Goal: Task Accomplishment & Management: Manage account settings

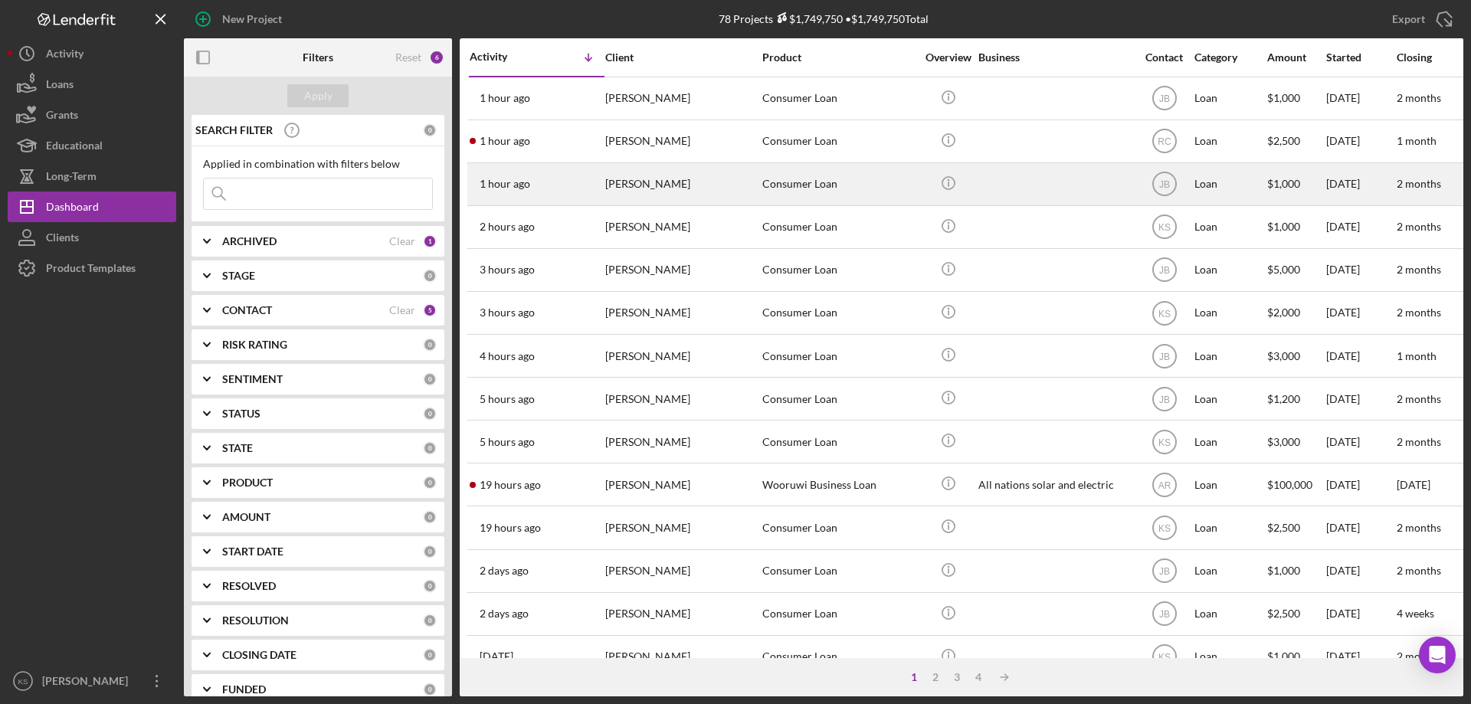
click at [672, 178] on div "[PERSON_NAME]" at bounding box center [681, 184] width 153 height 41
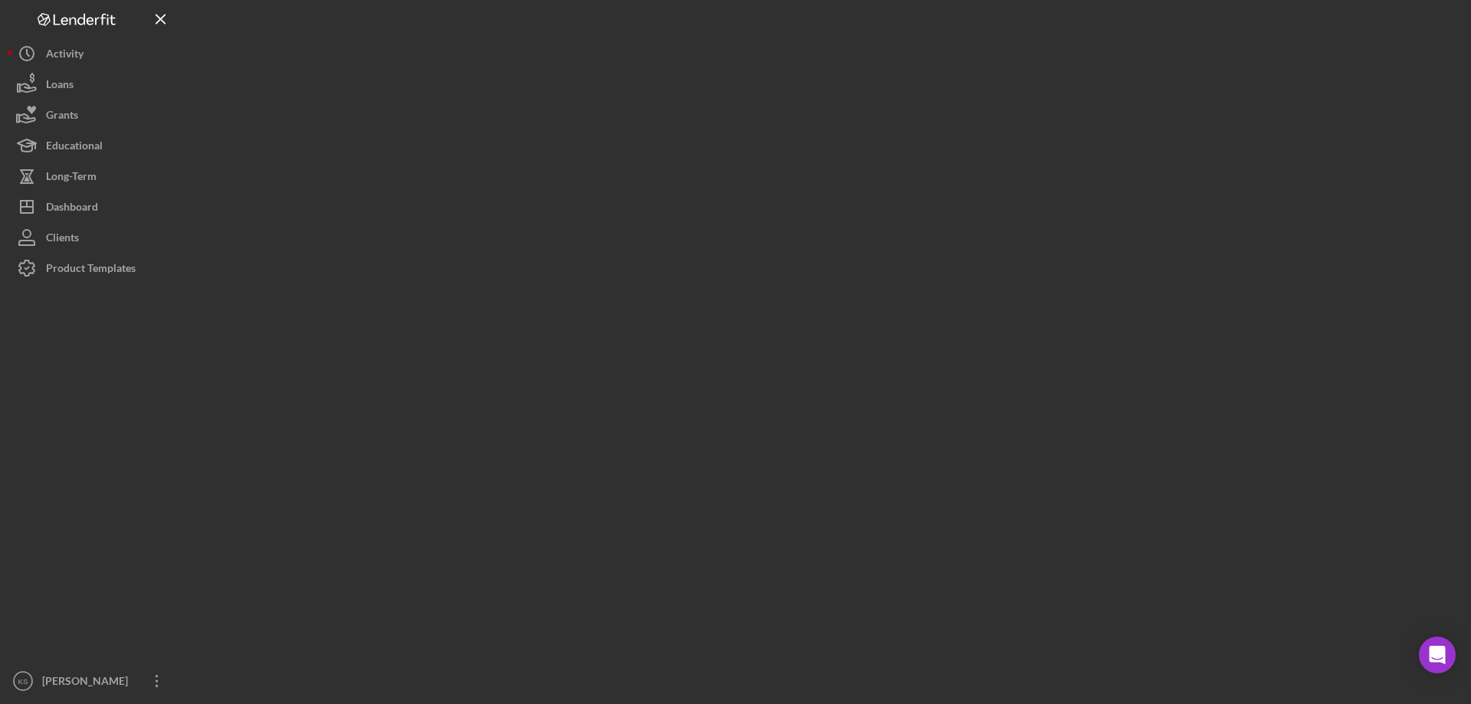
click at [672, 178] on div at bounding box center [823, 348] width 1279 height 696
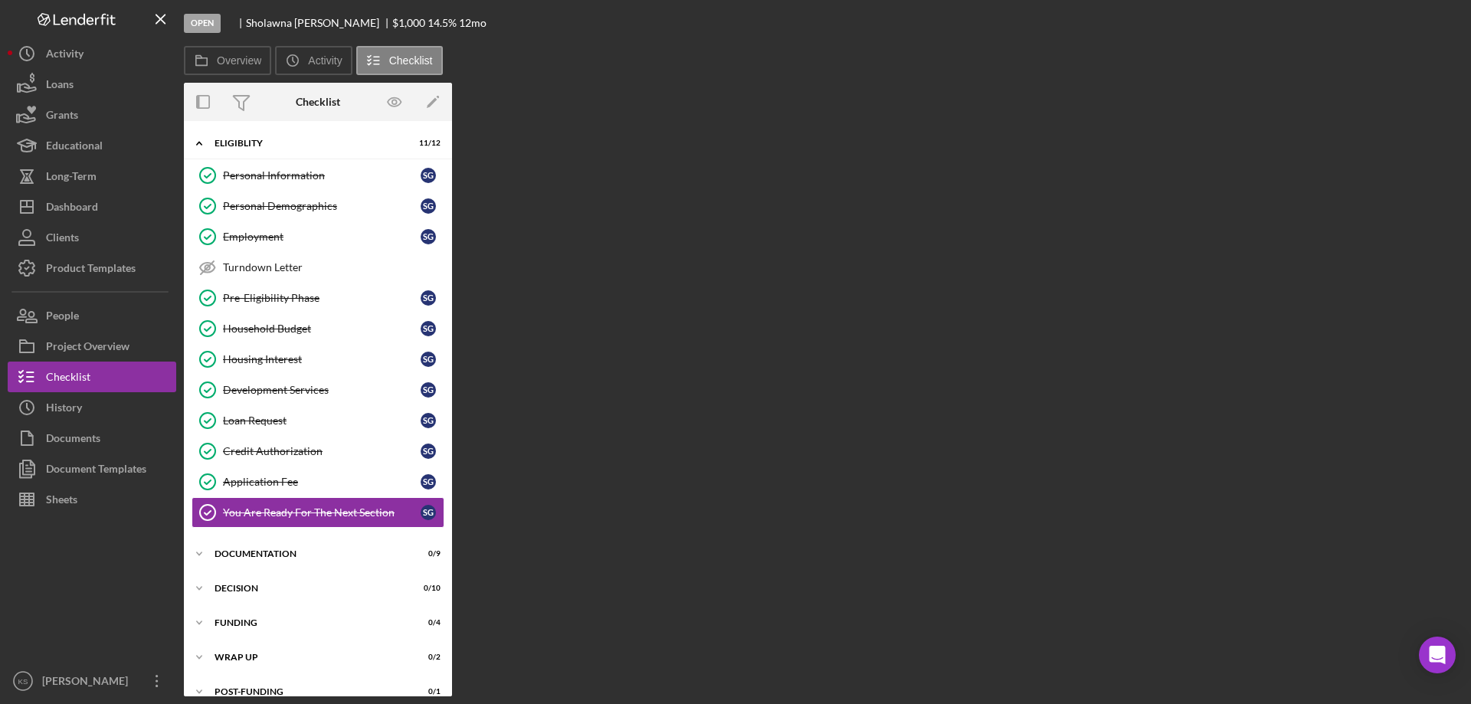
scroll to position [19, 0]
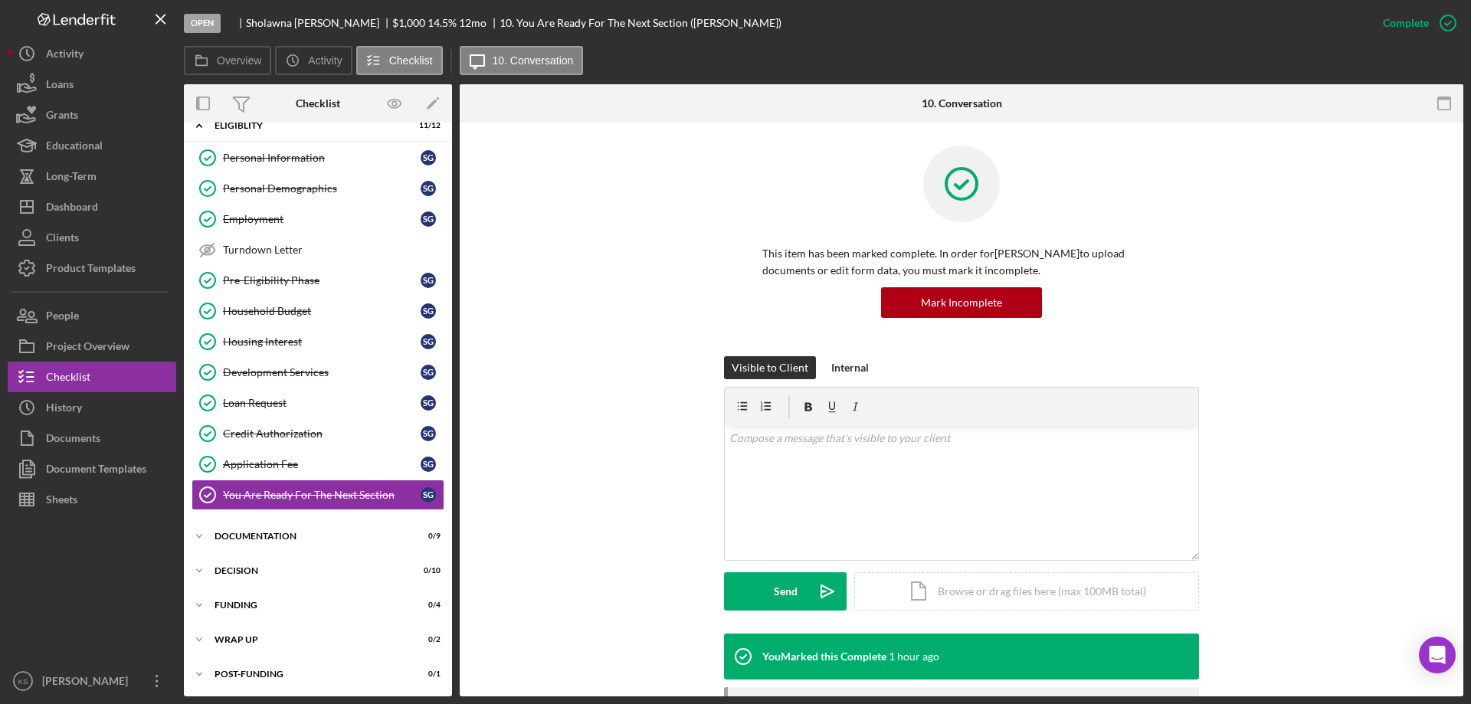
click at [514, 282] on div "This item has been marked complete. In order for [PERSON_NAME] to upload docume…" at bounding box center [962, 251] width 958 height 211
click at [293, 245] on div "Turndown Letter" at bounding box center [333, 250] width 221 height 12
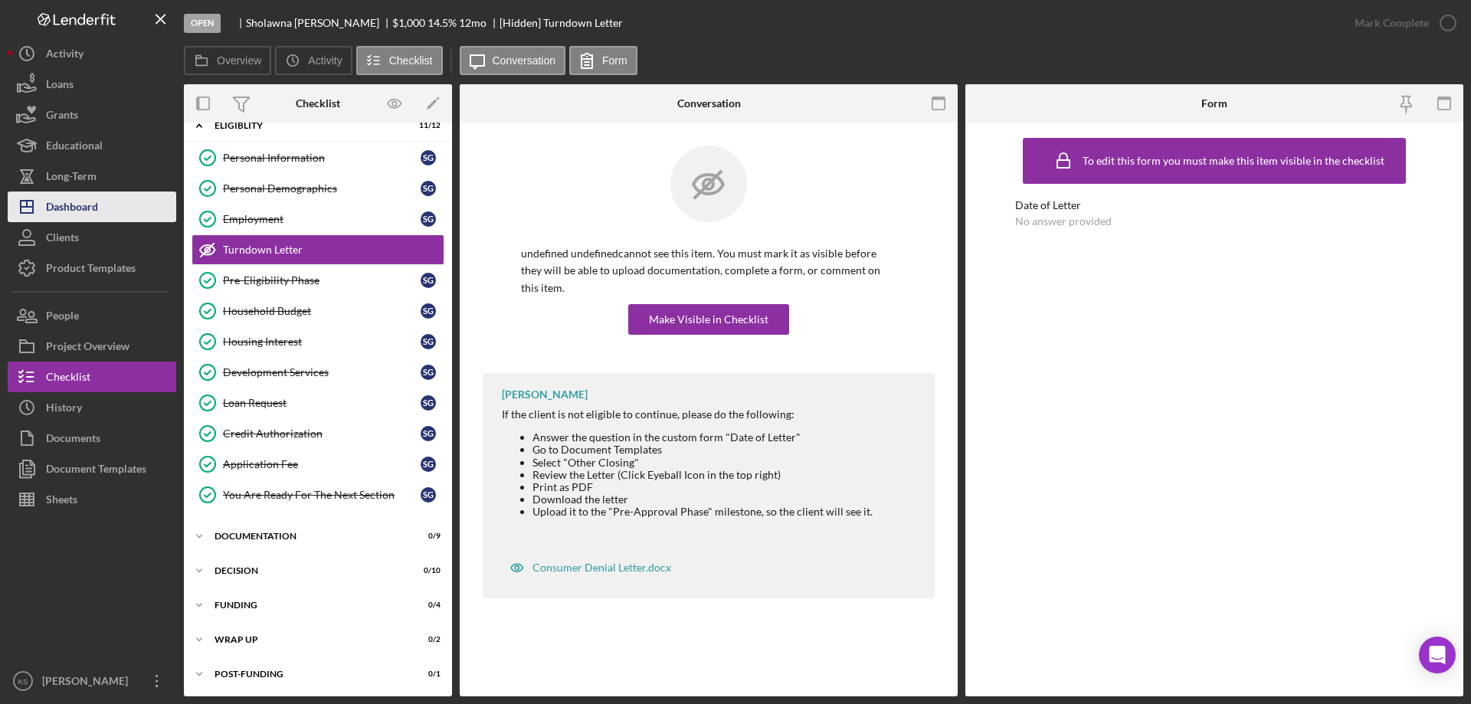
click at [98, 205] on div "Dashboard" at bounding box center [72, 209] width 52 height 34
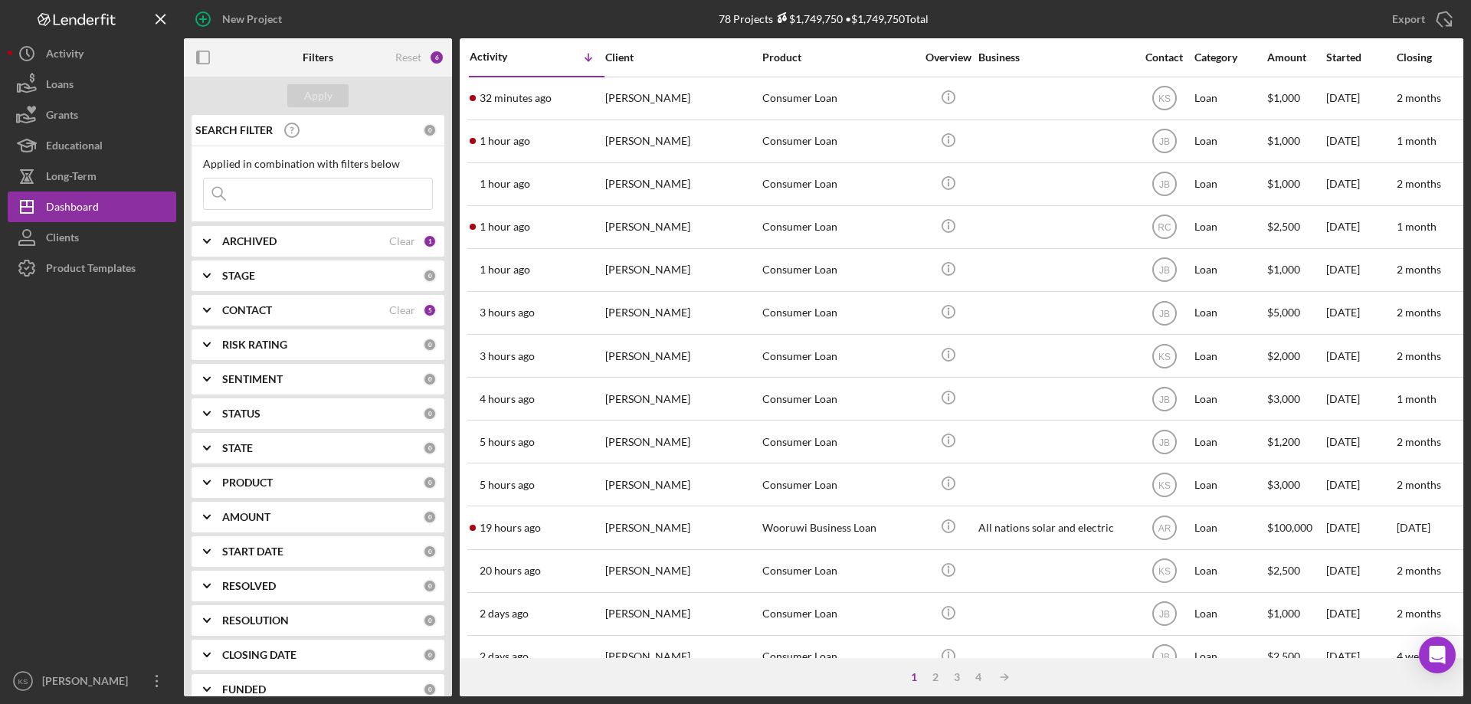
click at [290, 250] on div "ARCHIVED Clear 1" at bounding box center [329, 241] width 215 height 31
click at [218, 329] on input "Archived" at bounding box center [211, 328] width 15 height 15
checkbox input "true"
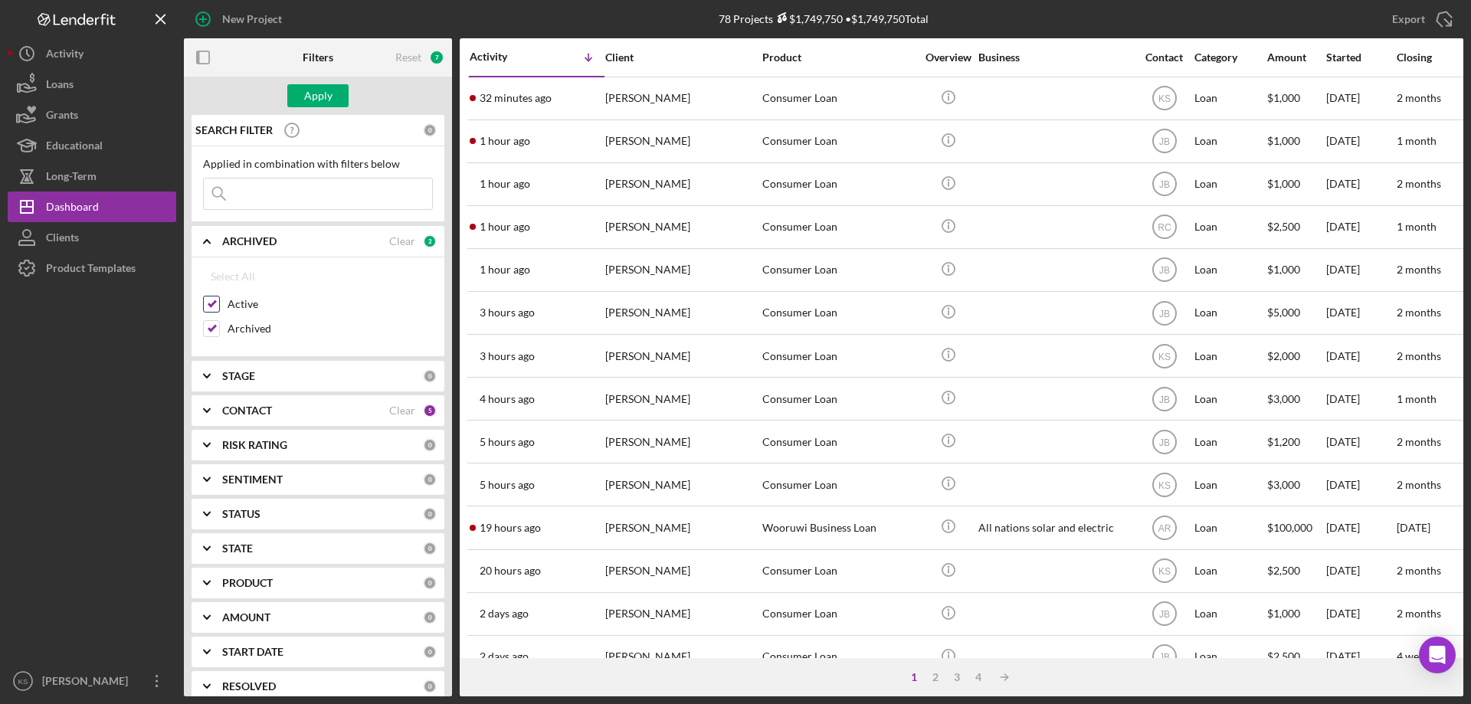
click at [209, 303] on input "Active" at bounding box center [211, 304] width 15 height 15
checkbox input "false"
click at [411, 231] on div "ARCHIVED Clear 1" at bounding box center [329, 241] width 215 height 31
click at [250, 244] on b "ARCHIVED" at bounding box center [249, 241] width 54 height 12
click at [313, 97] on div "Apply" at bounding box center [318, 95] width 28 height 23
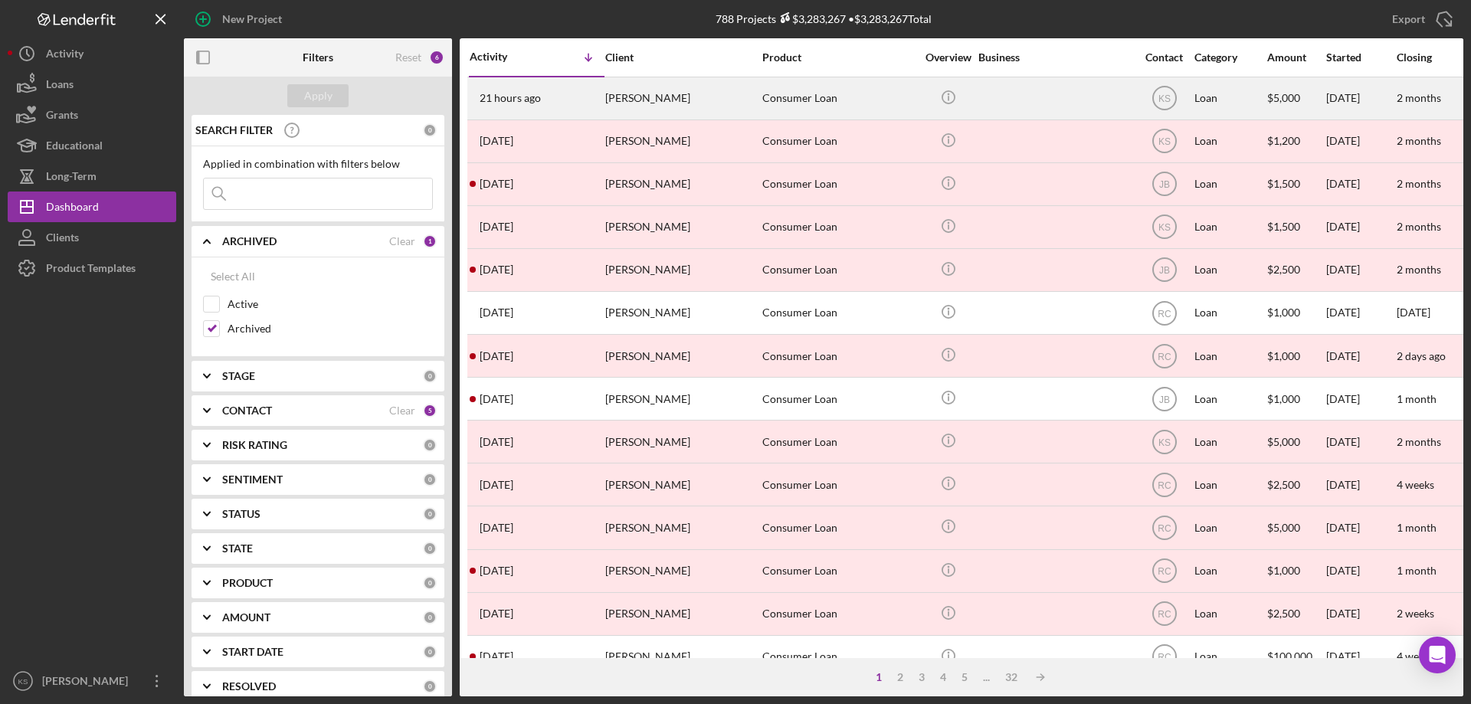
click at [647, 108] on div "[PERSON_NAME]" at bounding box center [681, 98] width 153 height 41
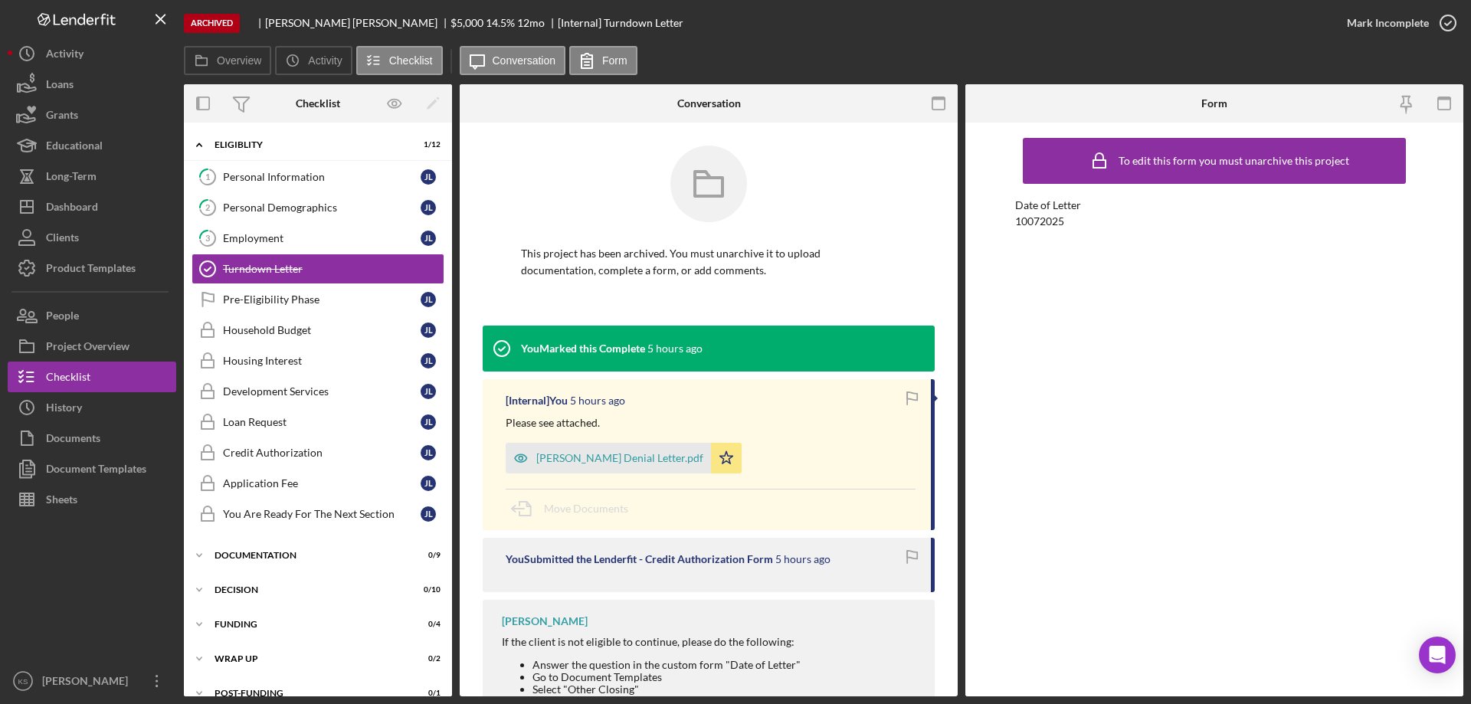
click at [531, 161] on div at bounding box center [708, 196] width 375 height 100
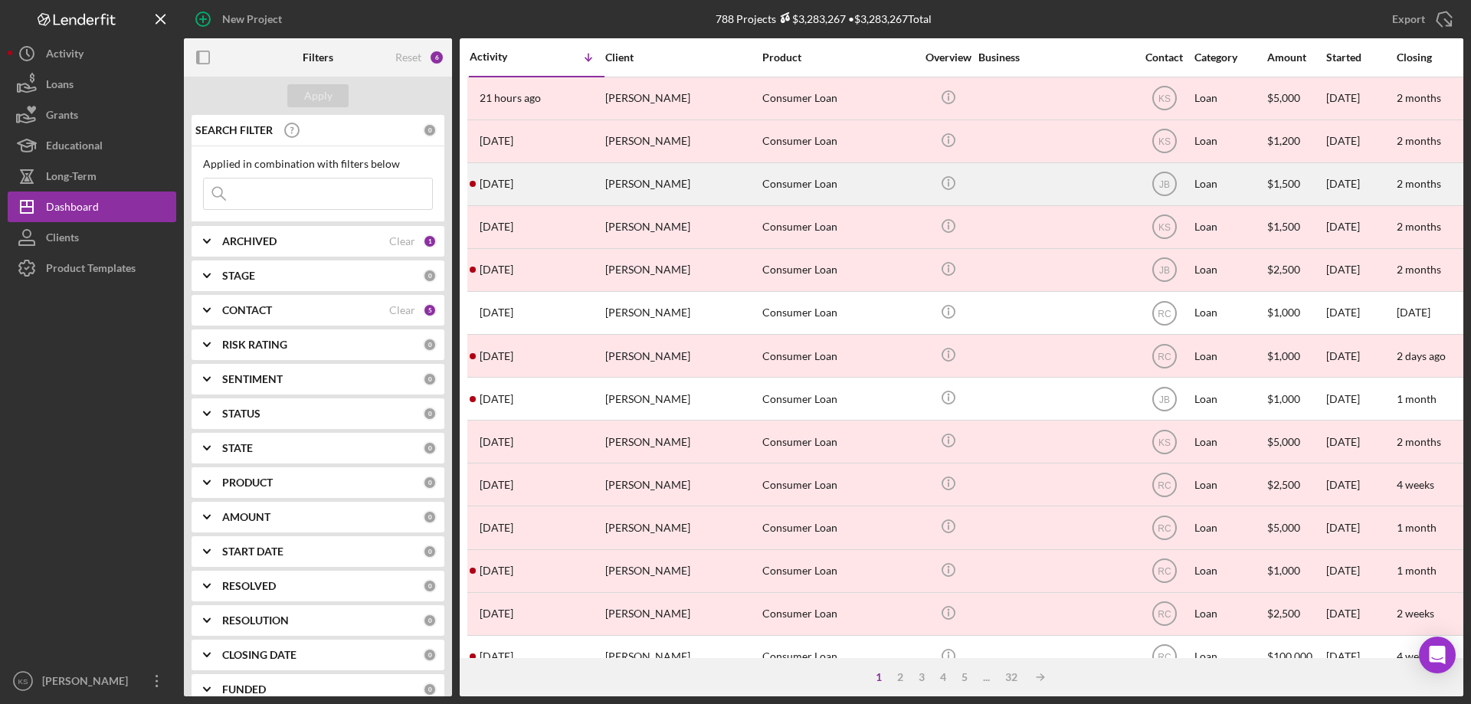
click at [634, 187] on div "[PERSON_NAME]" at bounding box center [681, 184] width 153 height 41
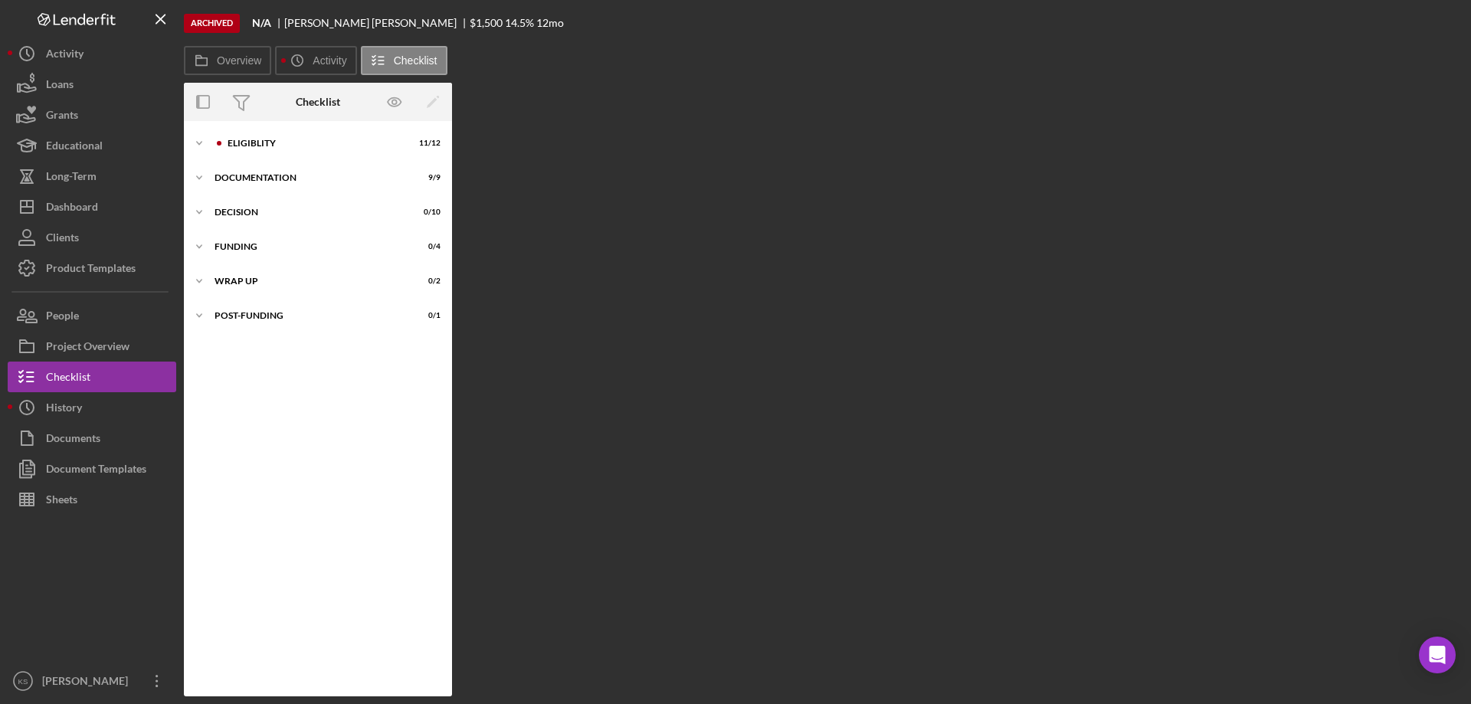
scroll to position [19, 0]
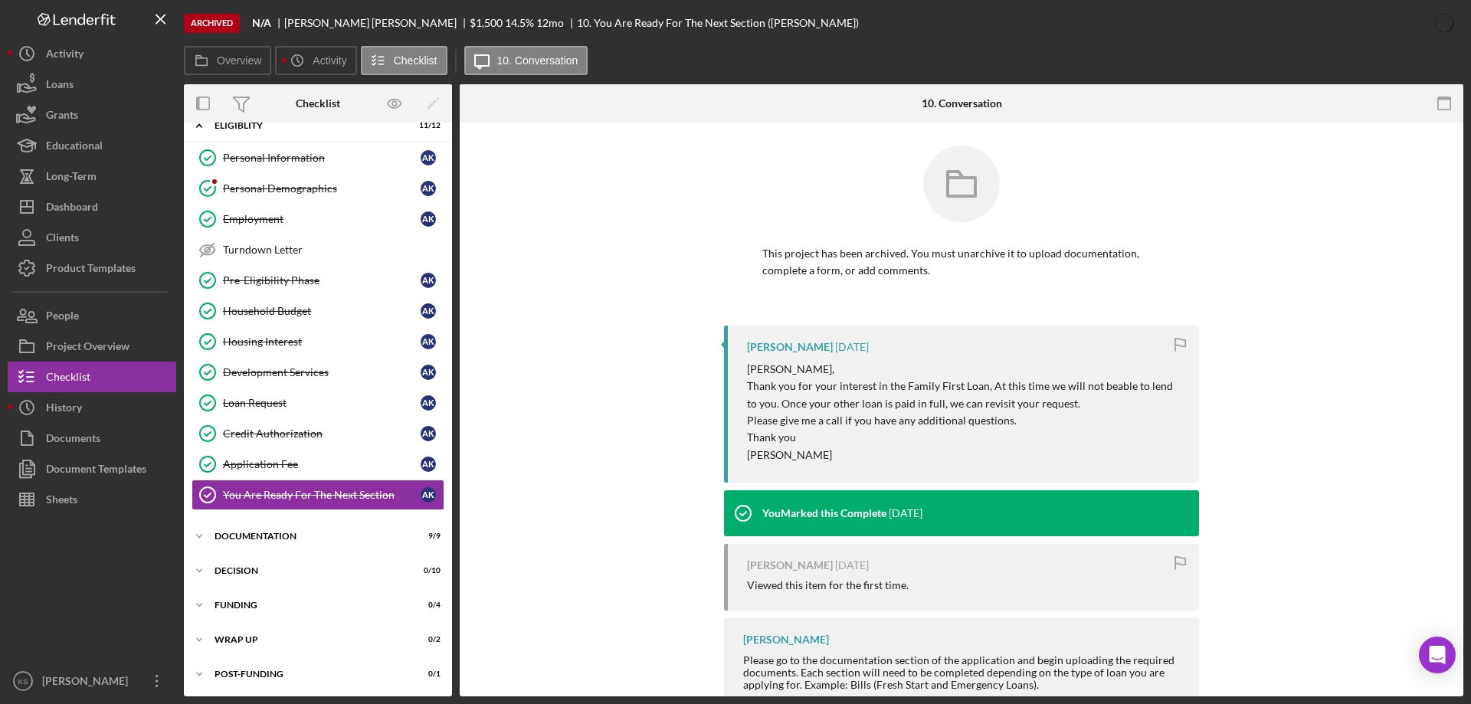
click at [566, 196] on div "This project has been archived. You must unarchive it to upload documentation, …" at bounding box center [962, 236] width 958 height 180
click at [261, 244] on div "Turndown Letter" at bounding box center [333, 250] width 221 height 12
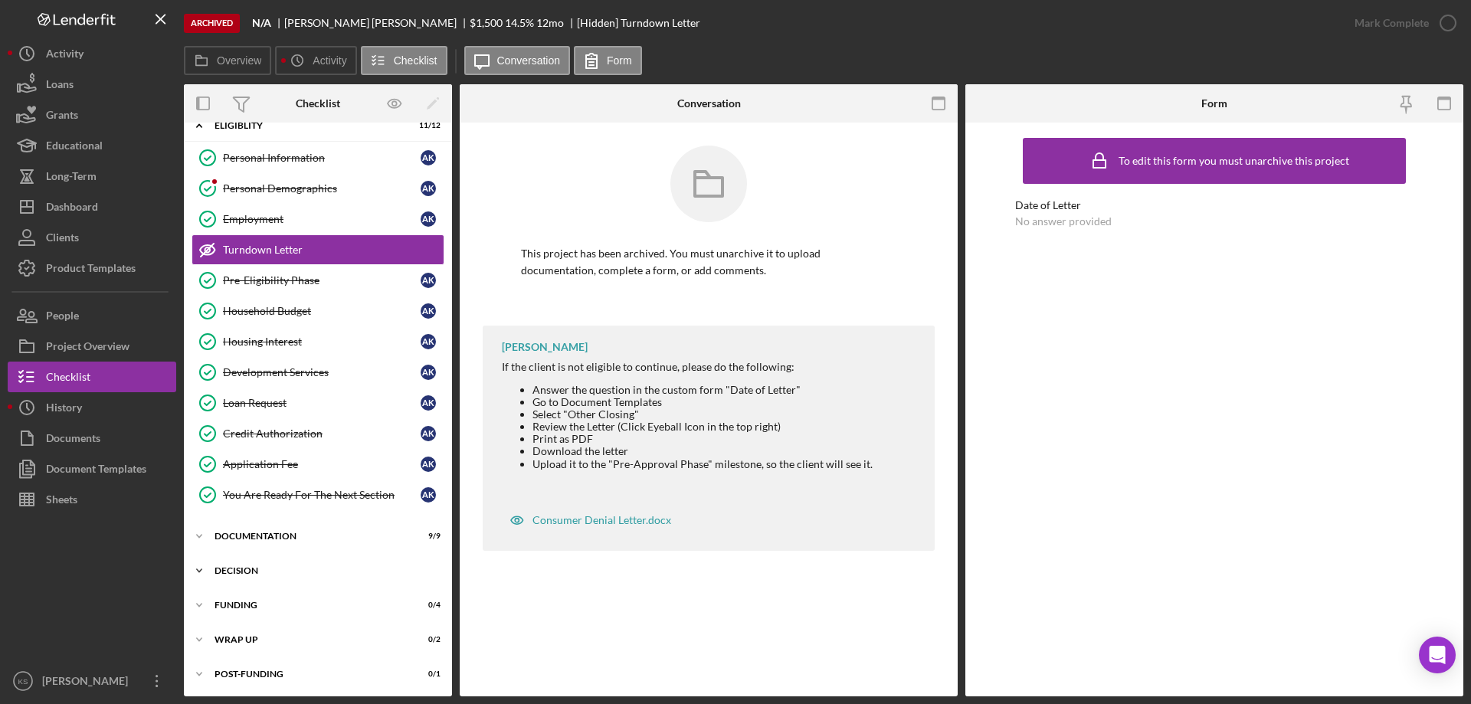
click at [232, 568] on div "Decision" at bounding box center [324, 570] width 218 height 9
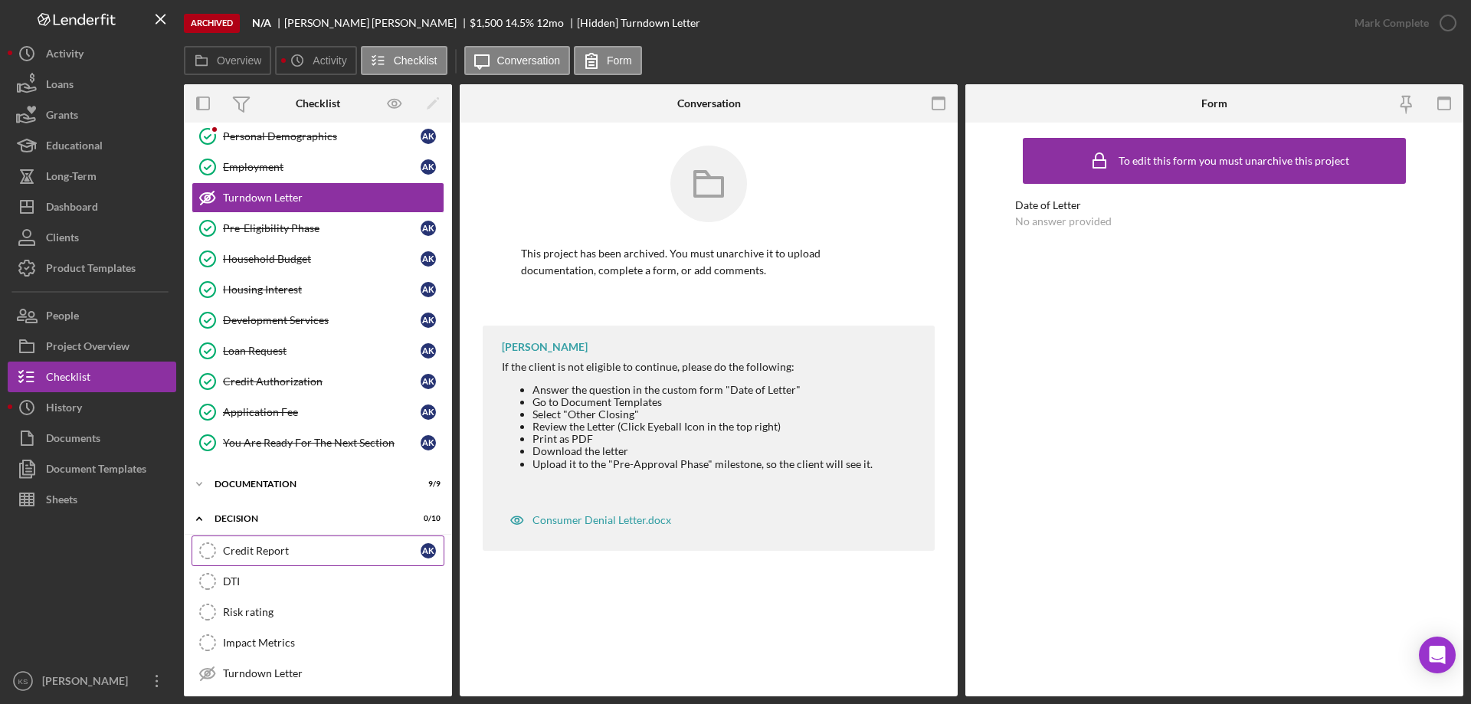
scroll to position [326, 0]
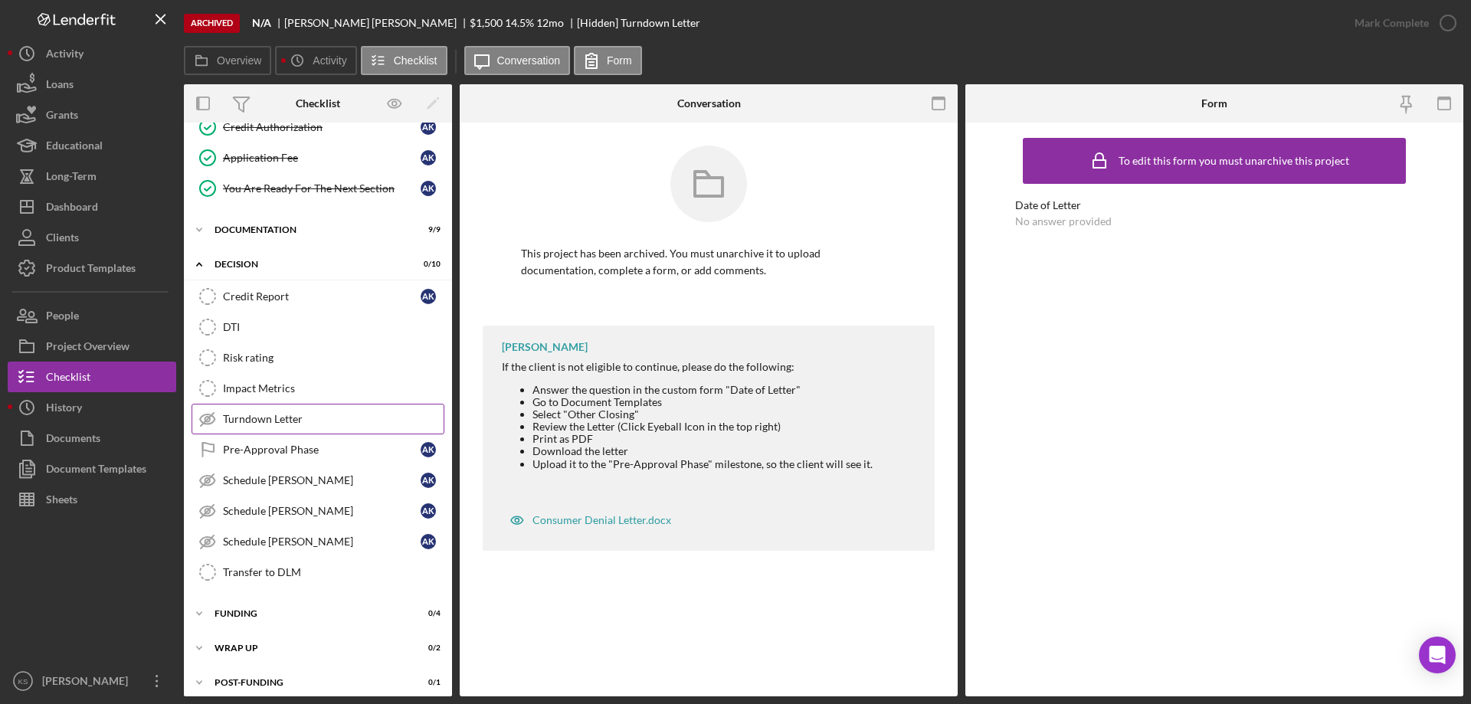
click at [280, 415] on div "Turndown Letter" at bounding box center [333, 419] width 221 height 12
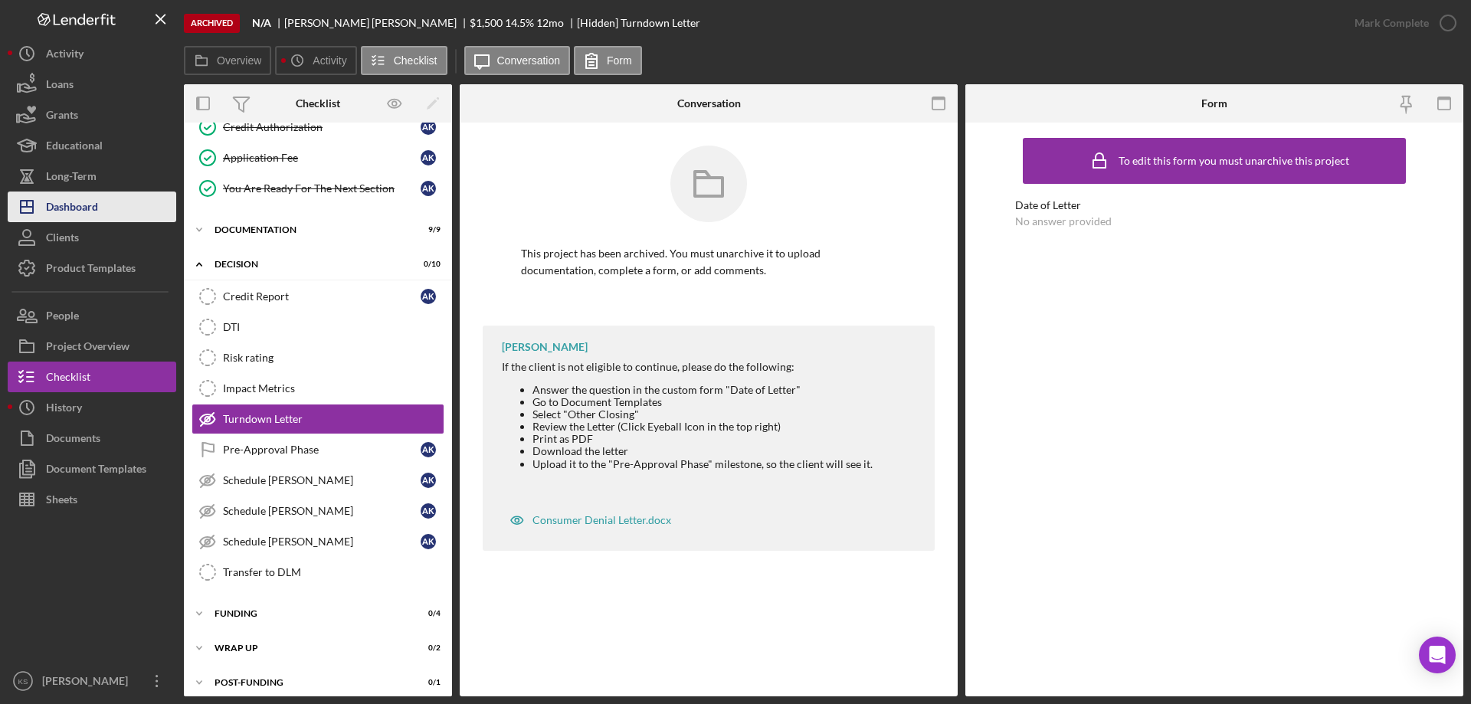
click at [103, 207] on button "Icon/Dashboard Dashboard" at bounding box center [92, 207] width 169 height 31
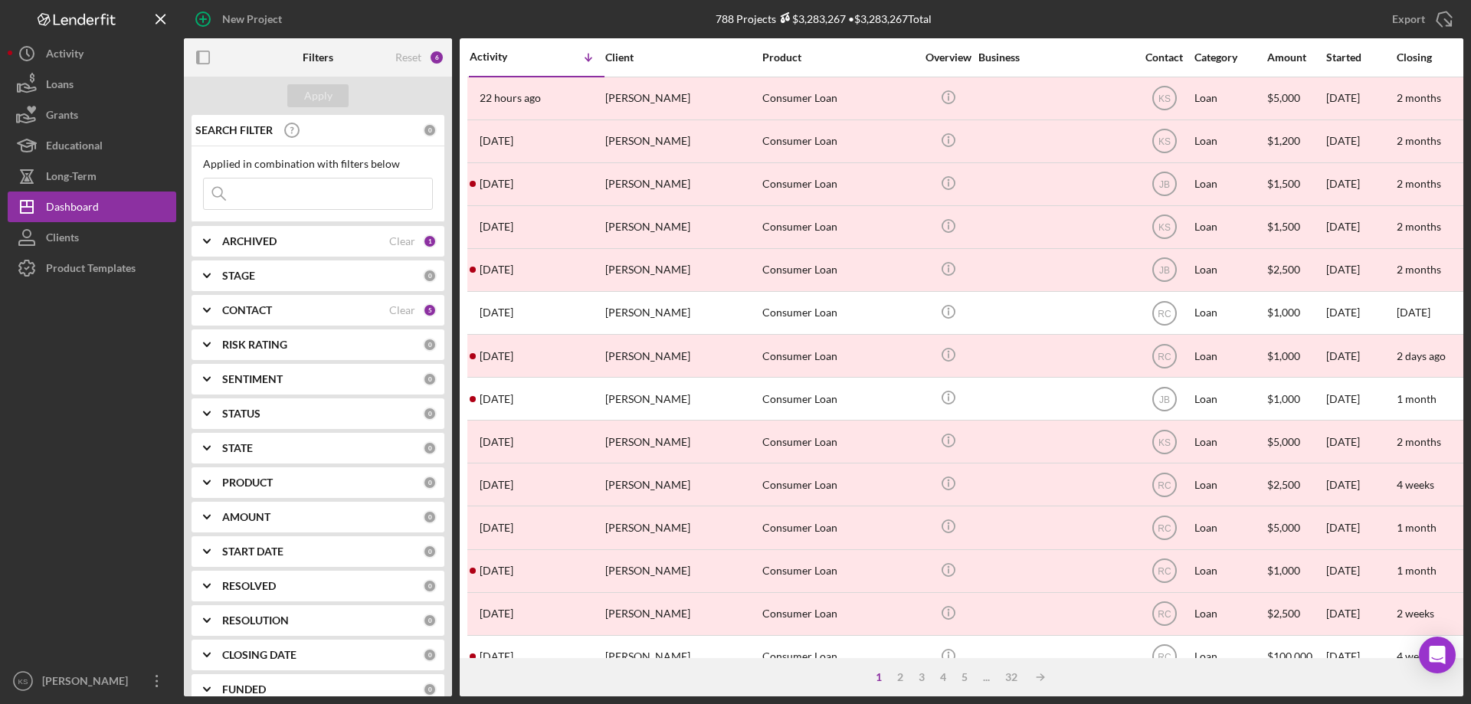
drag, startPoint x: 276, startPoint y: 247, endPoint x: 267, endPoint y: 241, distance: 11.0
click at [272, 244] on b "ARCHIVED" at bounding box center [249, 241] width 54 height 12
click at [220, 306] on div "Active" at bounding box center [318, 308] width 230 height 25
click at [217, 310] on input "Active" at bounding box center [211, 304] width 15 height 15
checkbox input "true"
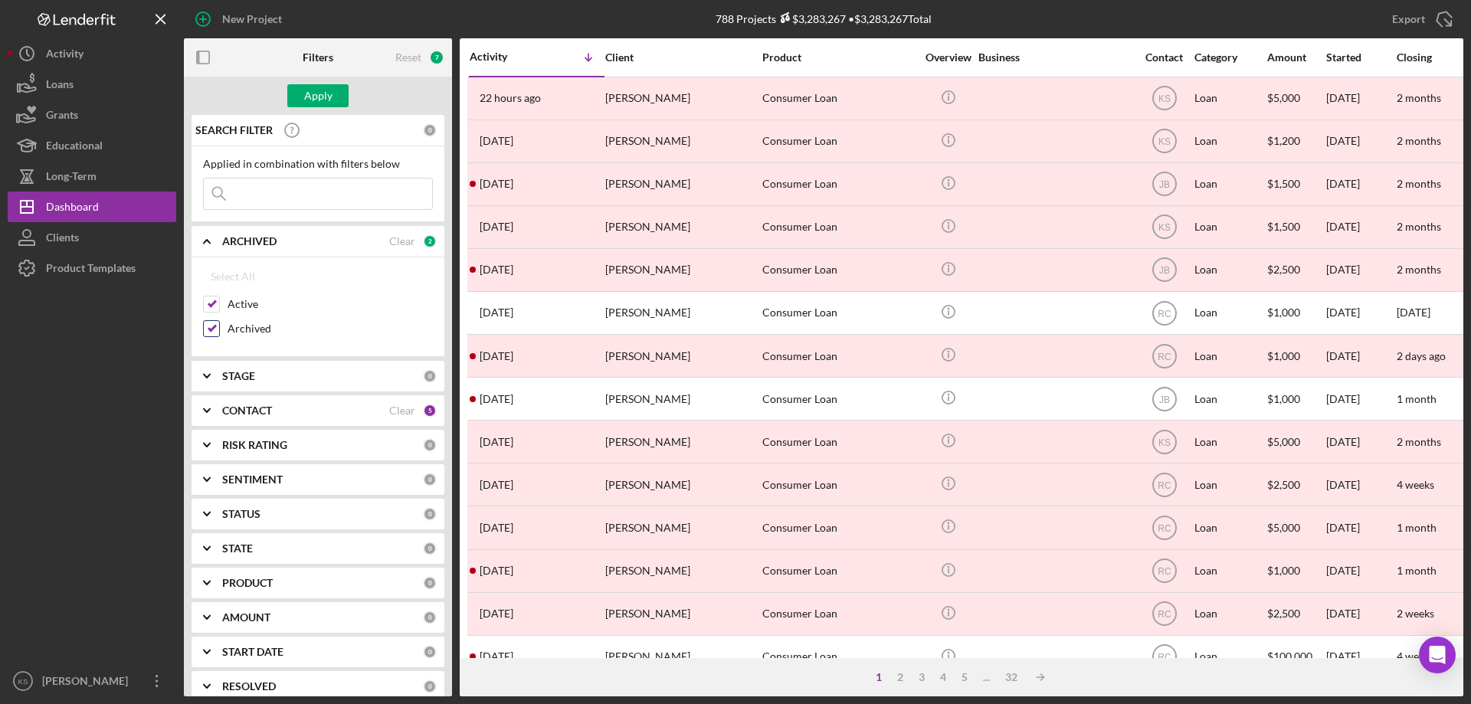
click at [211, 328] on input "Archived" at bounding box center [211, 328] width 15 height 15
checkbox input "false"
click at [321, 86] on div "Apply" at bounding box center [318, 95] width 28 height 23
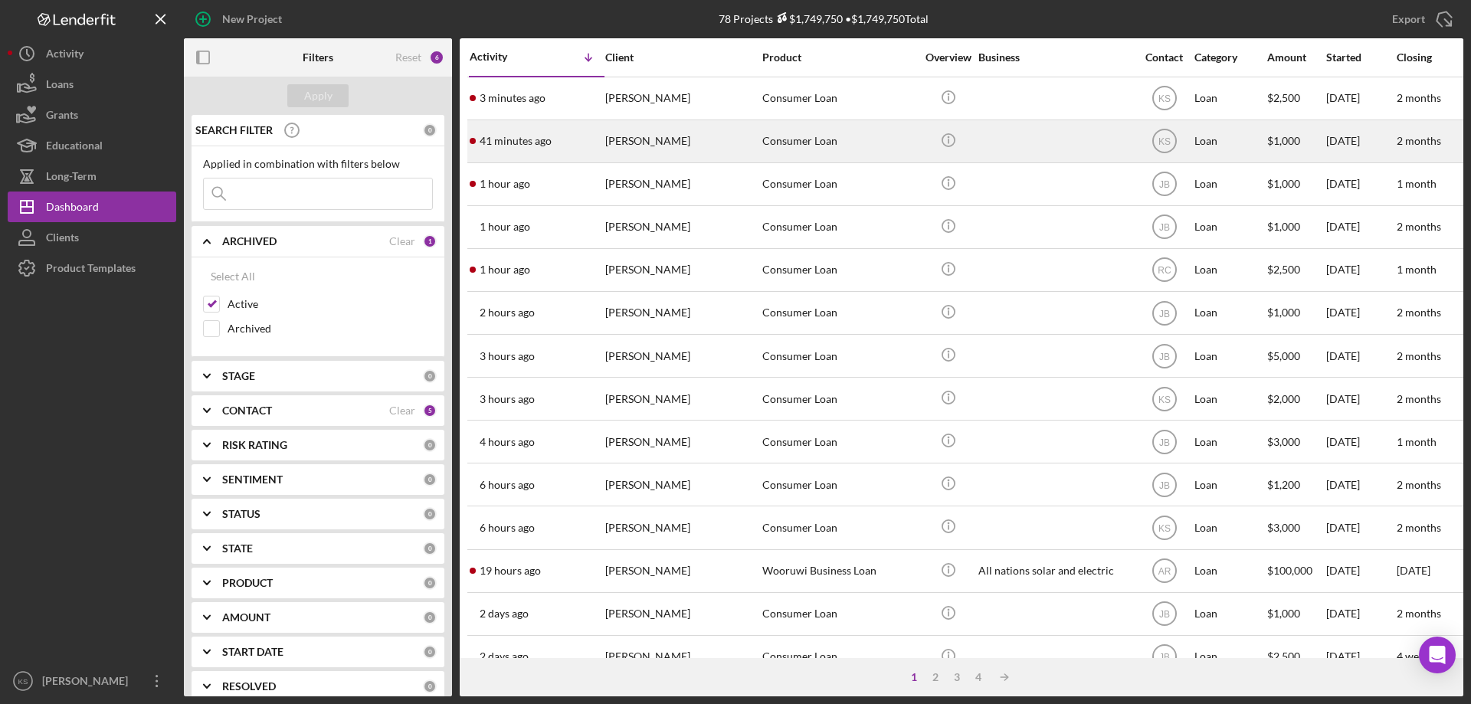
click at [665, 138] on div "[PERSON_NAME]" at bounding box center [681, 141] width 153 height 41
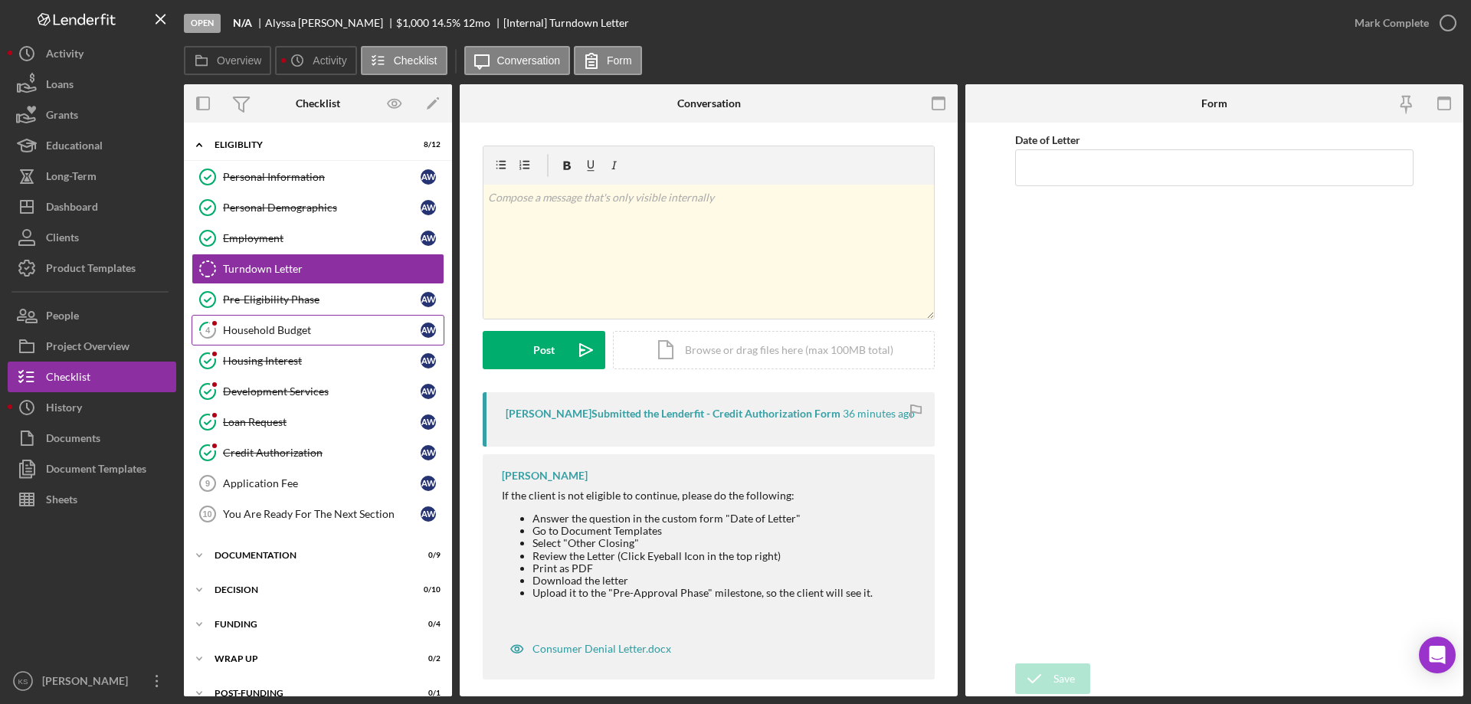
click at [273, 333] on div "Household Budget" at bounding box center [322, 330] width 198 height 12
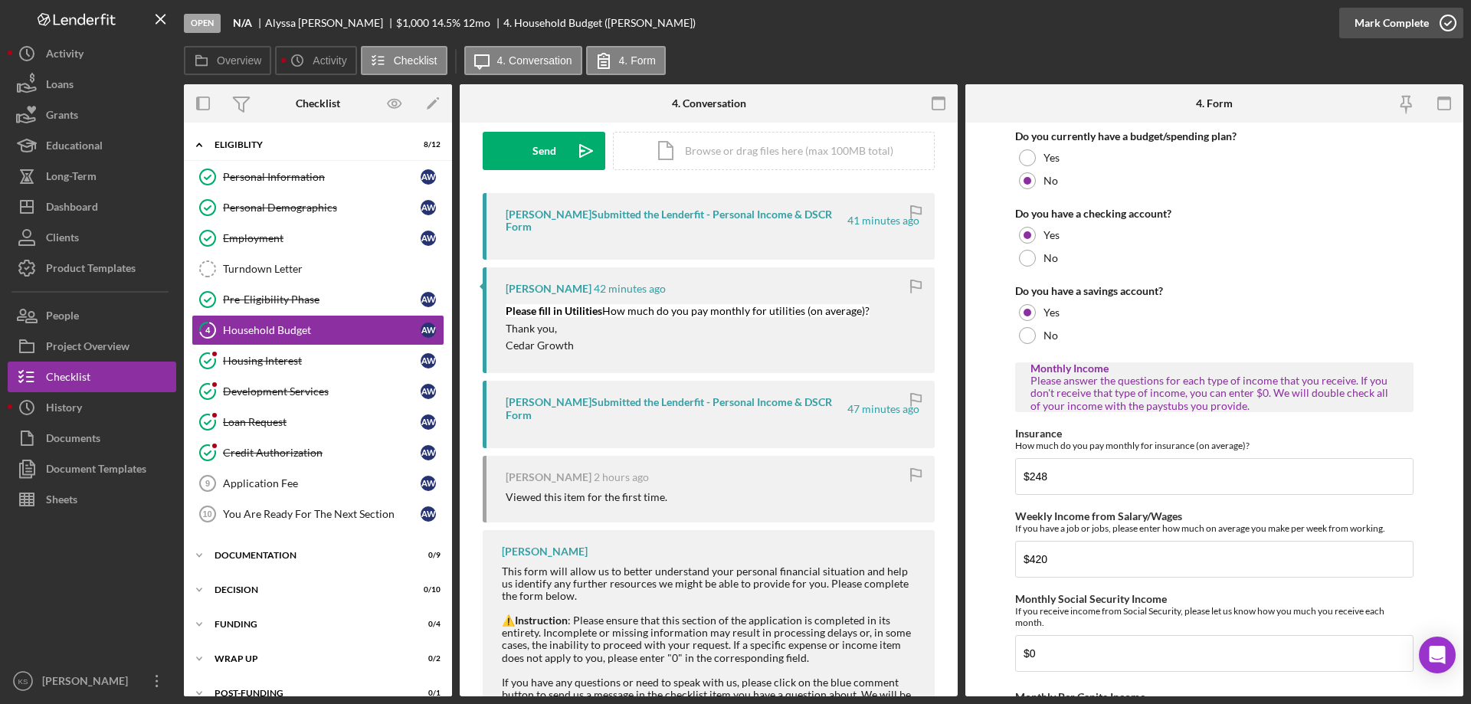
click at [1386, 24] on div "Mark Complete" at bounding box center [1392, 23] width 74 height 31
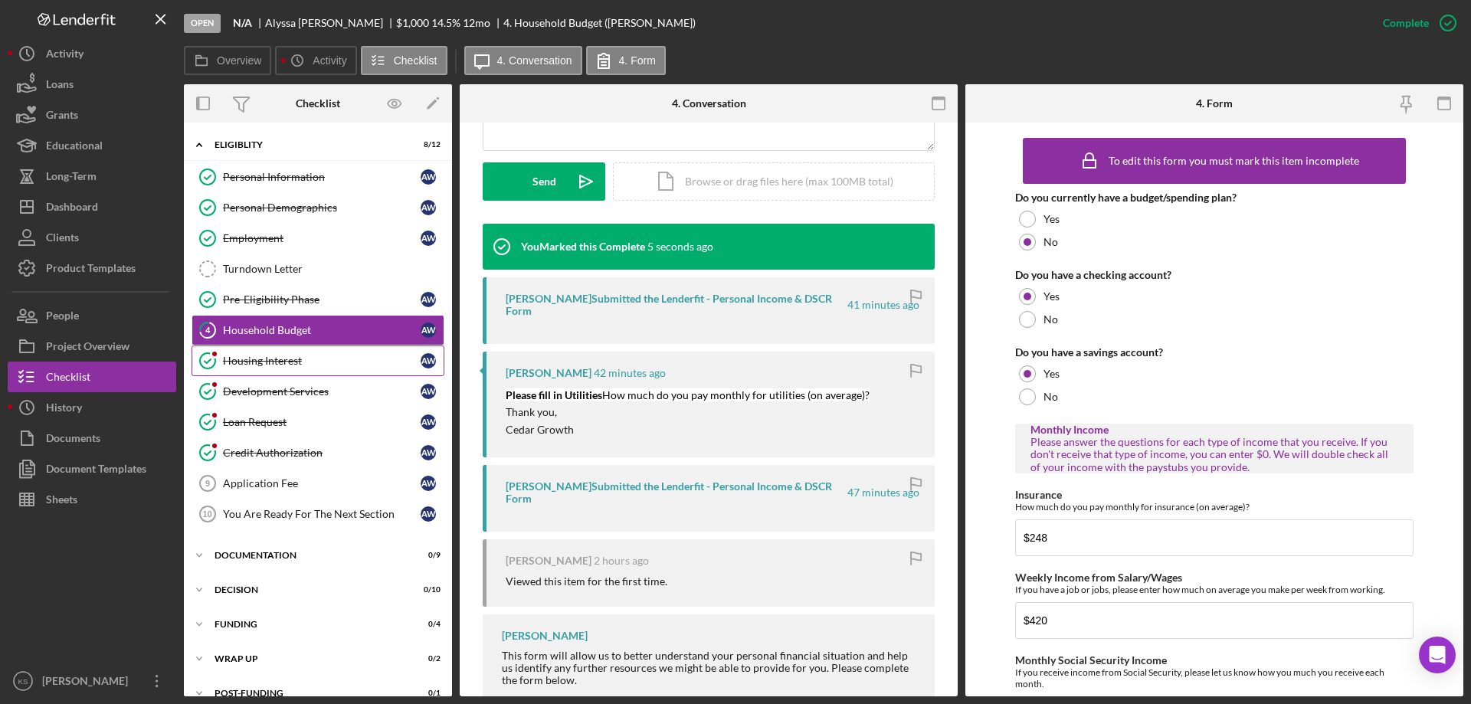
scroll to position [441, 0]
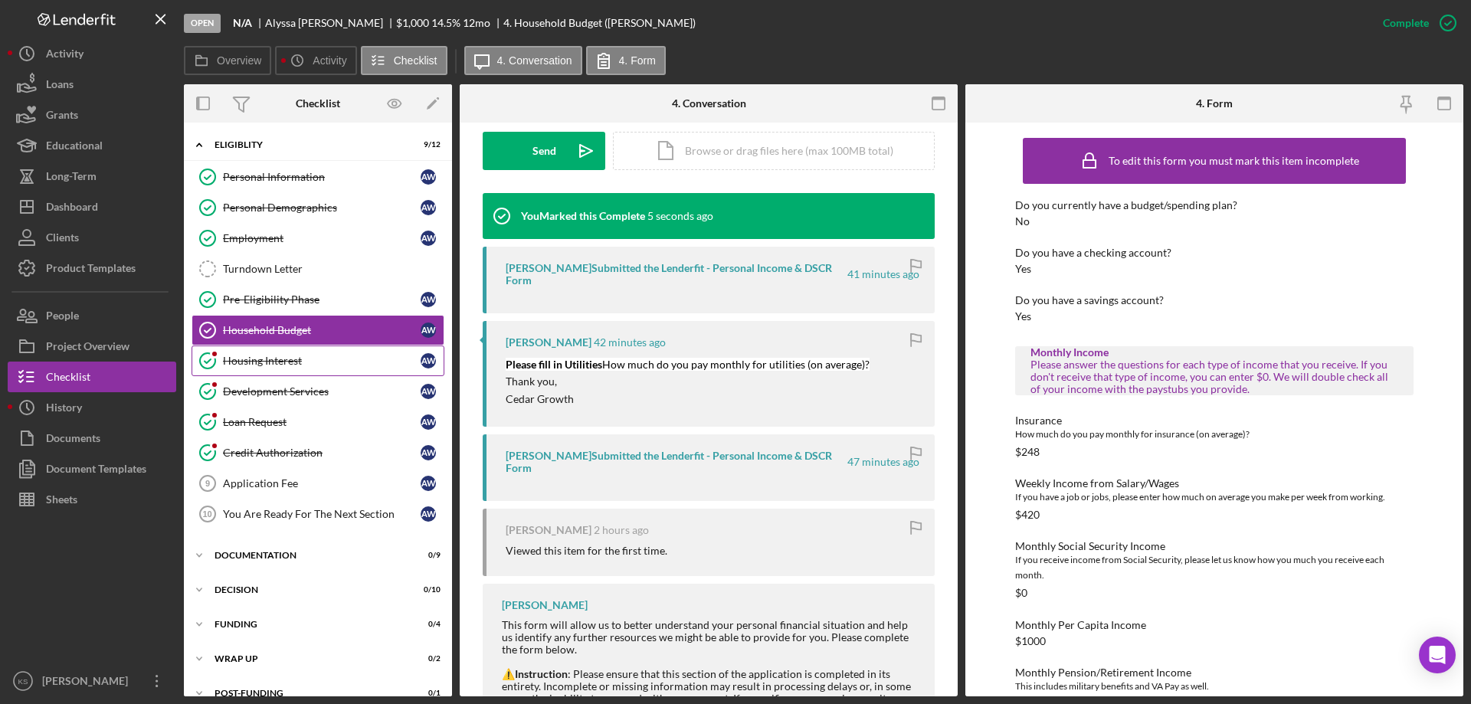
click at [305, 357] on div "Housing Interest" at bounding box center [322, 361] width 198 height 12
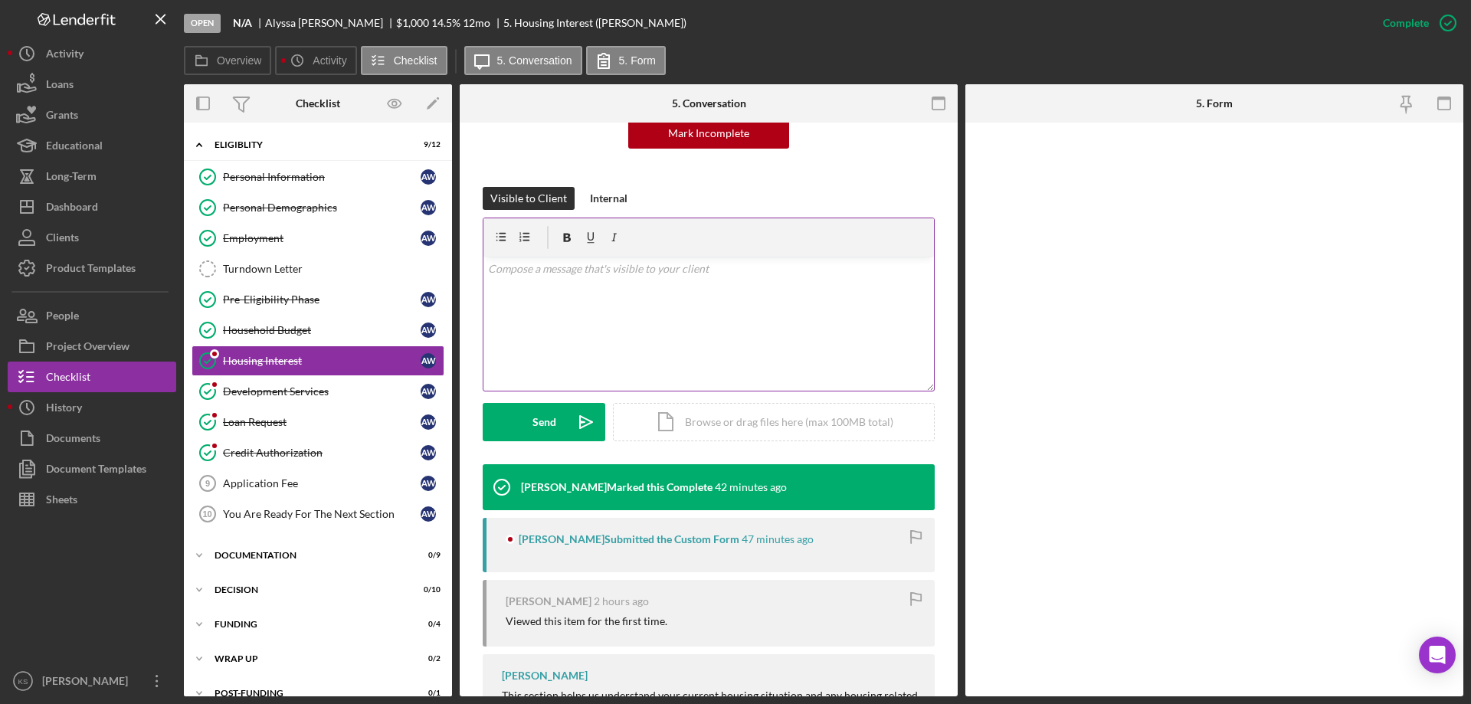
scroll to position [348, 0]
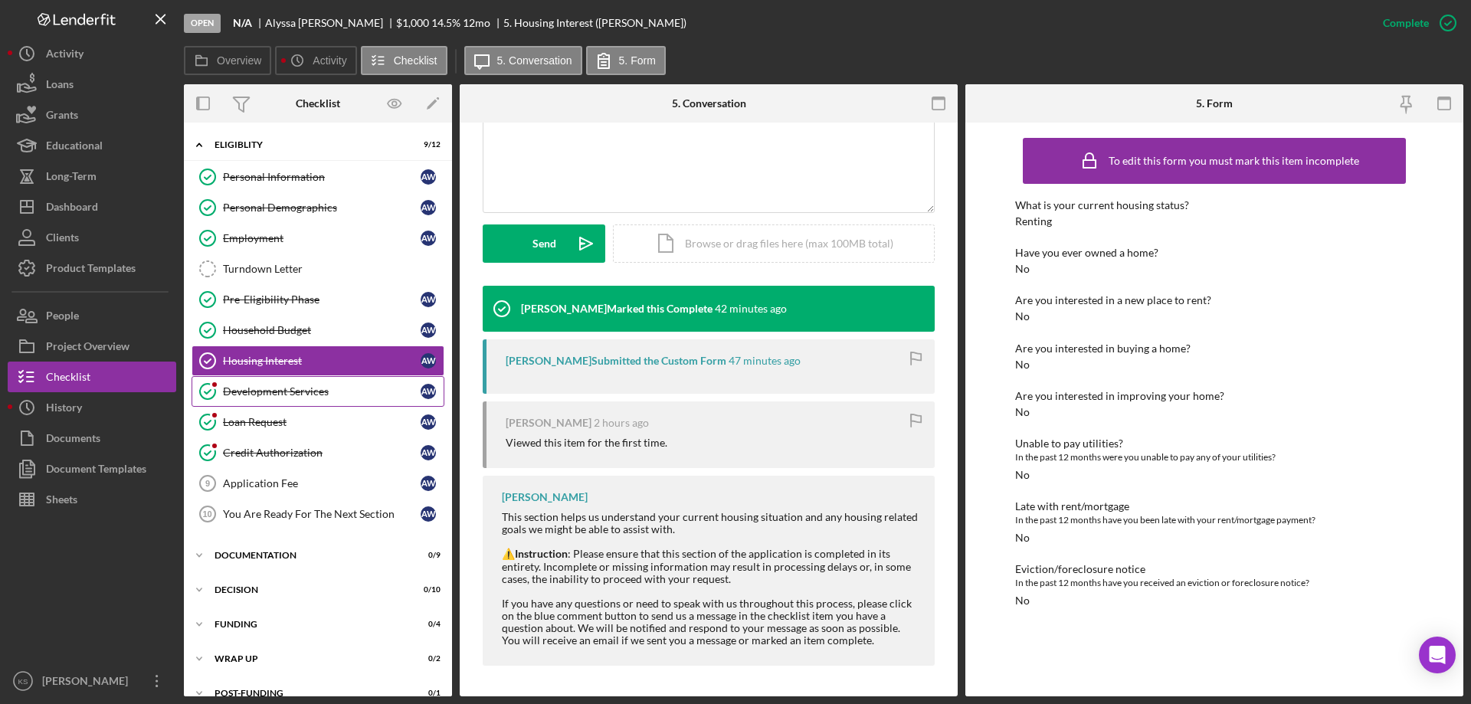
click at [244, 394] on div "Development Services" at bounding box center [322, 391] width 198 height 12
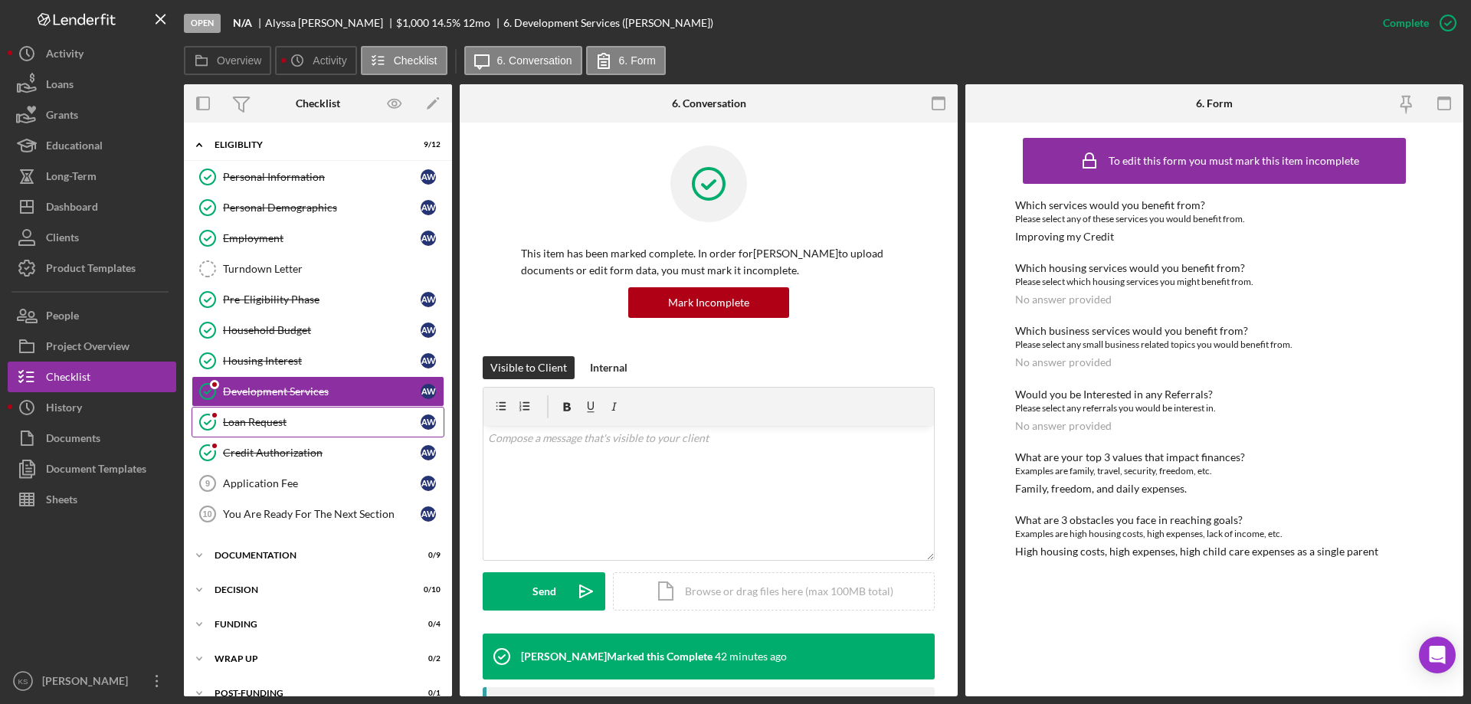
click at [274, 414] on link "Loan Request Loan Request A W" at bounding box center [318, 422] width 253 height 31
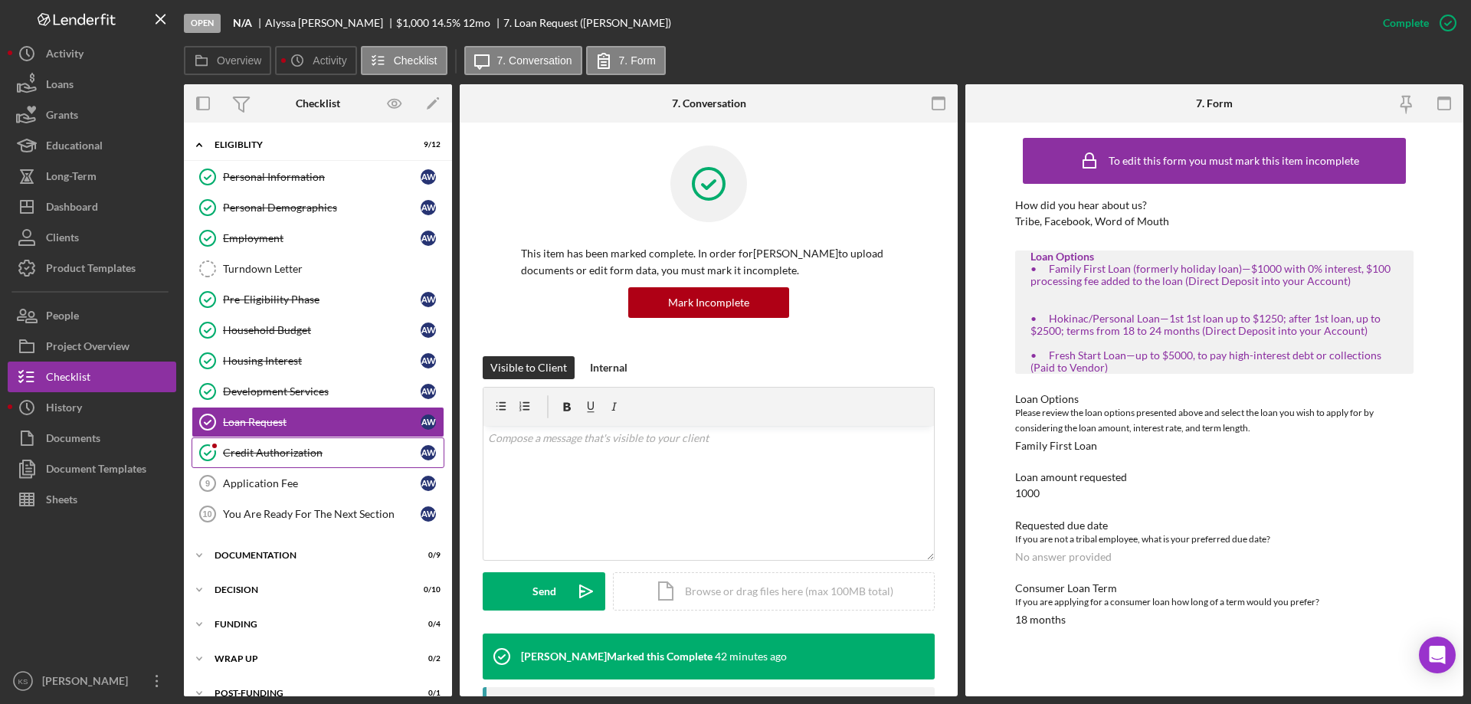
click at [300, 450] on div "Credit Authorization" at bounding box center [322, 453] width 198 height 12
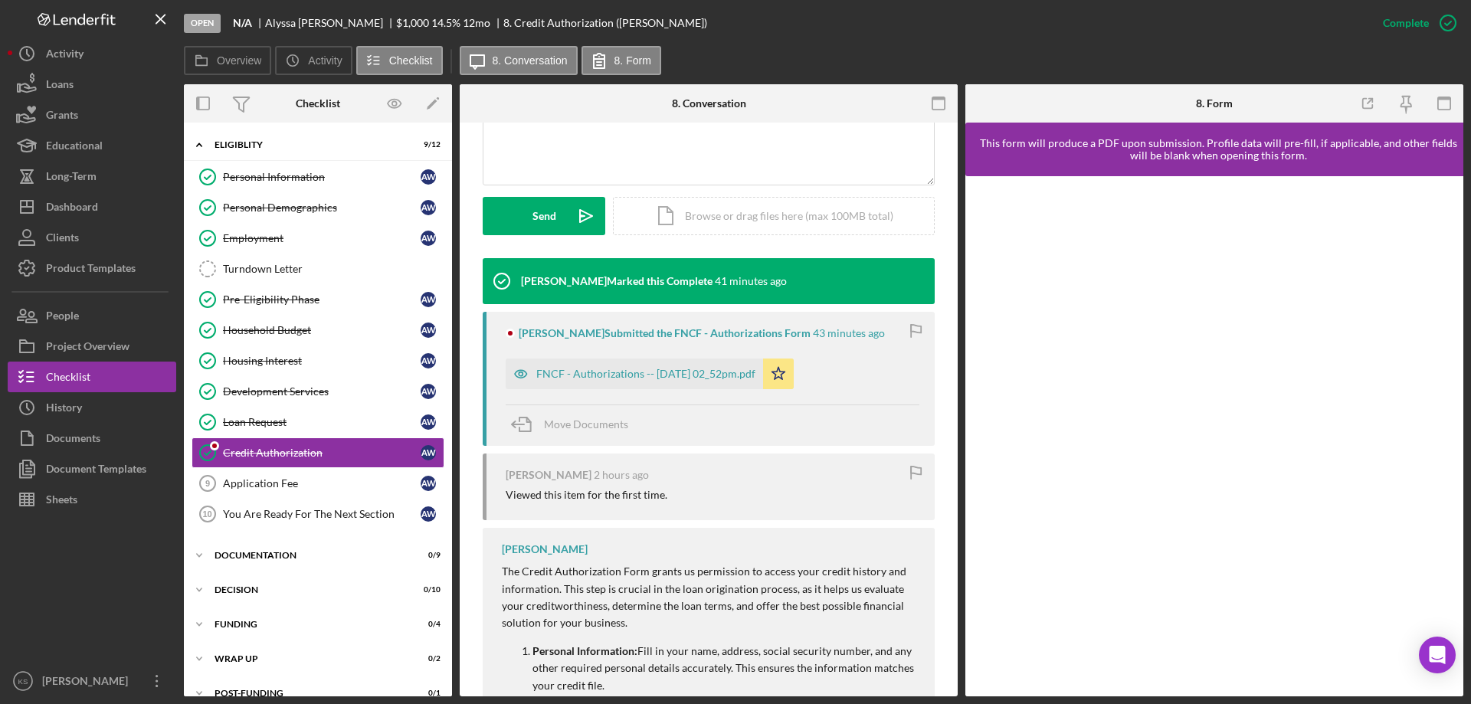
scroll to position [306, 0]
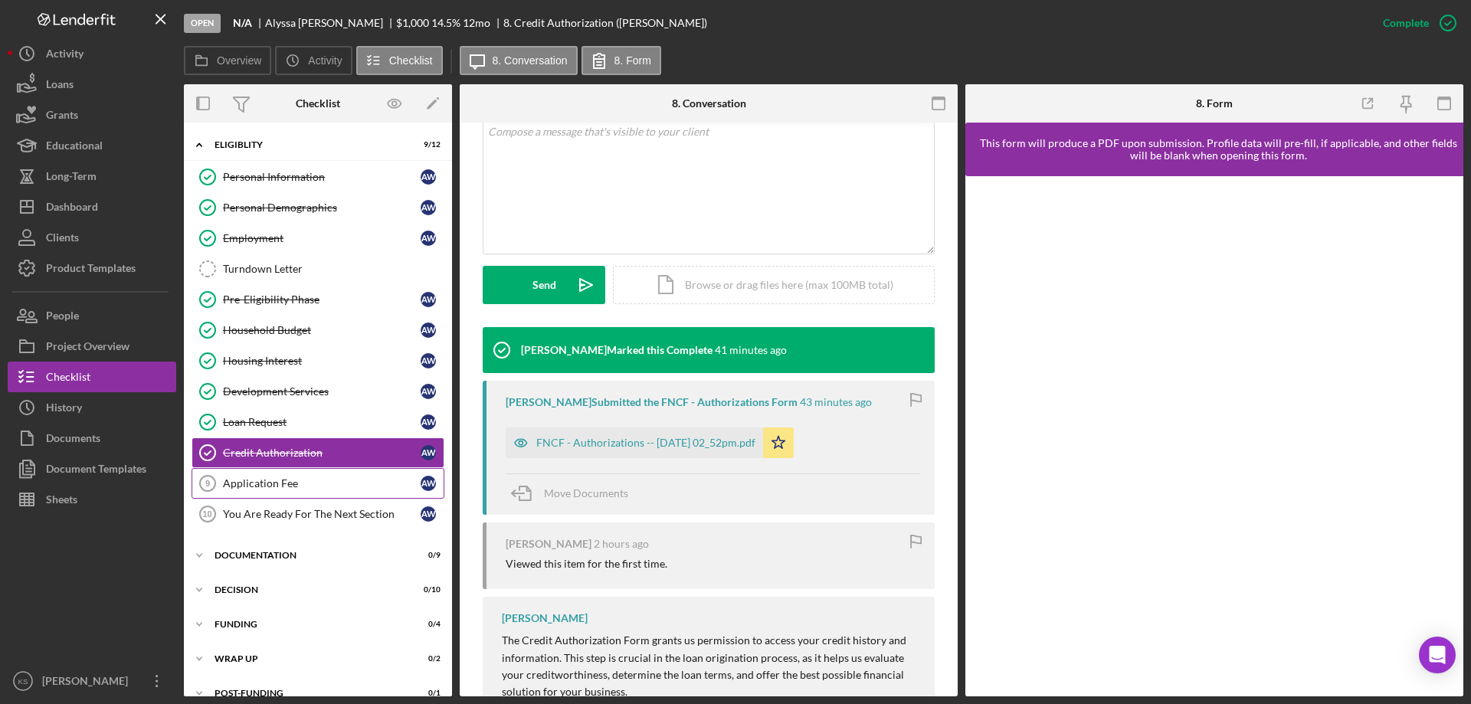
click at [270, 478] on div "Application Fee" at bounding box center [322, 483] width 198 height 12
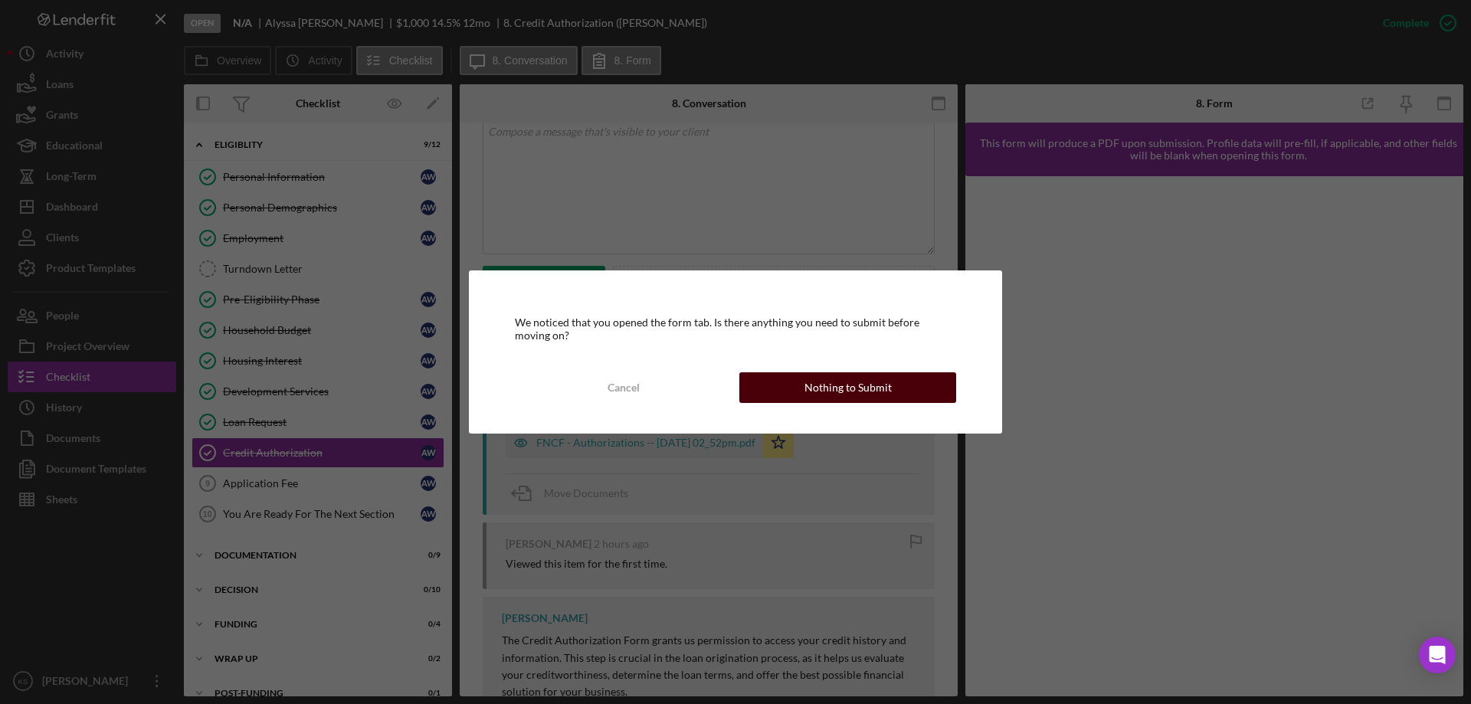
click at [829, 388] on div "Nothing to Submit" at bounding box center [847, 387] width 87 height 31
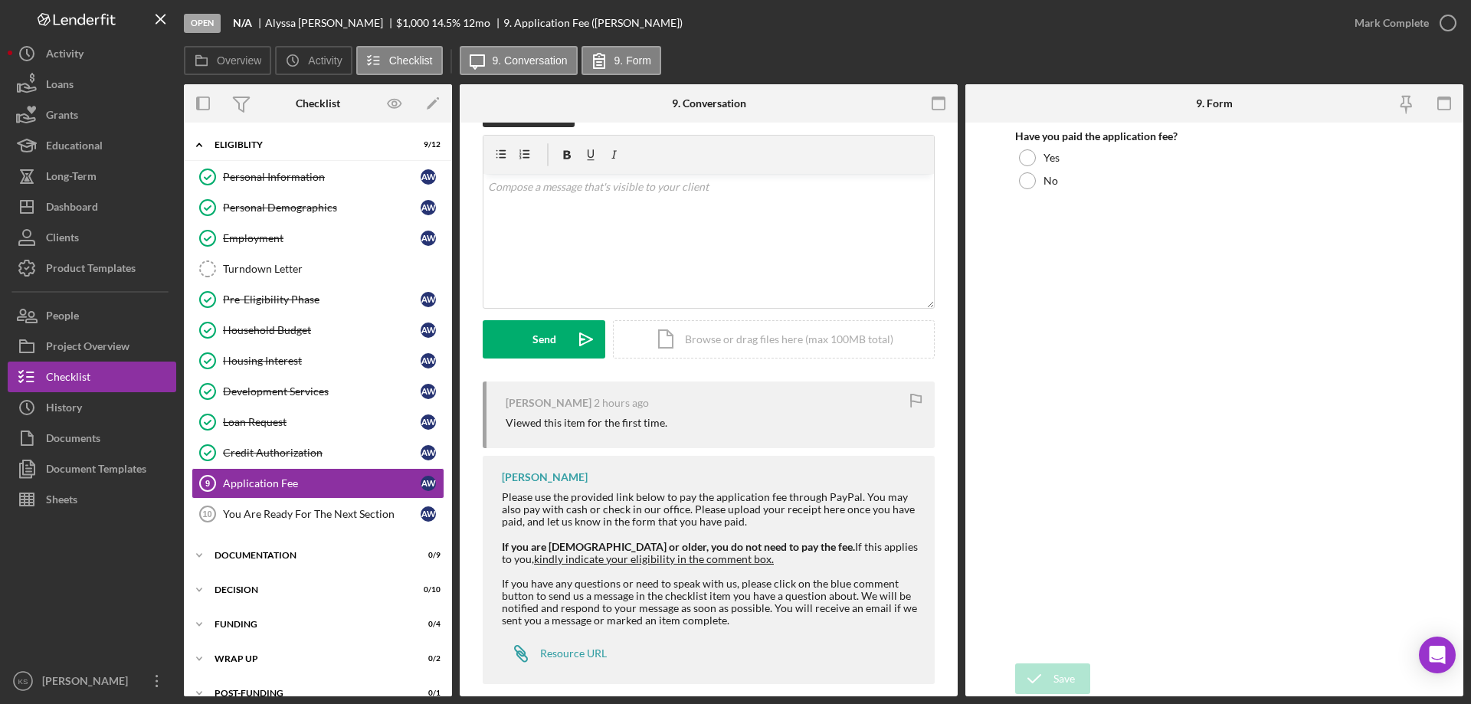
scroll to position [60, 0]
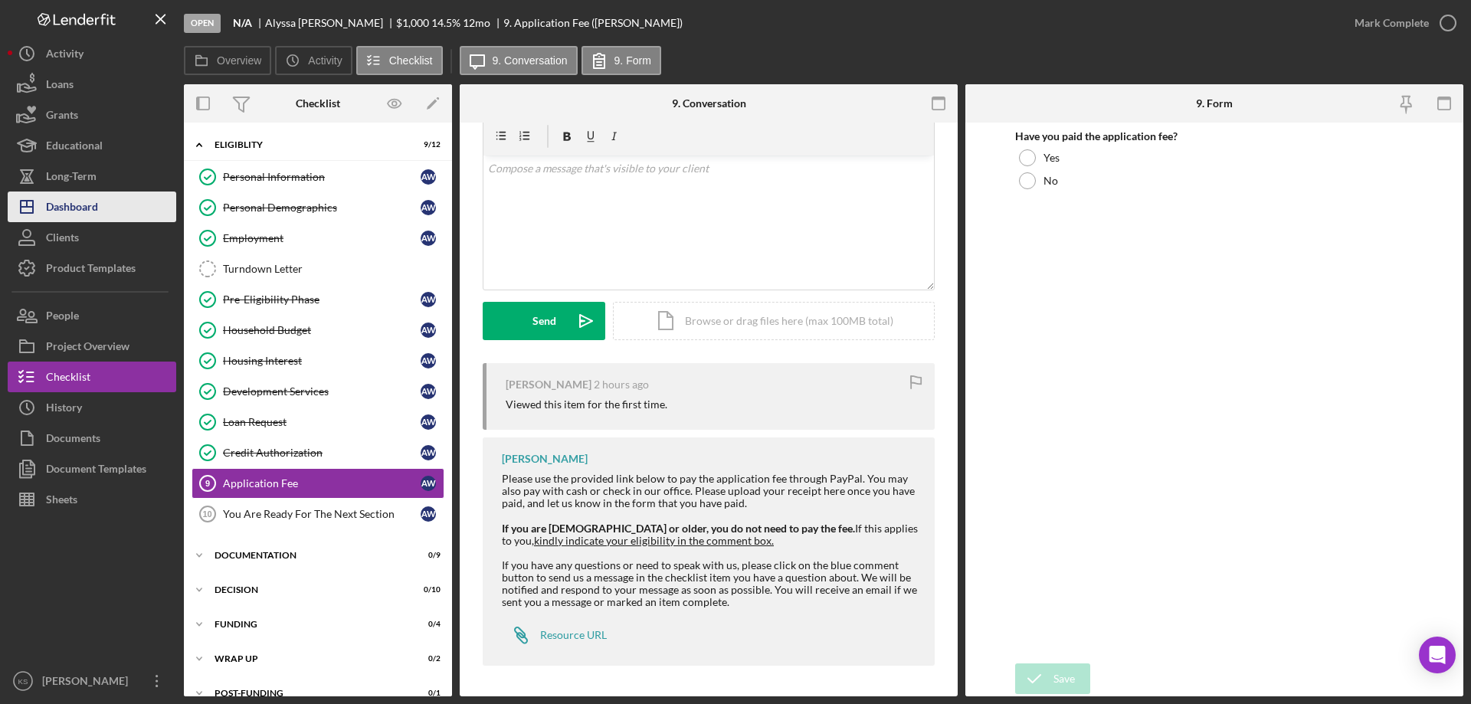
click at [88, 208] on div "Dashboard" at bounding box center [72, 209] width 52 height 34
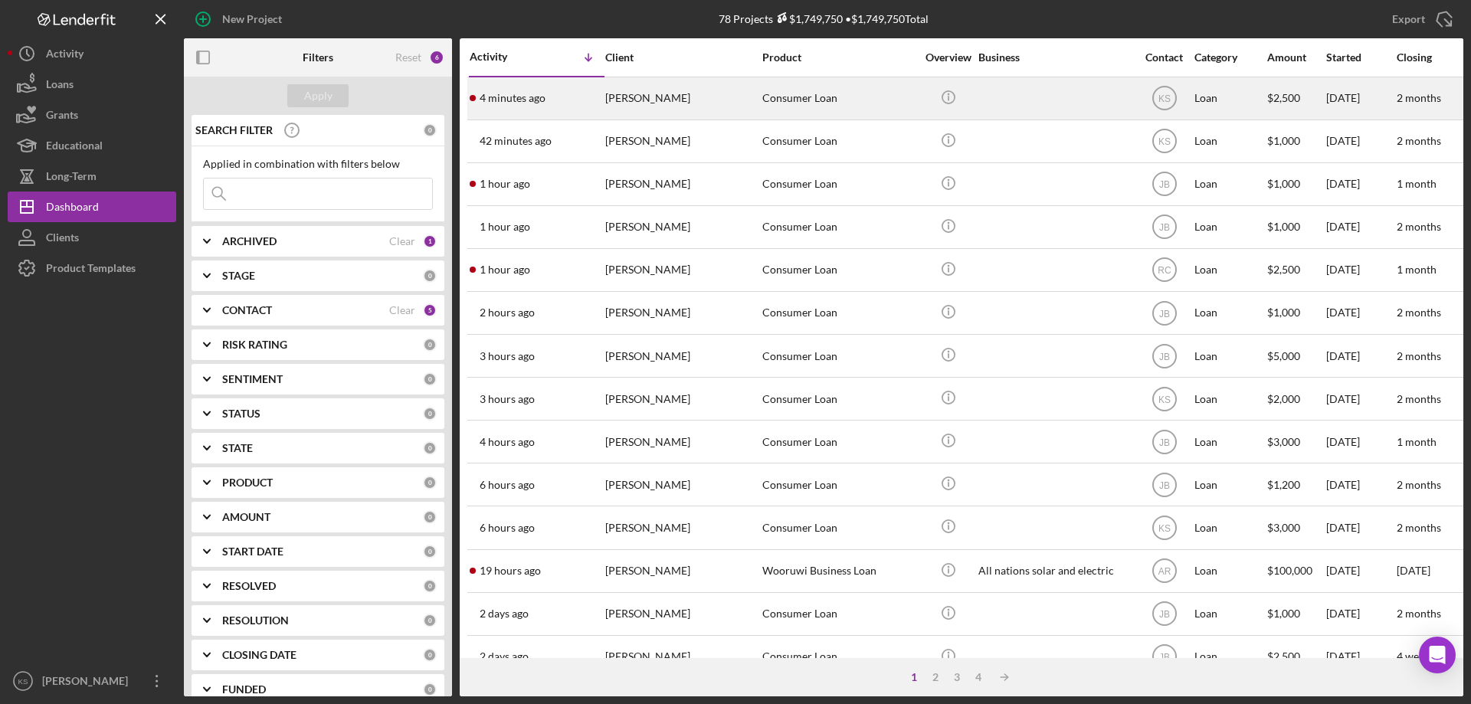
click at [674, 100] on div "[PERSON_NAME]" at bounding box center [681, 98] width 153 height 41
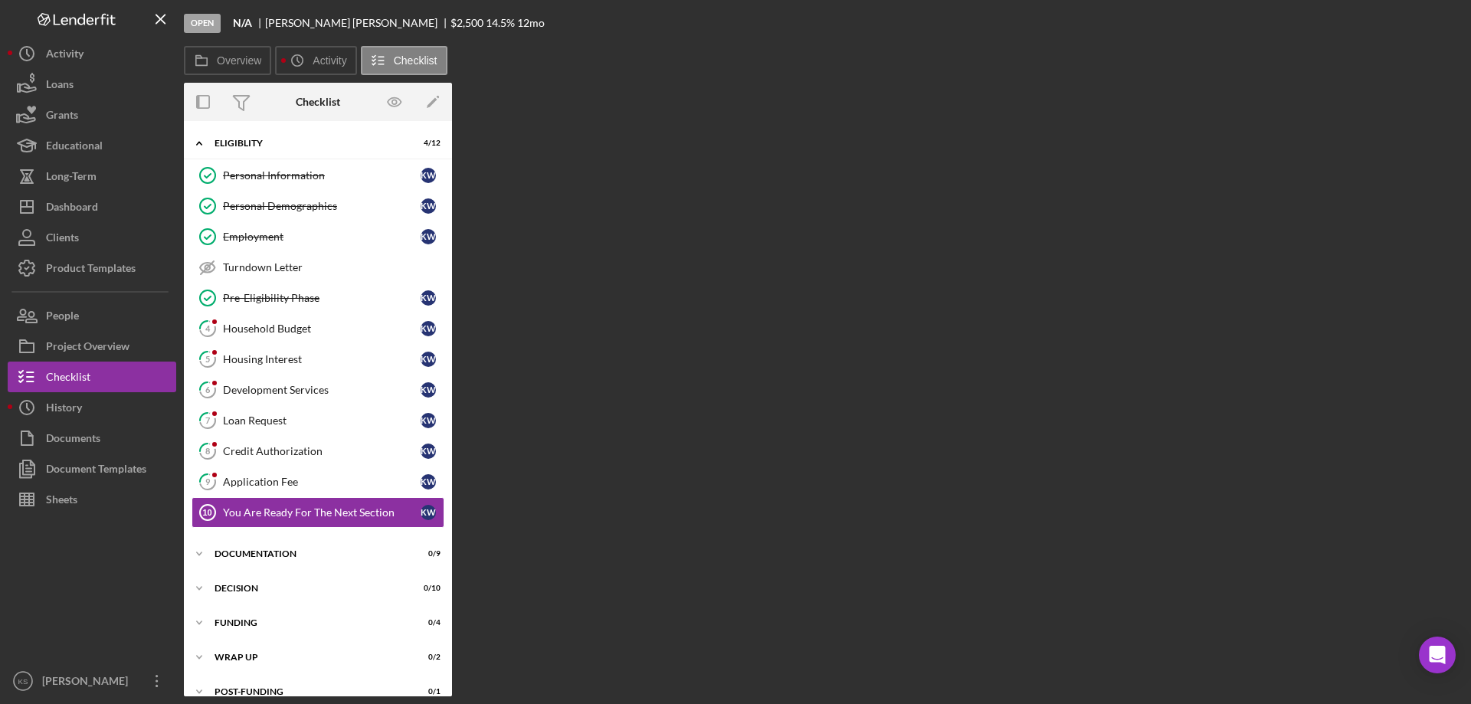
scroll to position [19, 0]
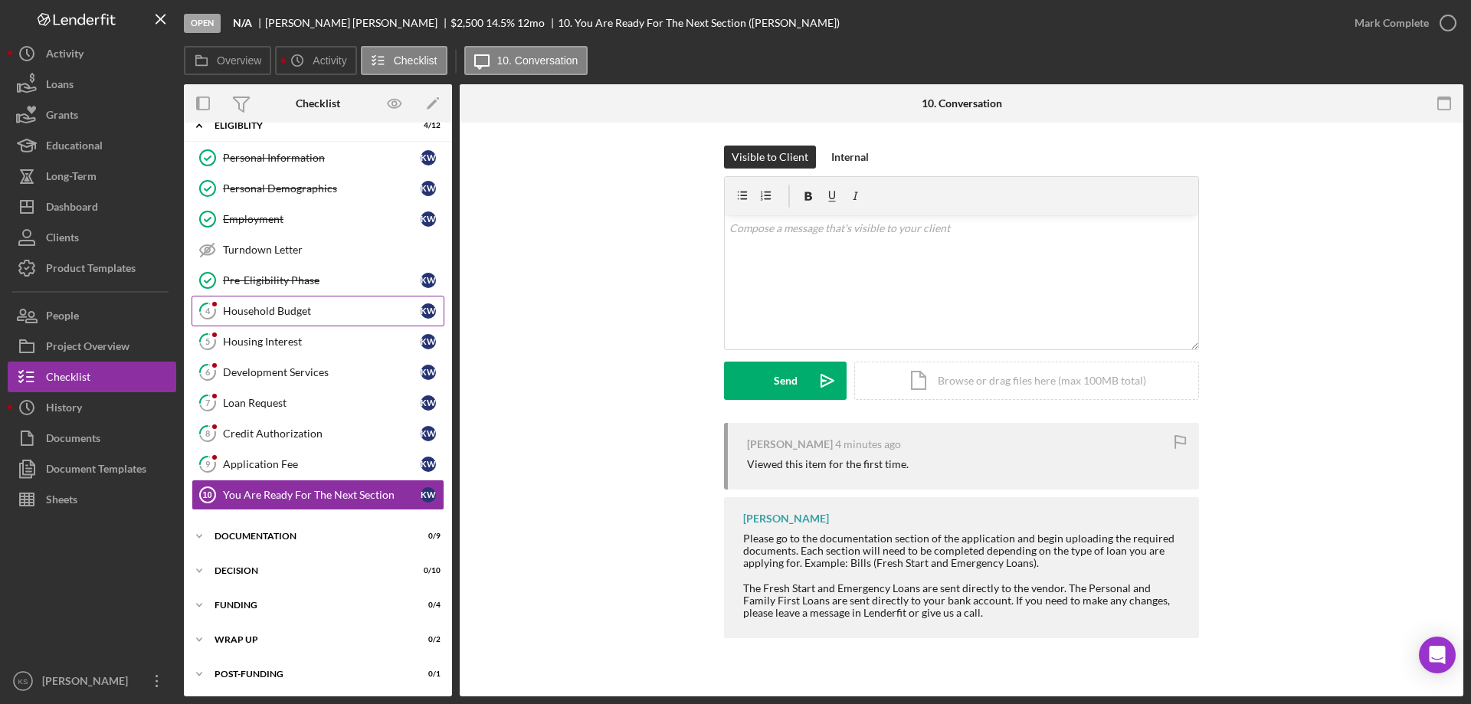
click at [260, 313] on div "Household Budget" at bounding box center [322, 311] width 198 height 12
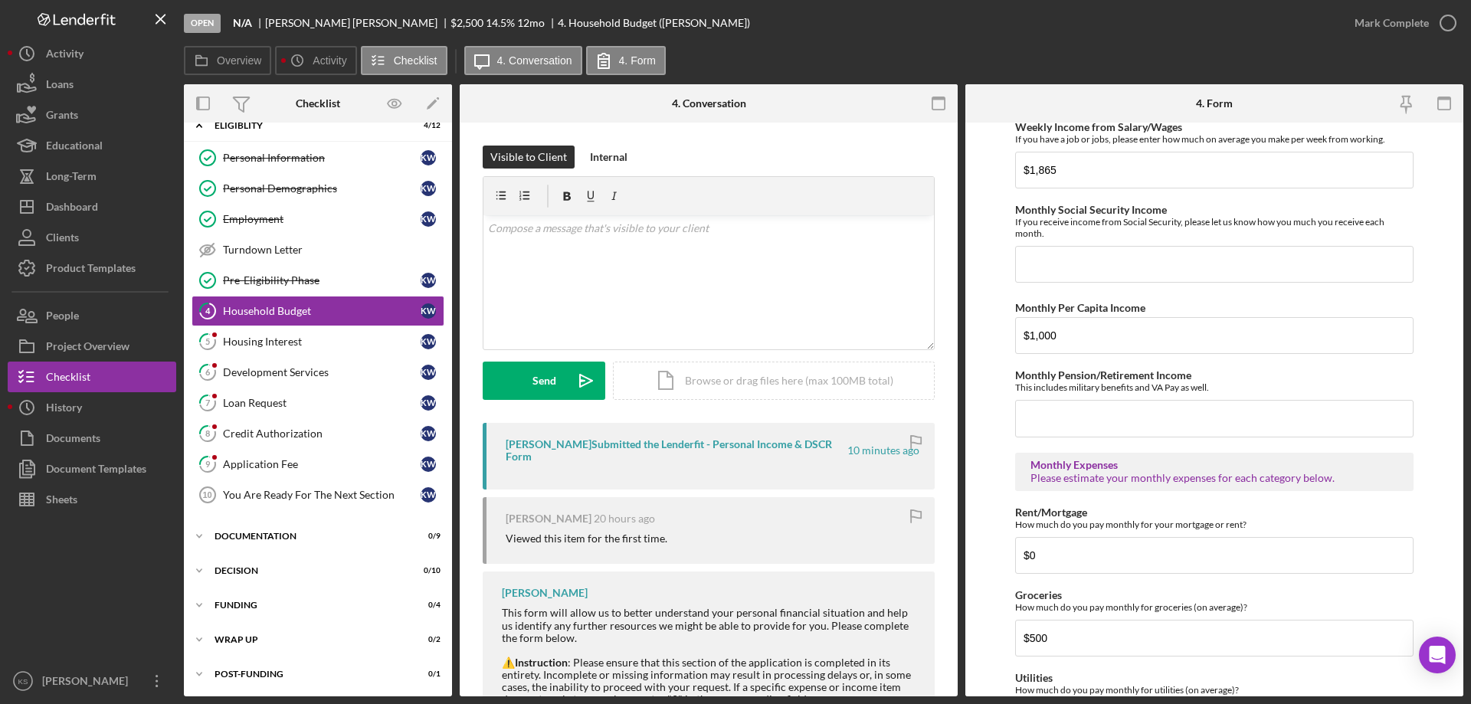
scroll to position [228, 0]
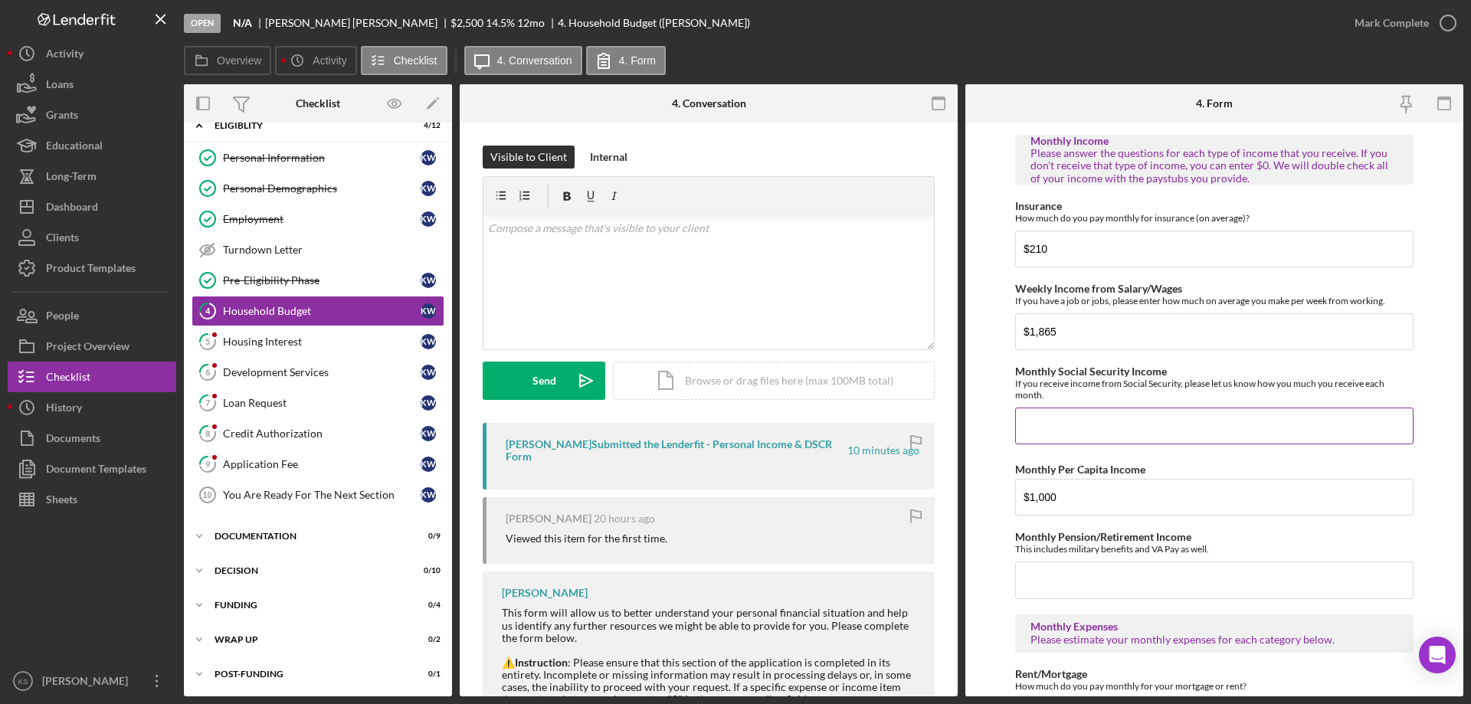
click at [1066, 415] on input "Monthly Social Security Income" at bounding box center [1214, 426] width 398 height 37
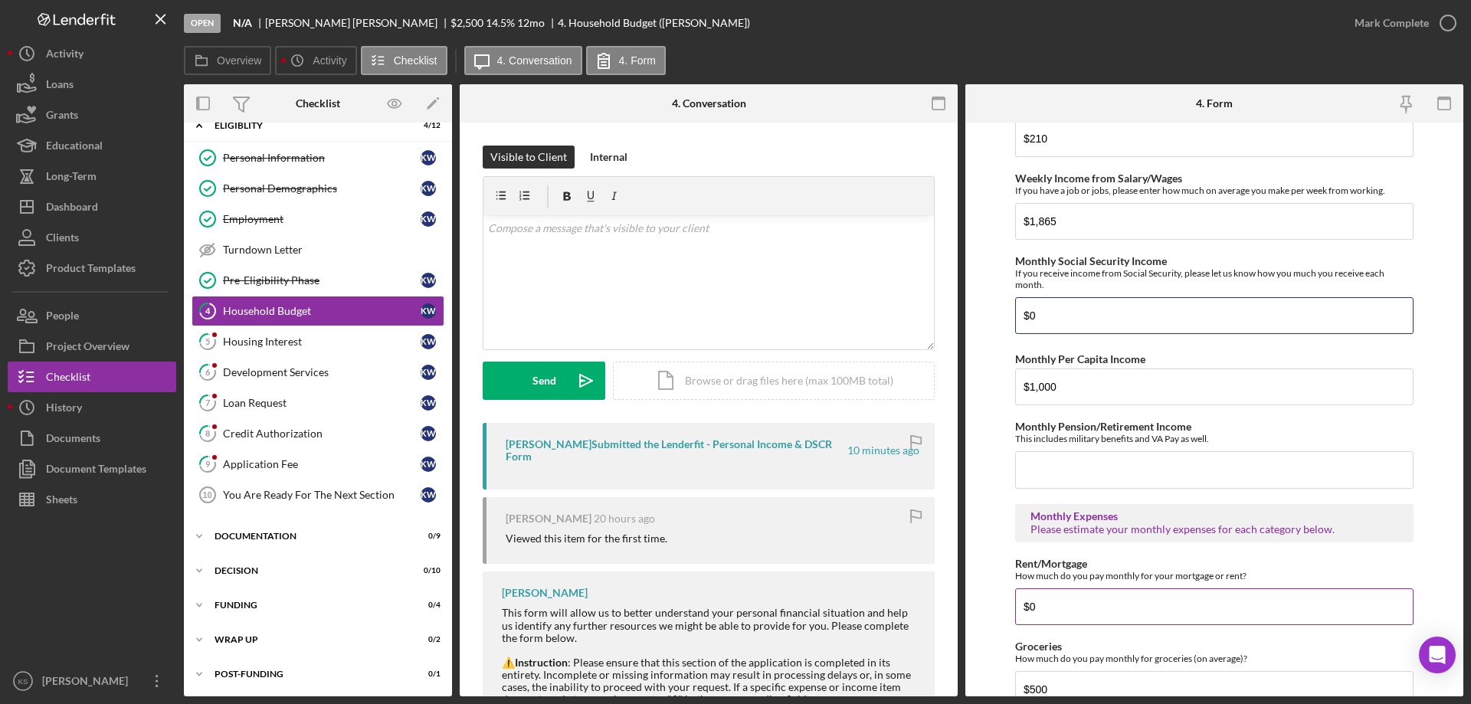
scroll to position [457, 0]
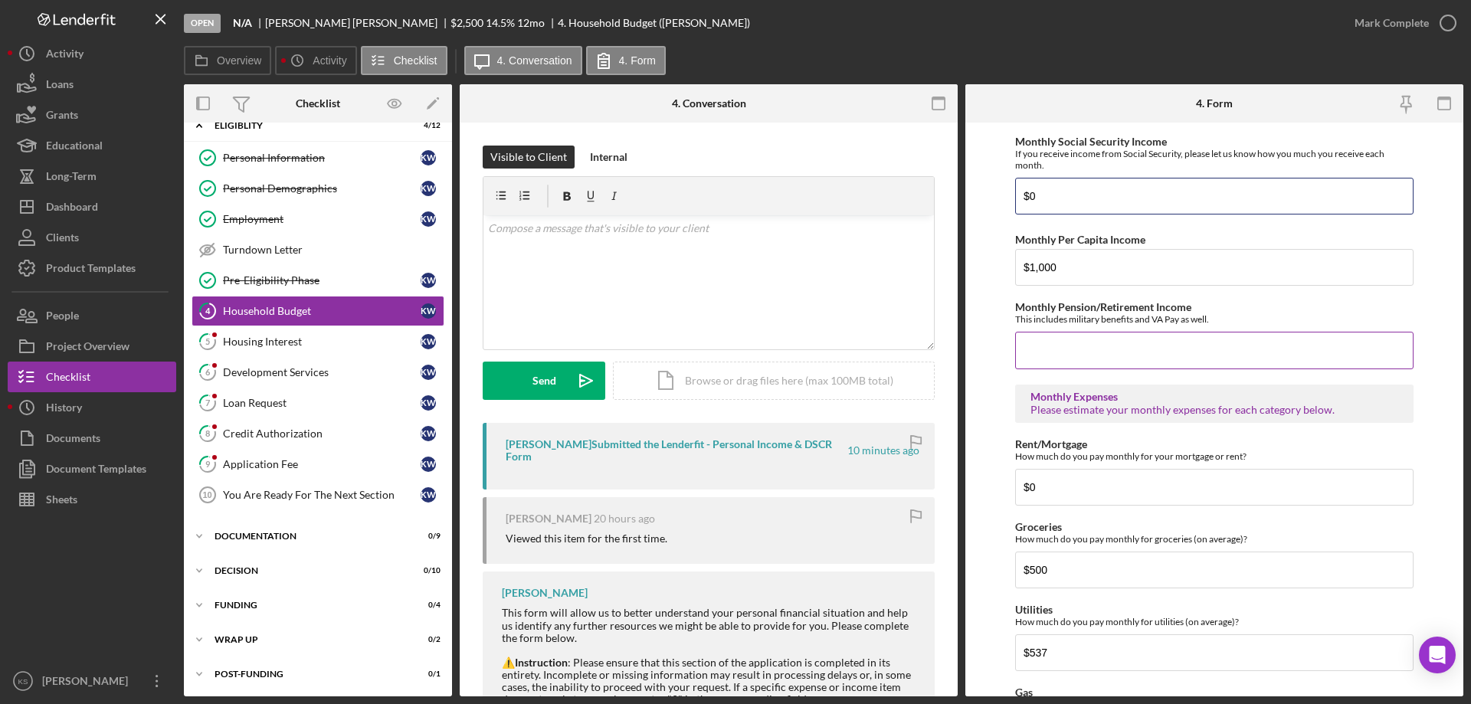
type input "$0"
click at [1078, 359] on input "Monthly Pension/Retirement Income" at bounding box center [1214, 350] width 398 height 37
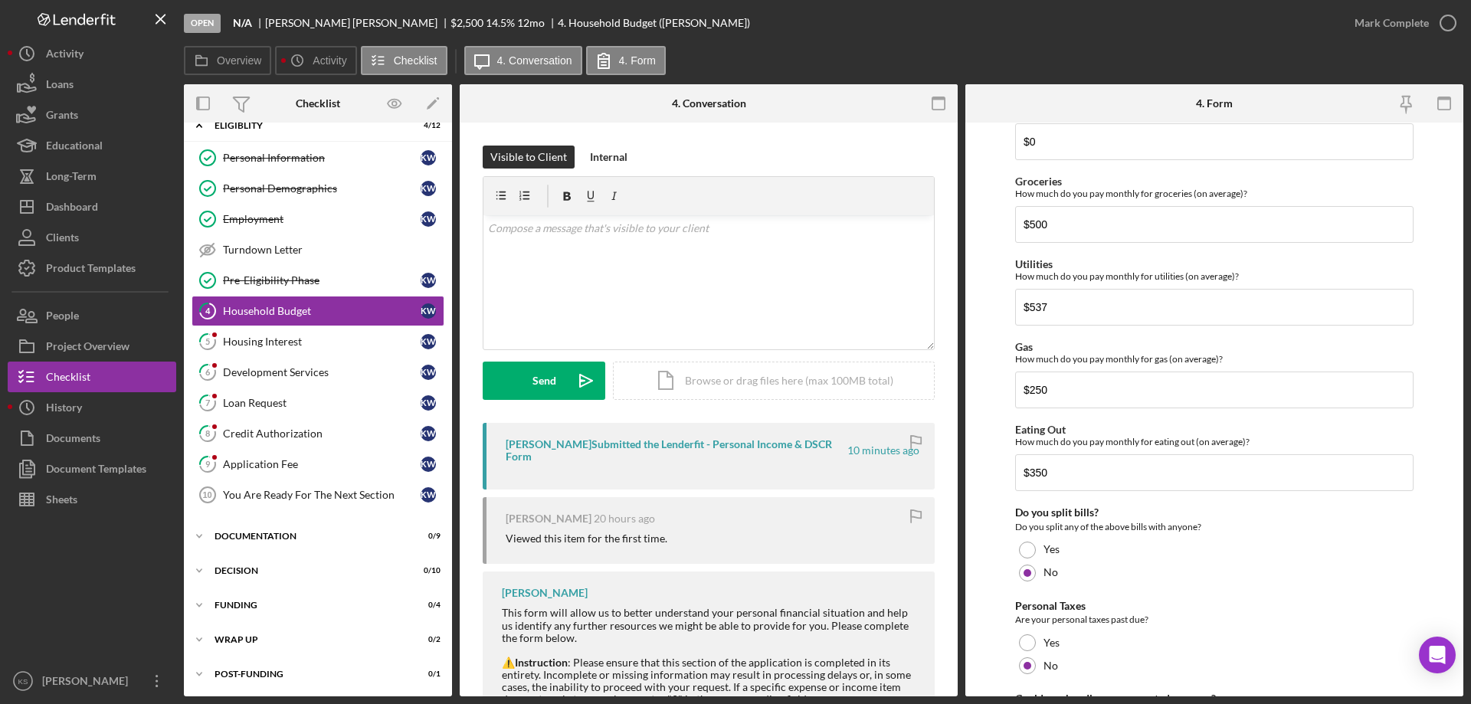
scroll to position [994, 0]
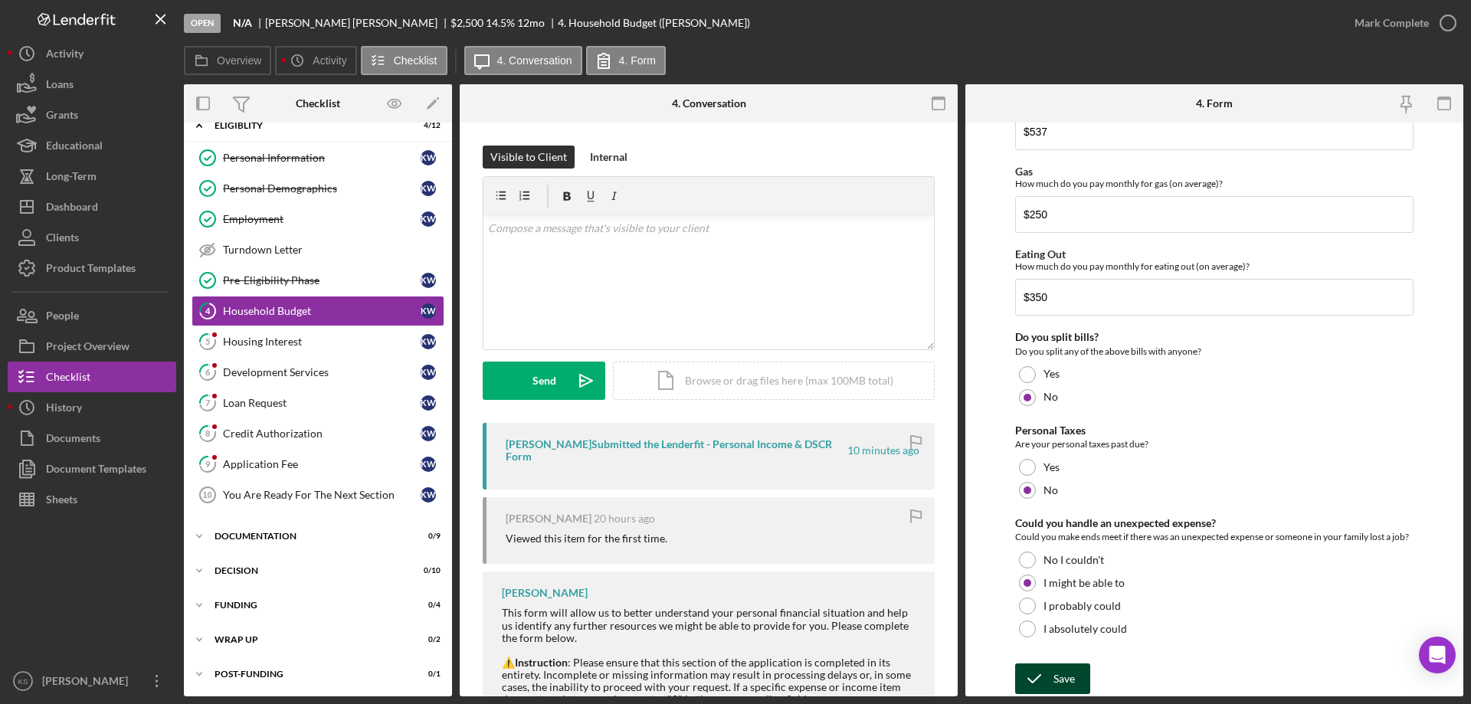
type input "$0"
drag, startPoint x: 1073, startPoint y: 673, endPoint x: 1091, endPoint y: 673, distance: 18.4
click at [1073, 673] on div "Save" at bounding box center [1063, 678] width 21 height 31
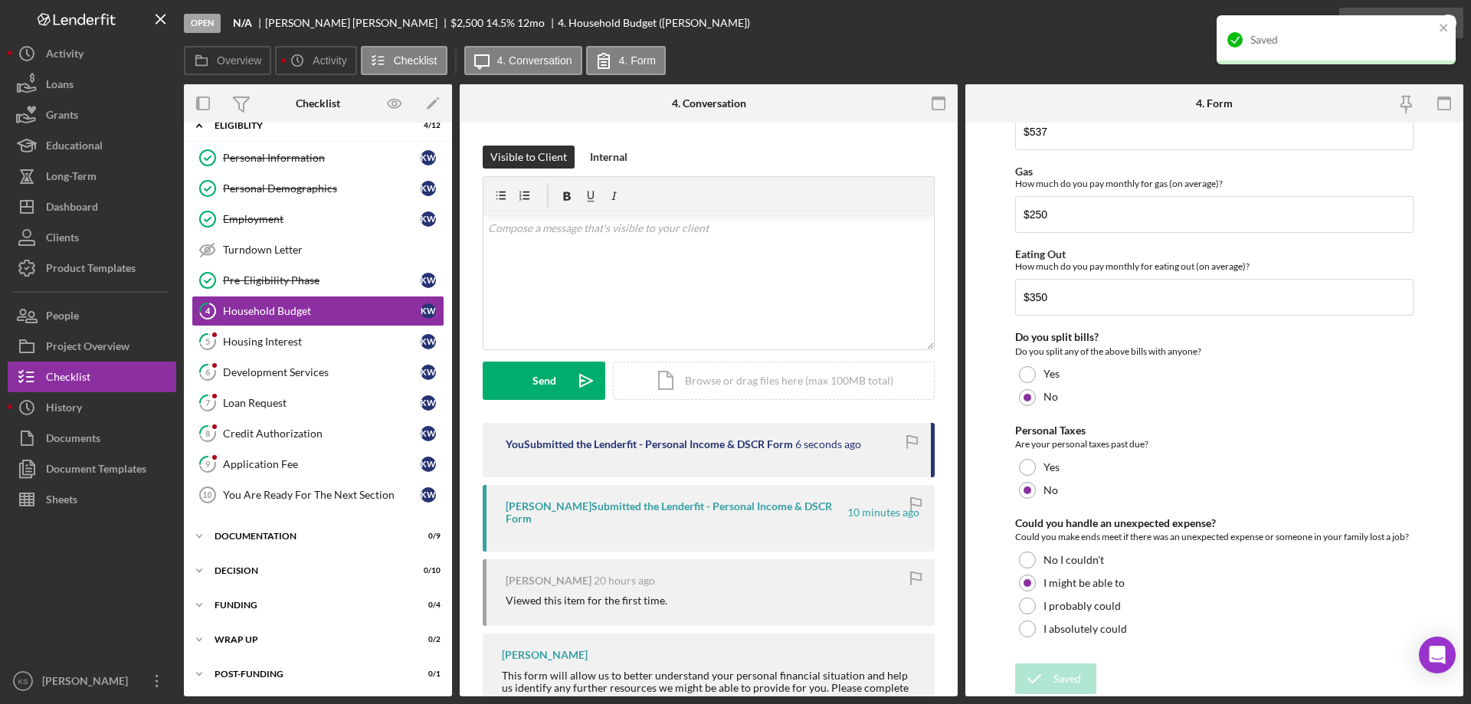
click at [1402, 25] on div "Saved" at bounding box center [1336, 45] width 245 height 67
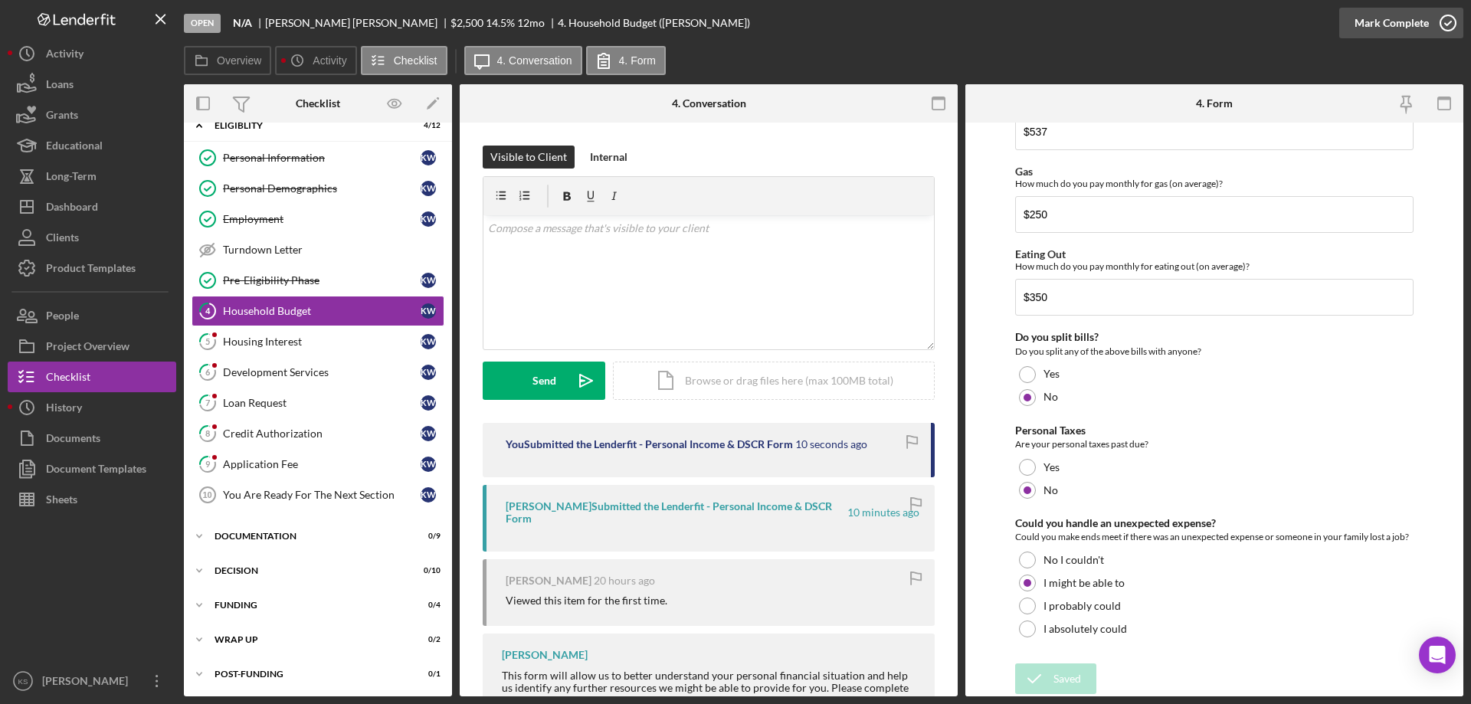
click at [1411, 24] on div "Mark Complete" at bounding box center [1392, 23] width 74 height 31
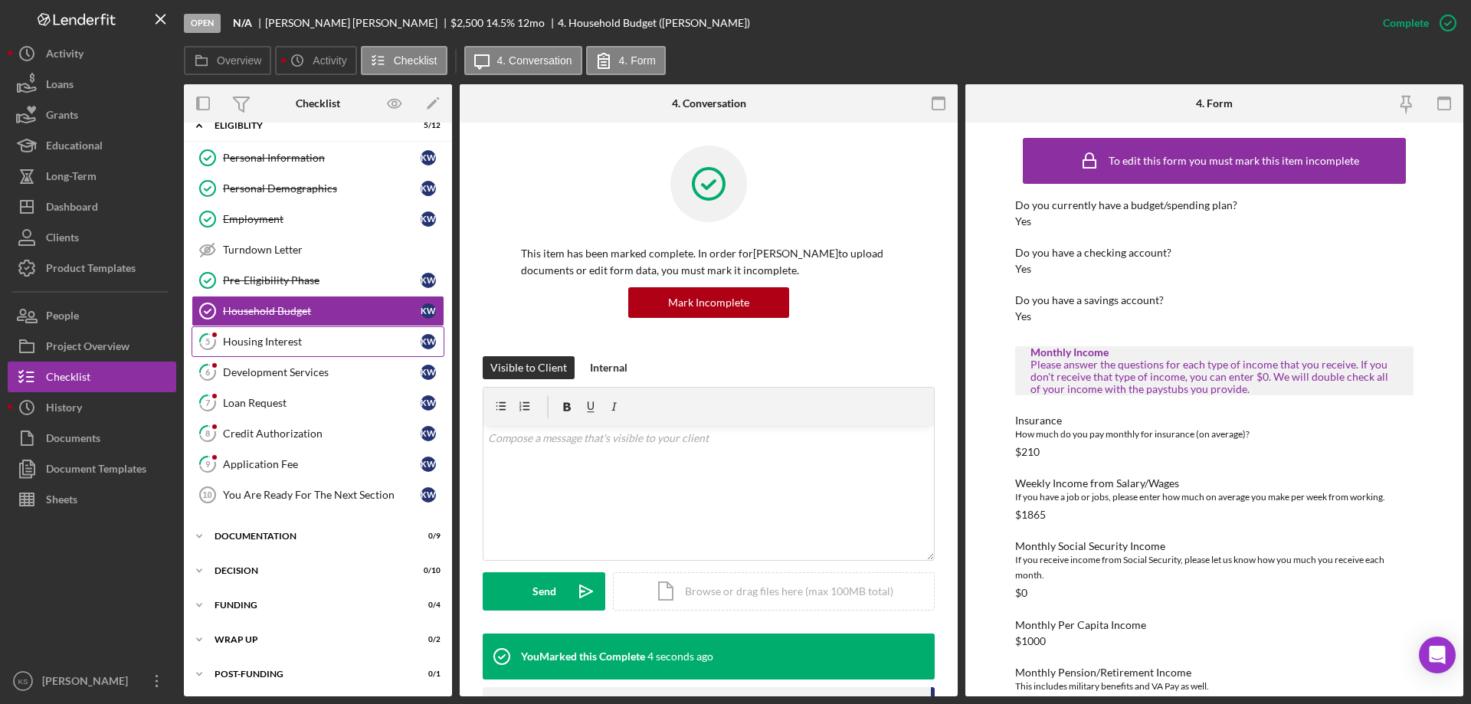
click at [259, 339] on div "Housing Interest" at bounding box center [322, 342] width 198 height 12
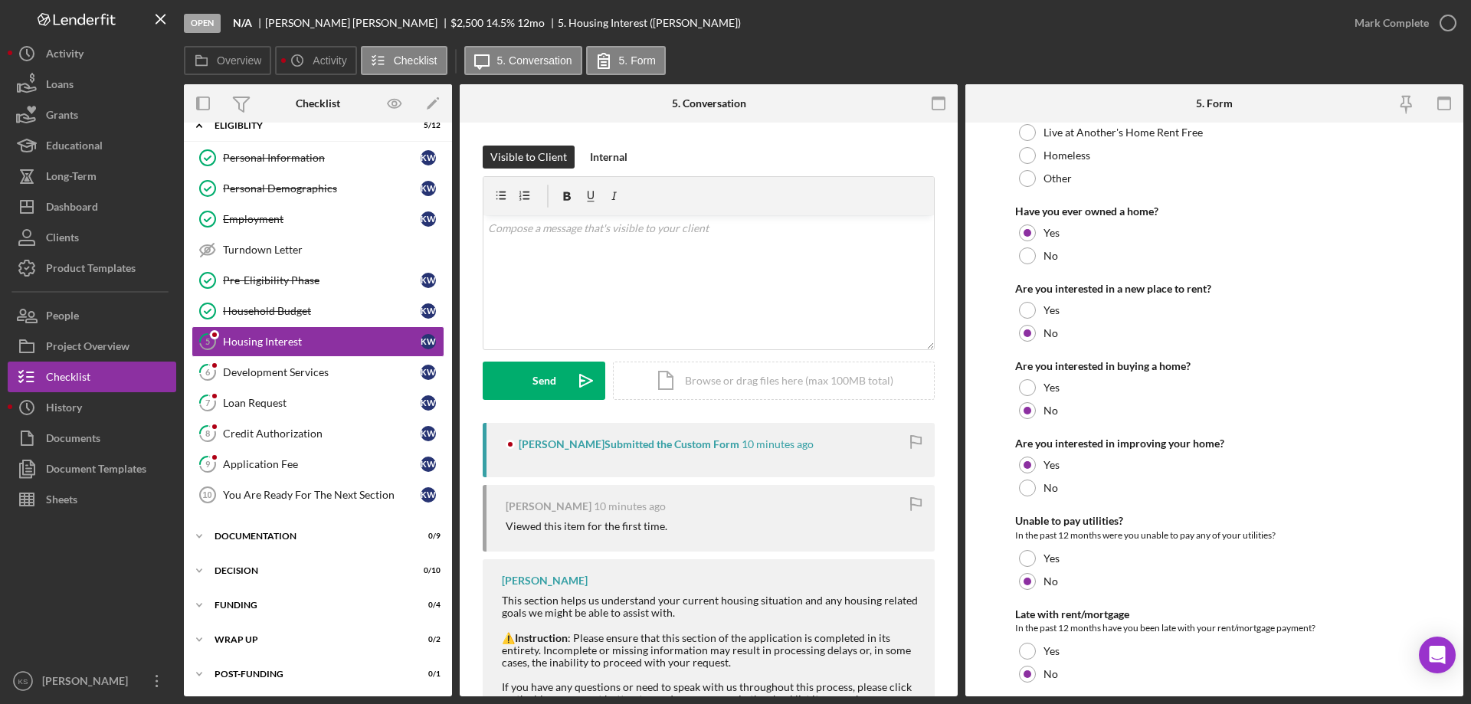
scroll to position [209, 0]
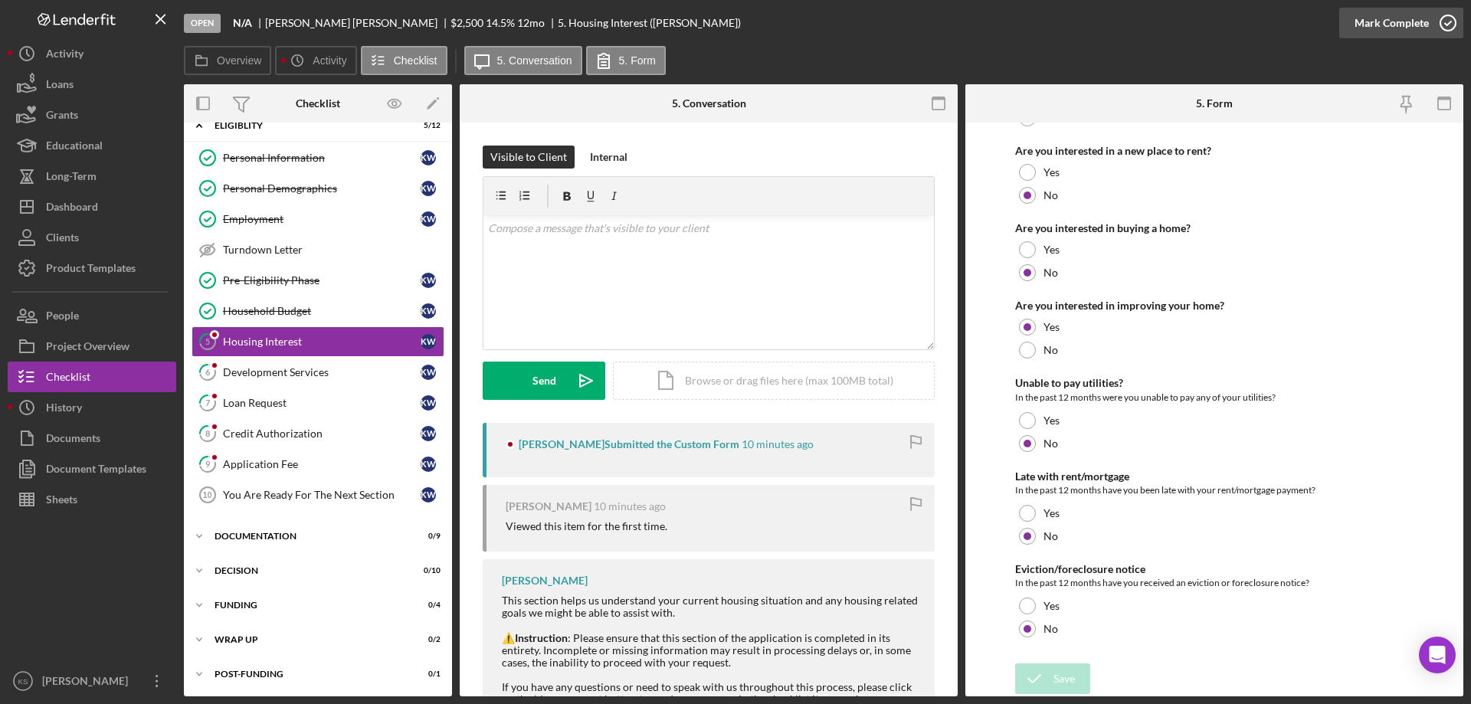
click at [1407, 25] on div "Mark Complete" at bounding box center [1392, 23] width 74 height 31
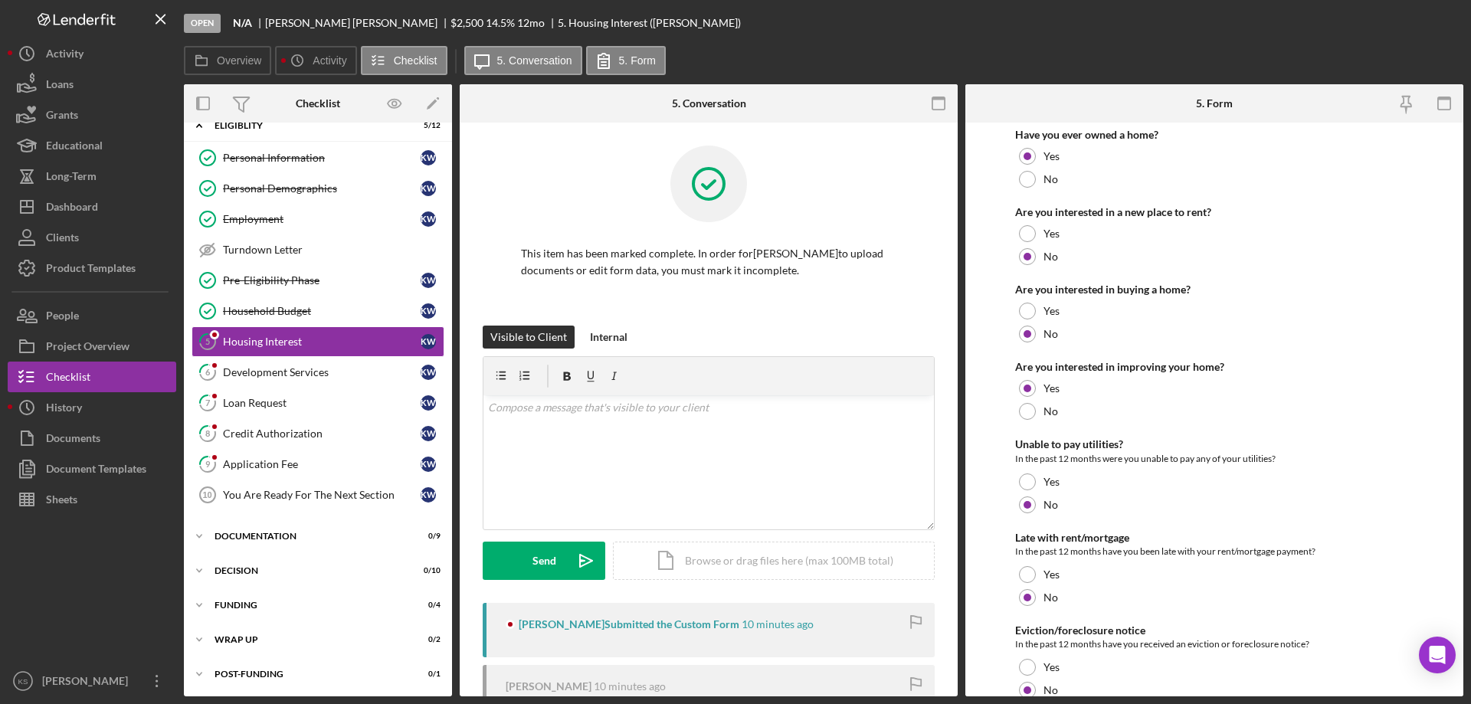
scroll to position [270, 0]
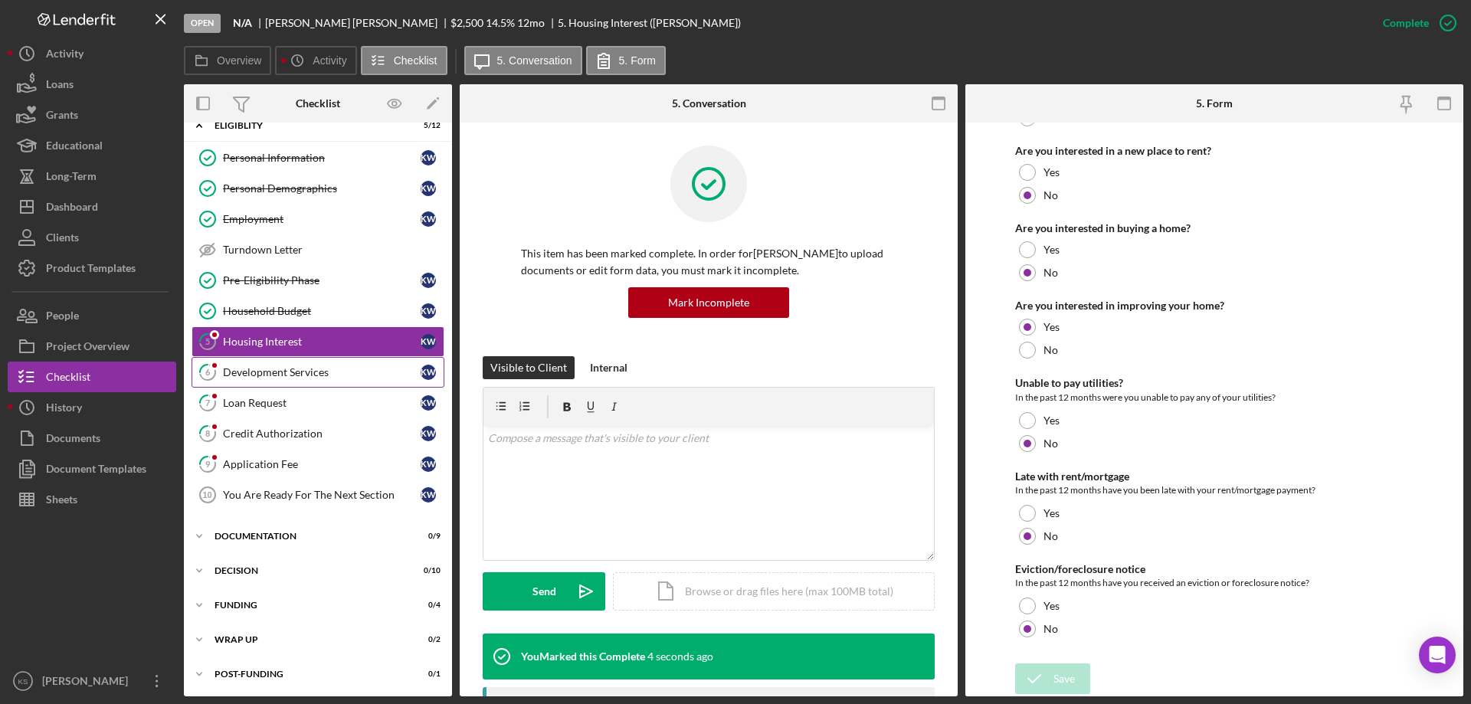
click at [292, 373] on div "Development Services" at bounding box center [322, 372] width 198 height 12
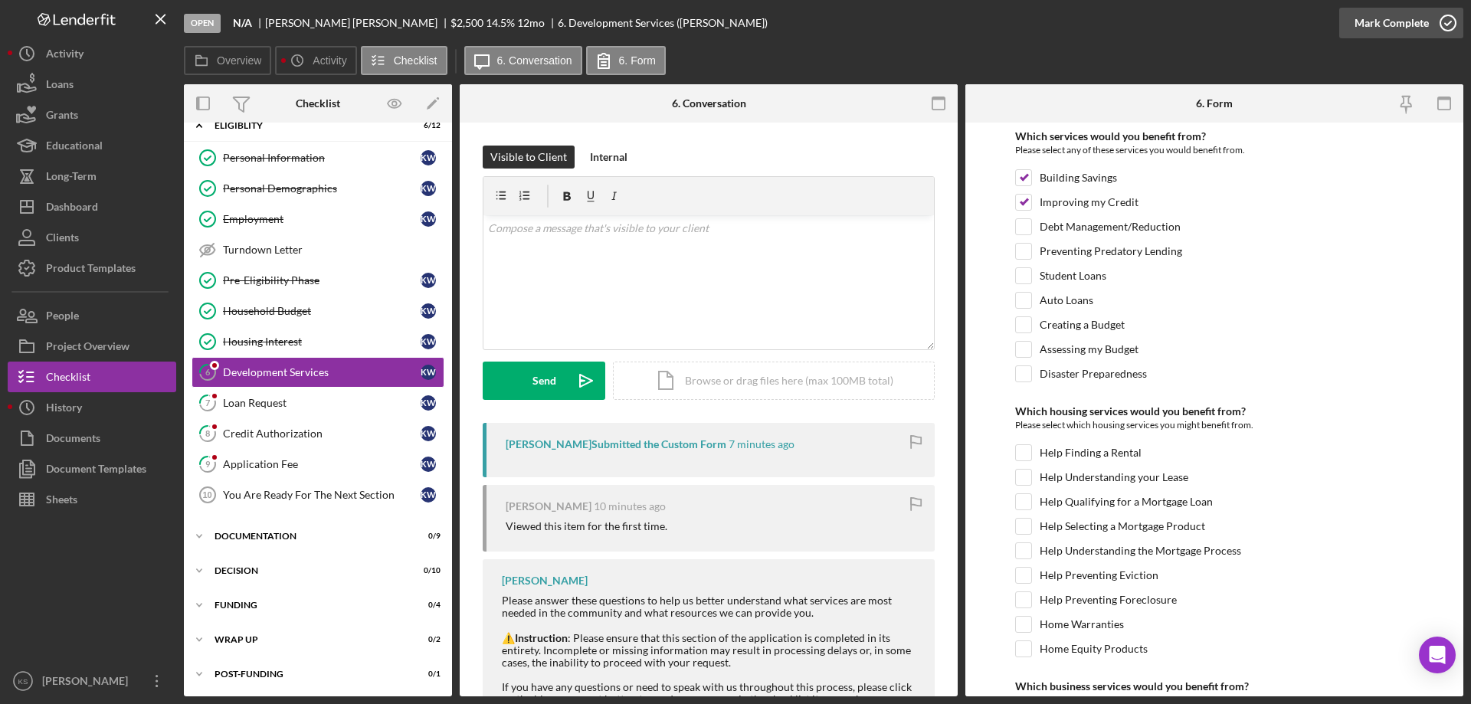
click at [1378, 25] on div "Mark Complete" at bounding box center [1392, 23] width 74 height 31
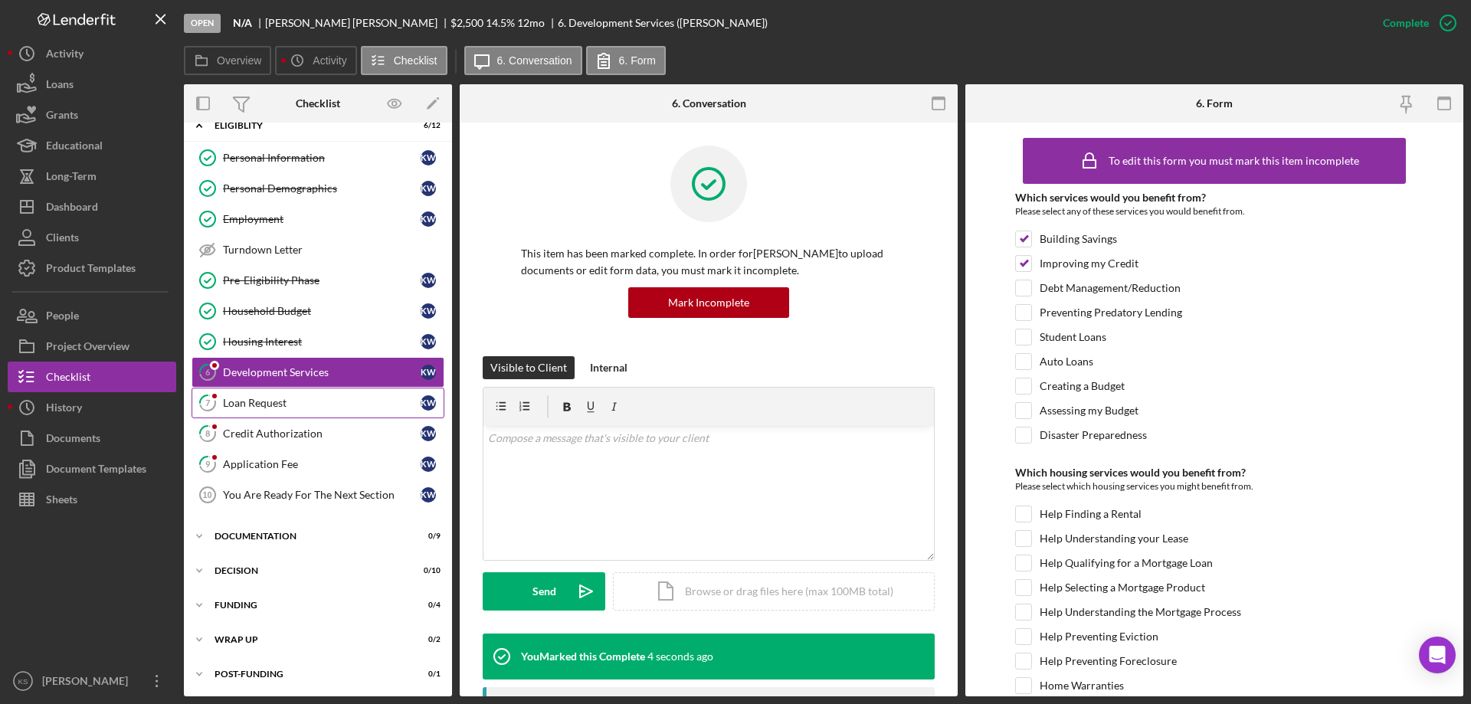
drag, startPoint x: 283, startPoint y: 405, endPoint x: 375, endPoint y: 403, distance: 91.2
click at [285, 405] on div "Loan Request" at bounding box center [322, 403] width 198 height 12
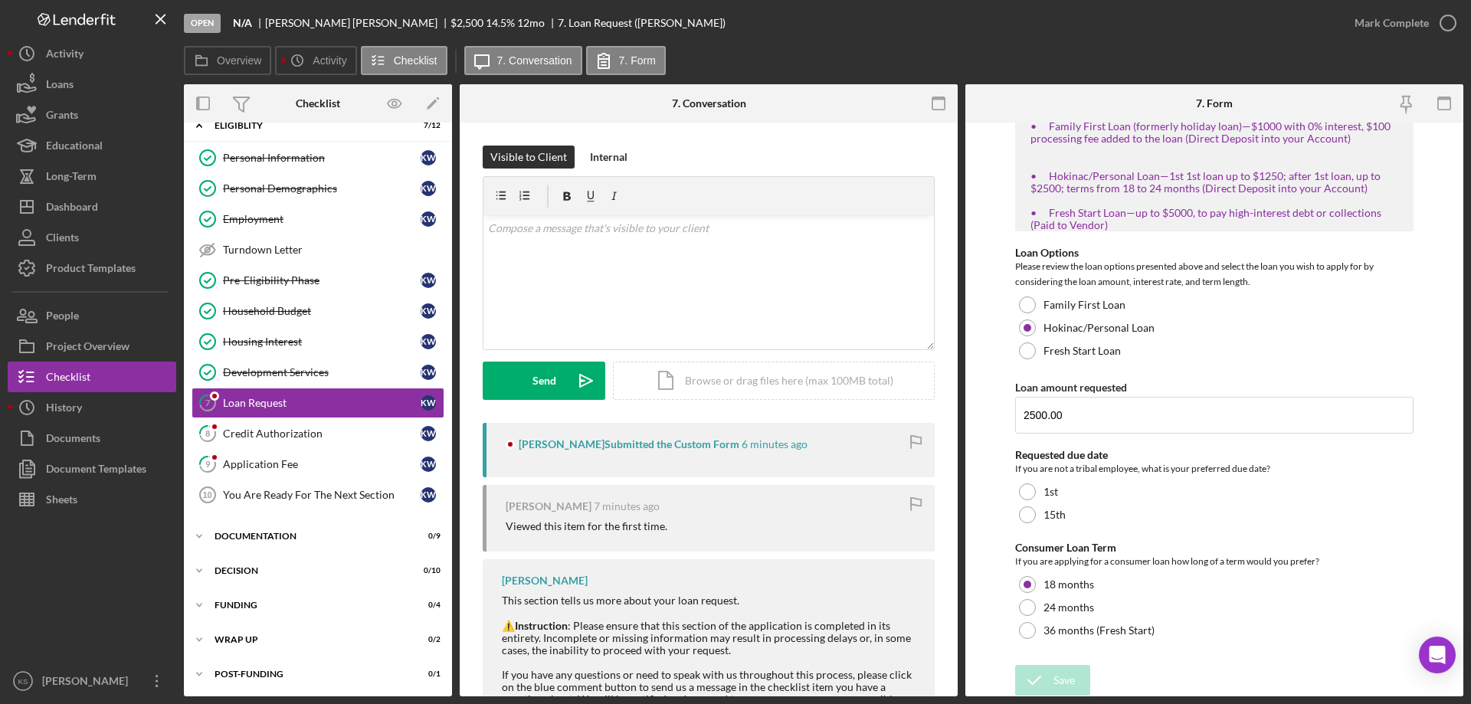
scroll to position [280, 0]
click at [749, 277] on div "v Color teal Color pink Remove color Add row above Add row below Add column bef…" at bounding box center [708, 282] width 451 height 134
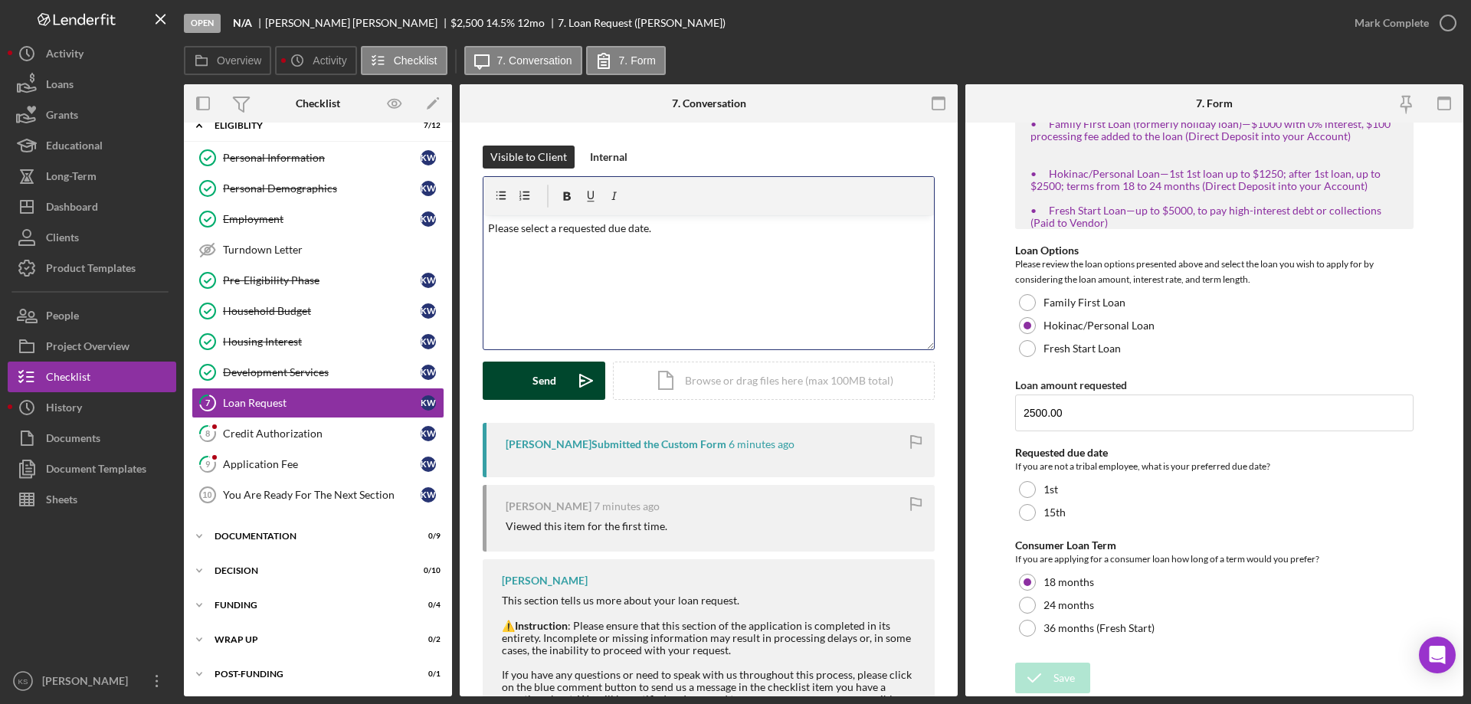
click at [536, 385] on div "Send" at bounding box center [544, 381] width 24 height 38
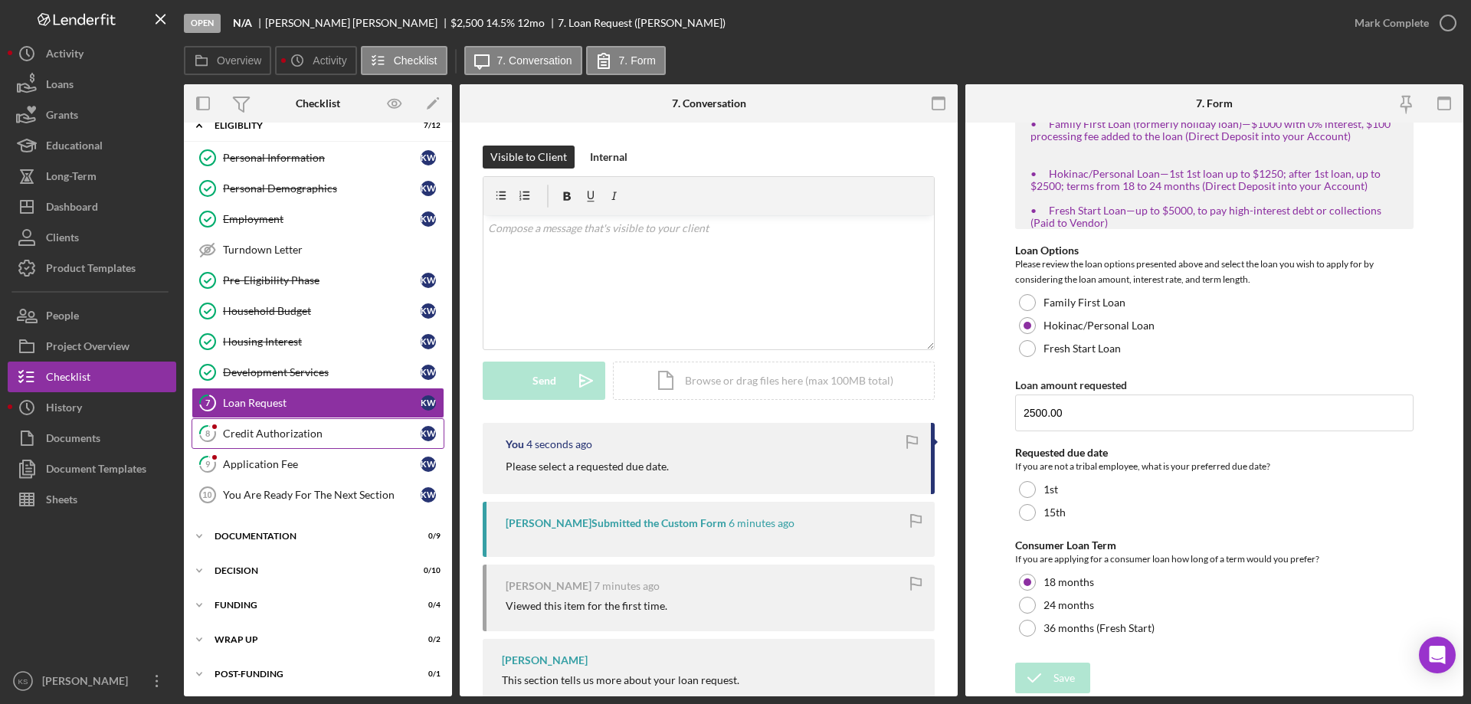
click at [262, 440] on div "Credit Authorization" at bounding box center [322, 434] width 198 height 12
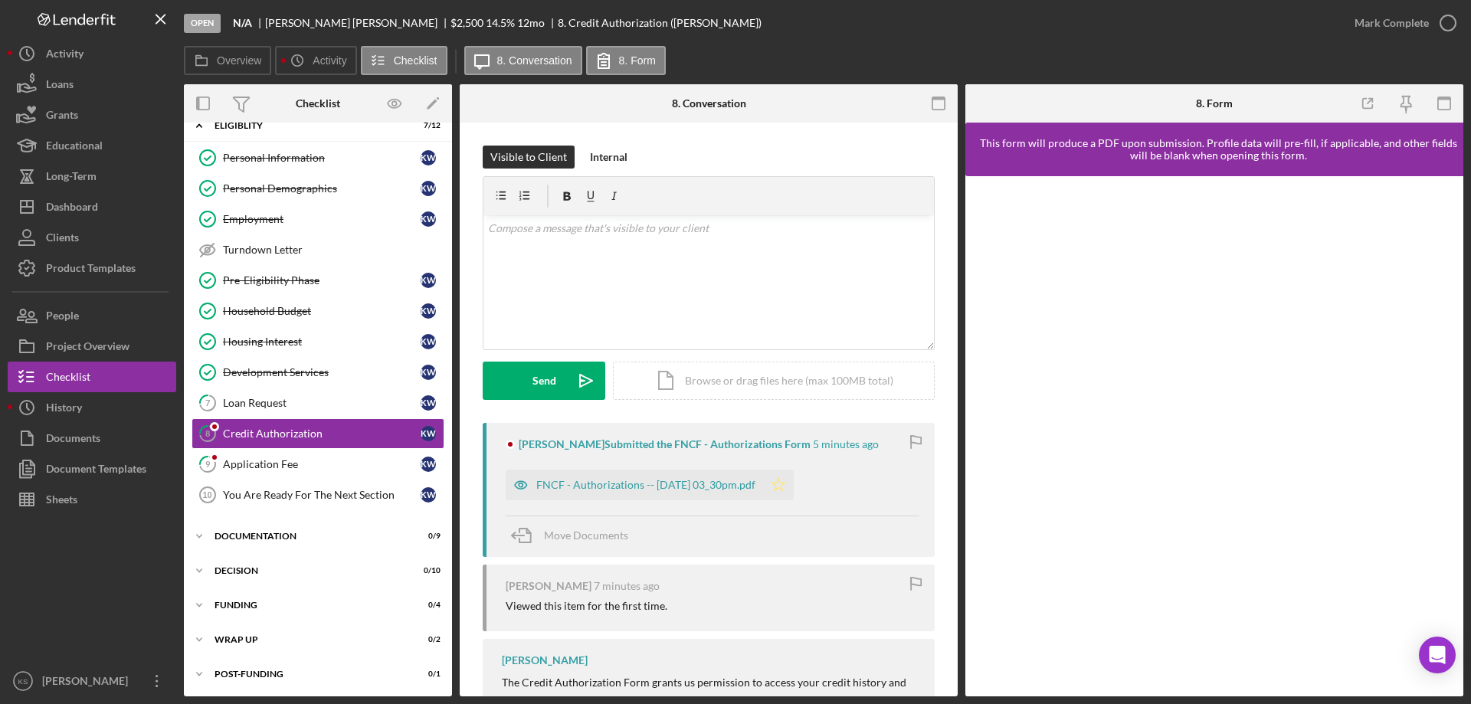
click at [785, 487] on polygon "button" at bounding box center [778, 484] width 13 height 12
click at [1394, 11] on div "Mark Complete" at bounding box center [1392, 23] width 74 height 31
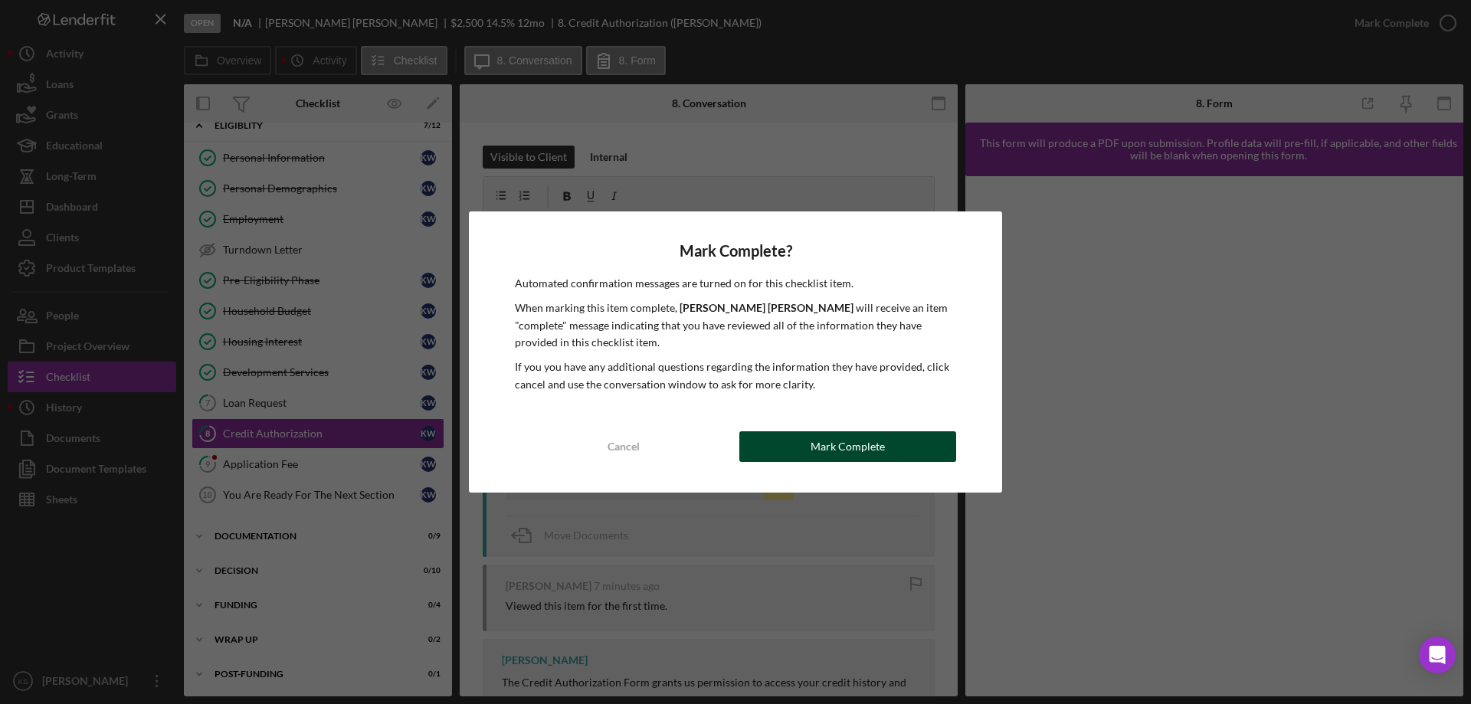
click at [841, 443] on div "Mark Complete" at bounding box center [848, 446] width 74 height 31
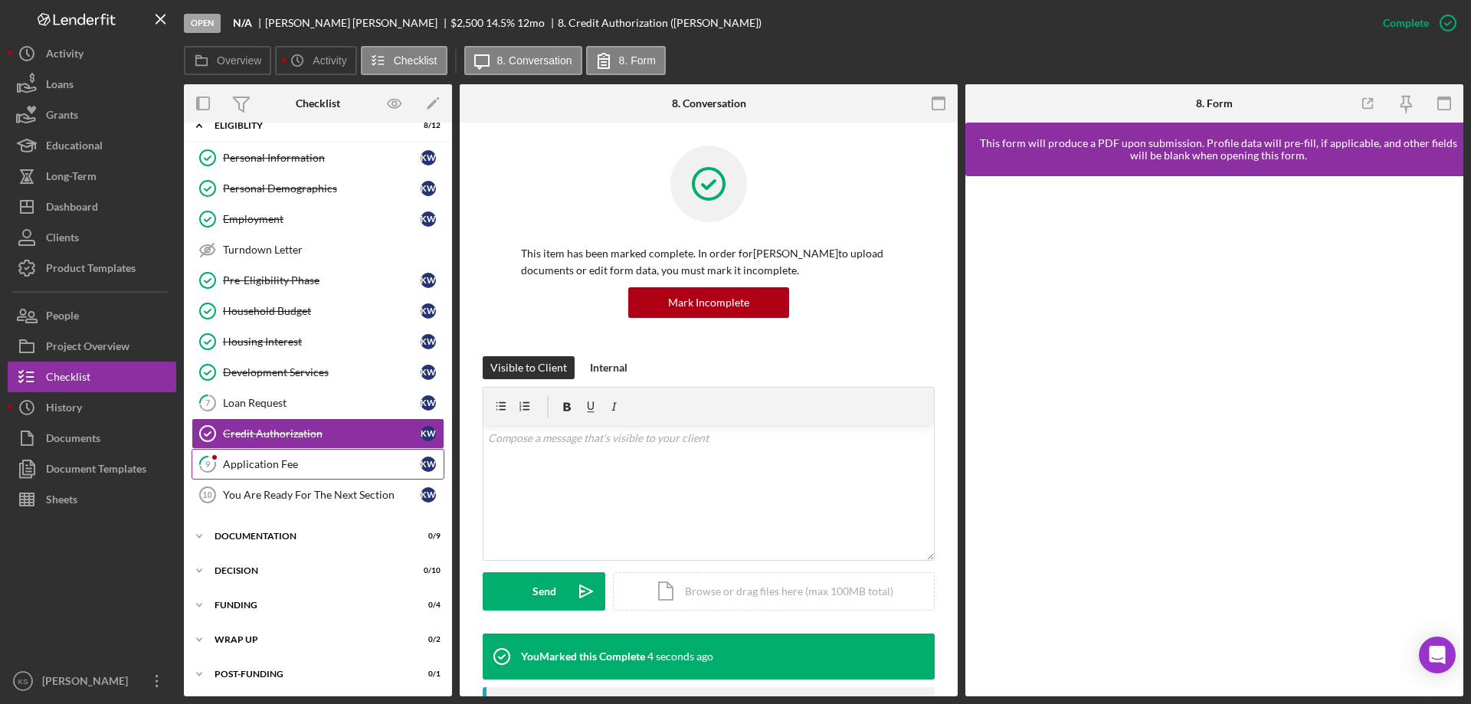
click at [247, 462] on div "Application Fee" at bounding box center [322, 464] width 198 height 12
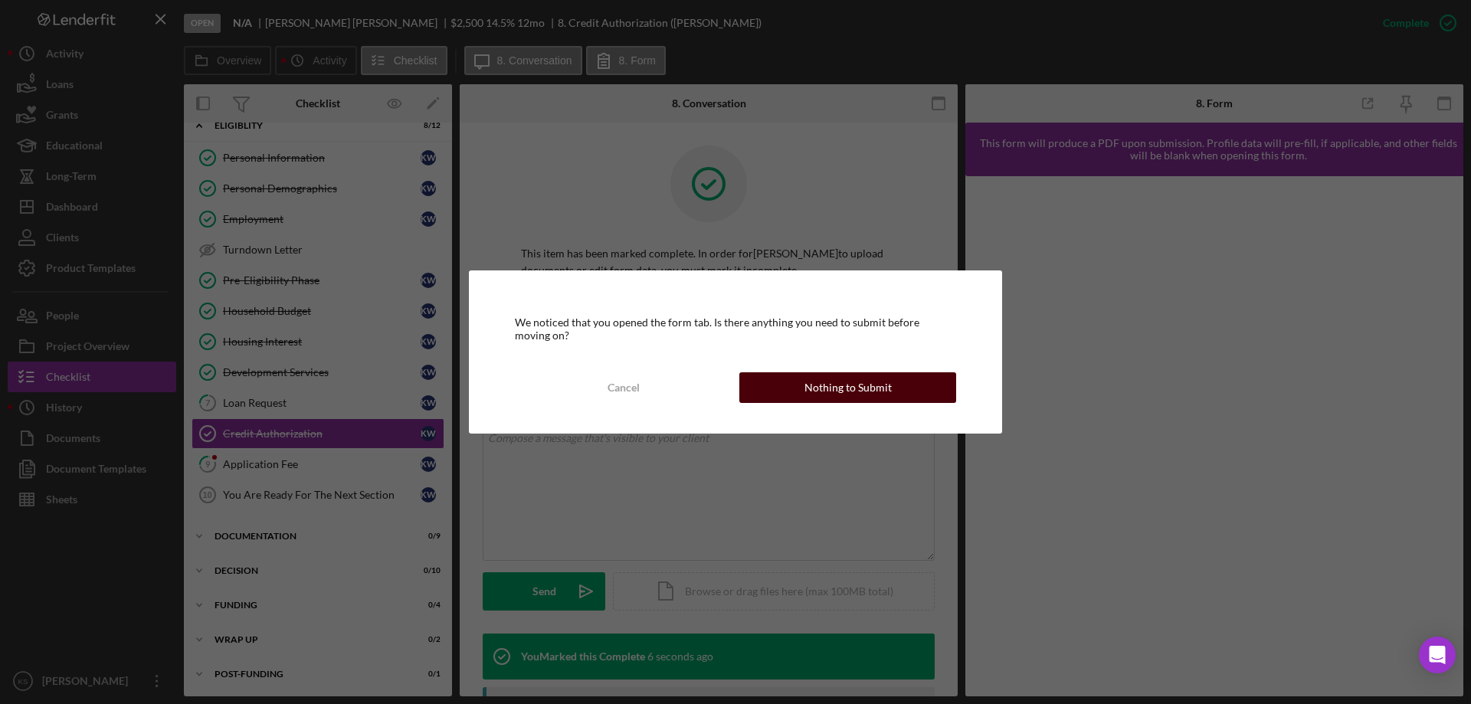
click at [914, 381] on button "Nothing to Submit" at bounding box center [847, 387] width 217 height 31
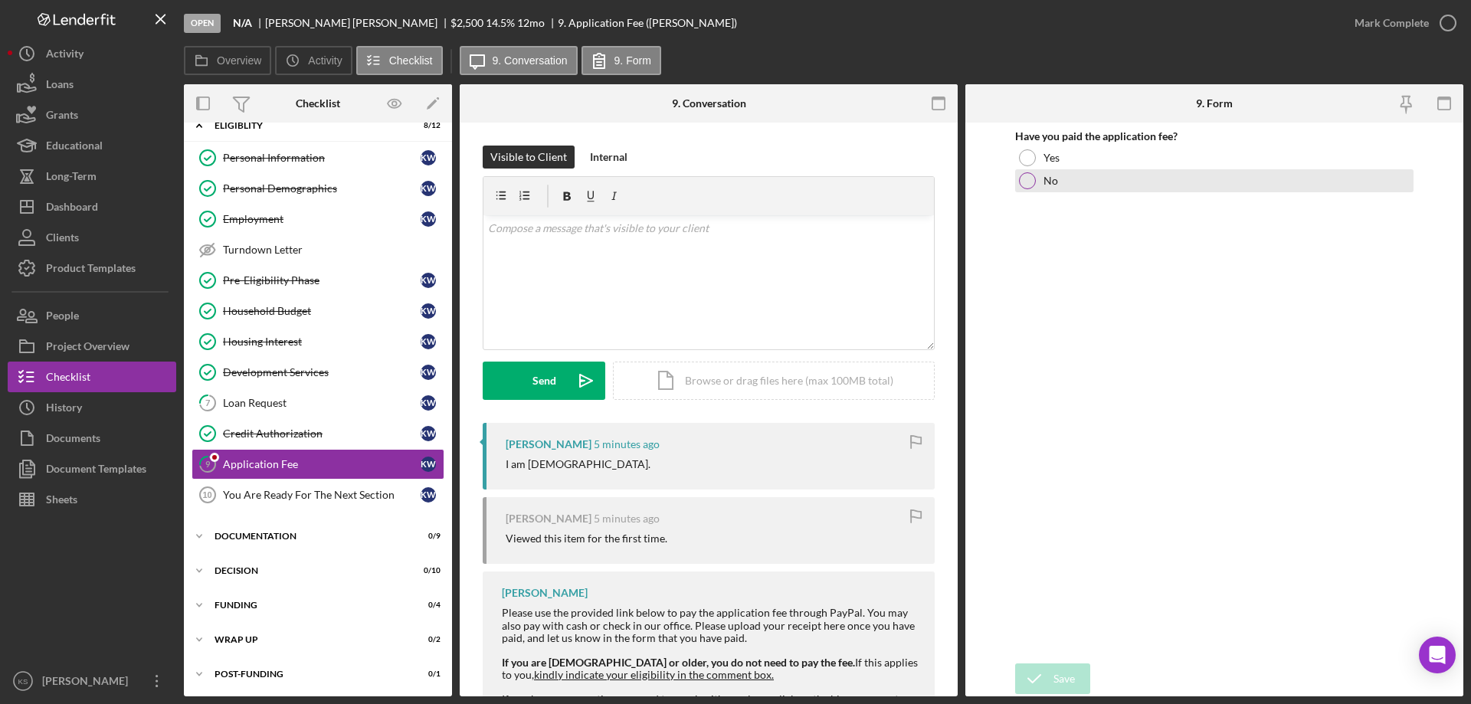
click at [1027, 182] on div at bounding box center [1027, 180] width 17 height 17
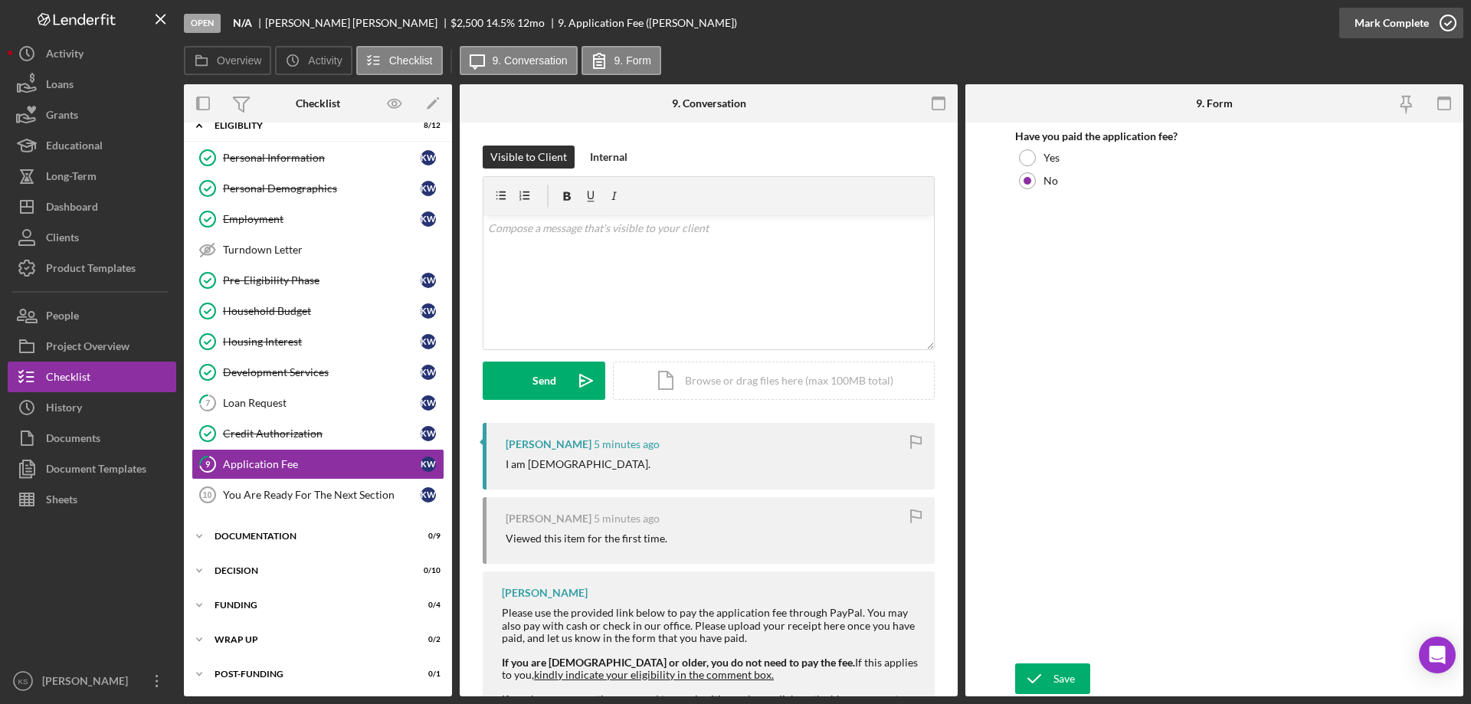
click at [1389, 25] on div "Mark Complete" at bounding box center [1392, 23] width 74 height 31
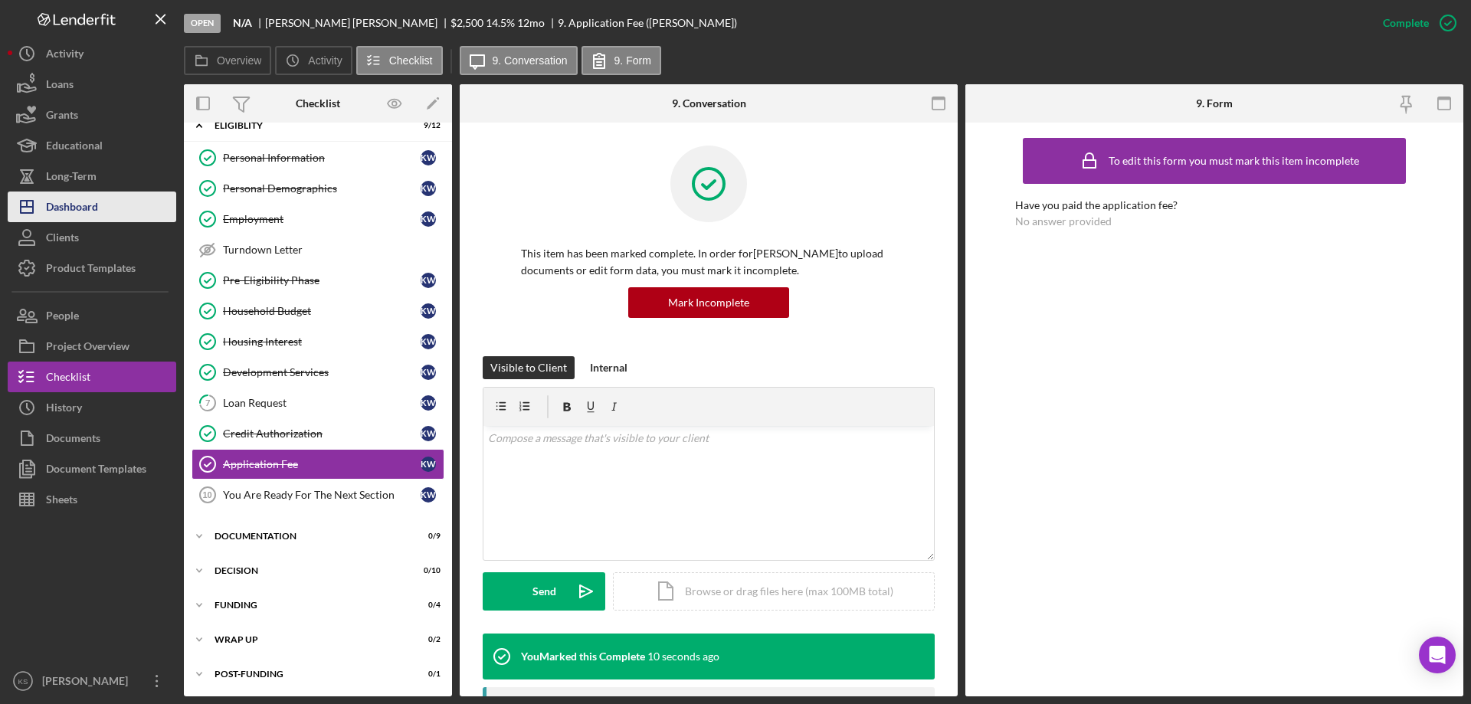
click at [108, 209] on button "Icon/Dashboard Dashboard" at bounding box center [92, 207] width 169 height 31
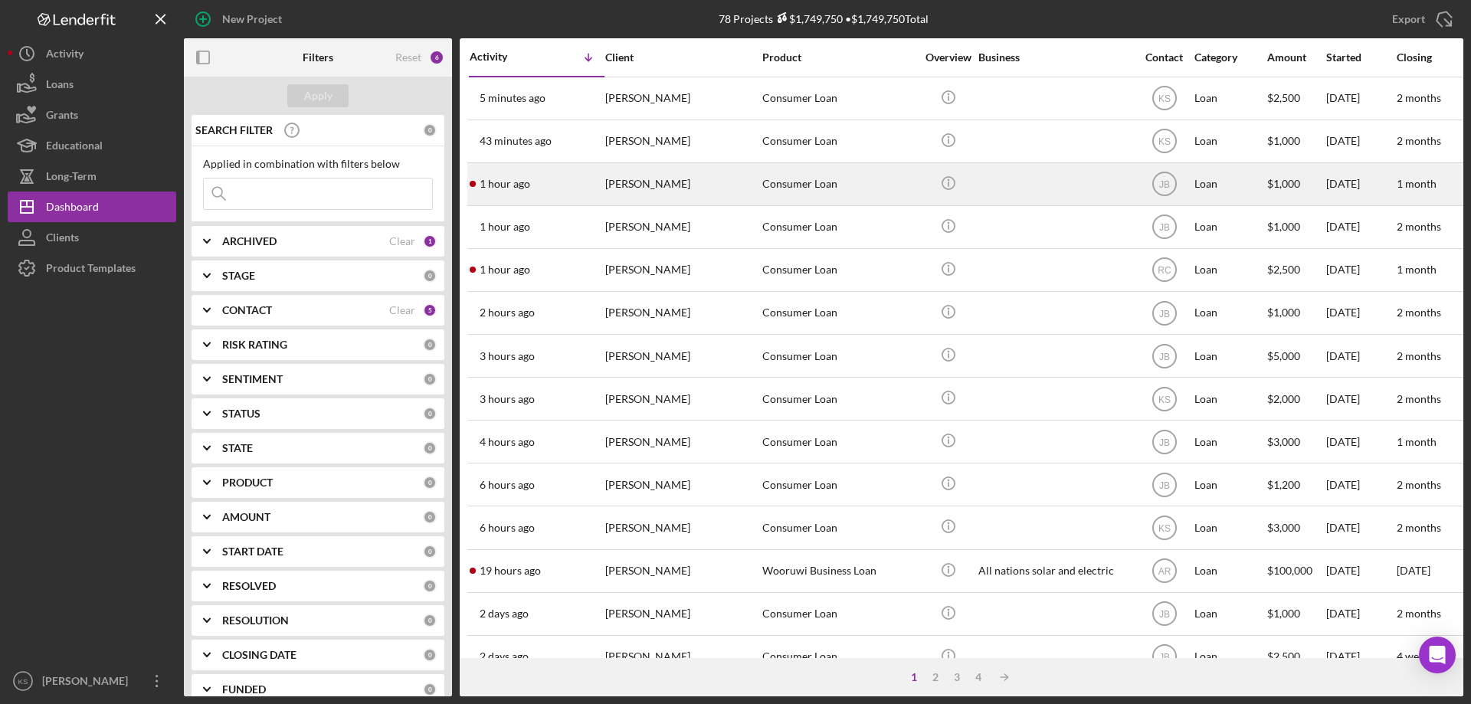
click at [734, 180] on div "[PERSON_NAME]" at bounding box center [681, 184] width 153 height 41
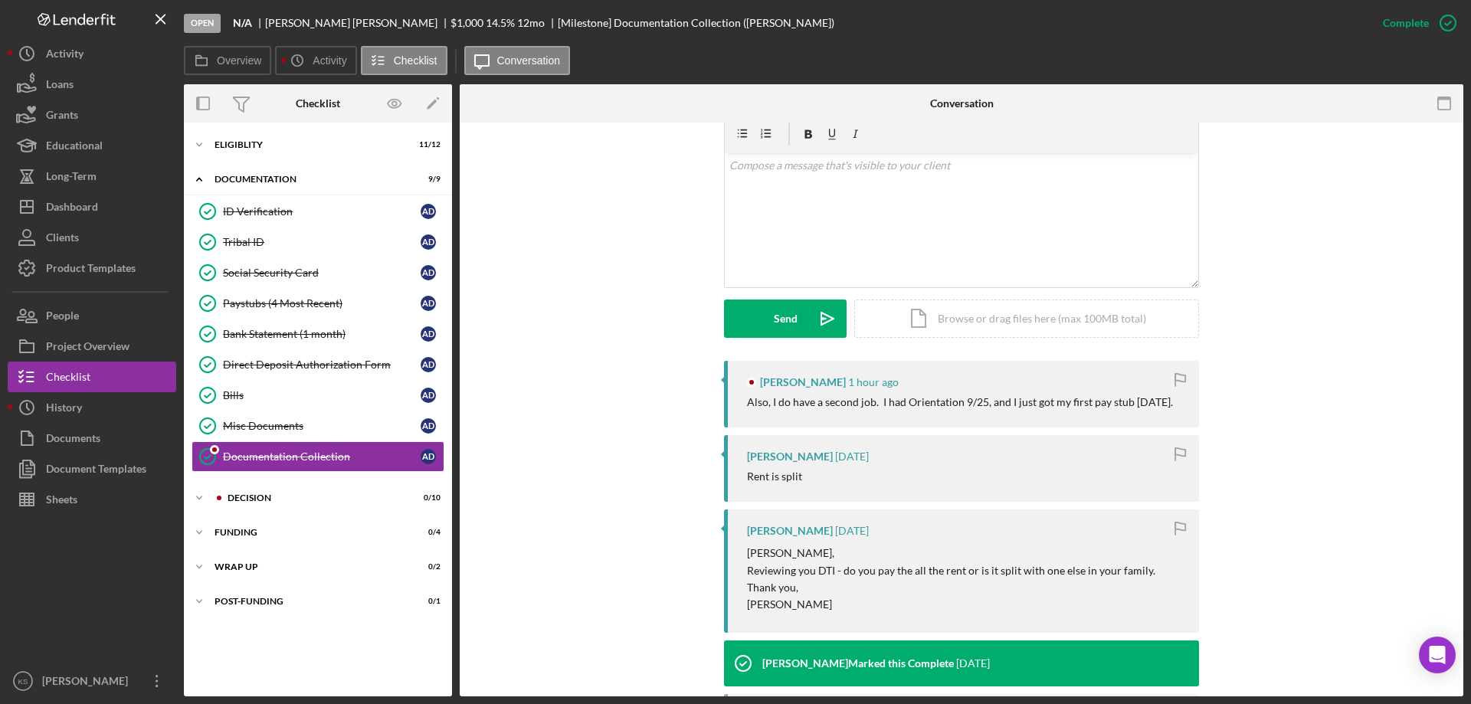
scroll to position [249, 0]
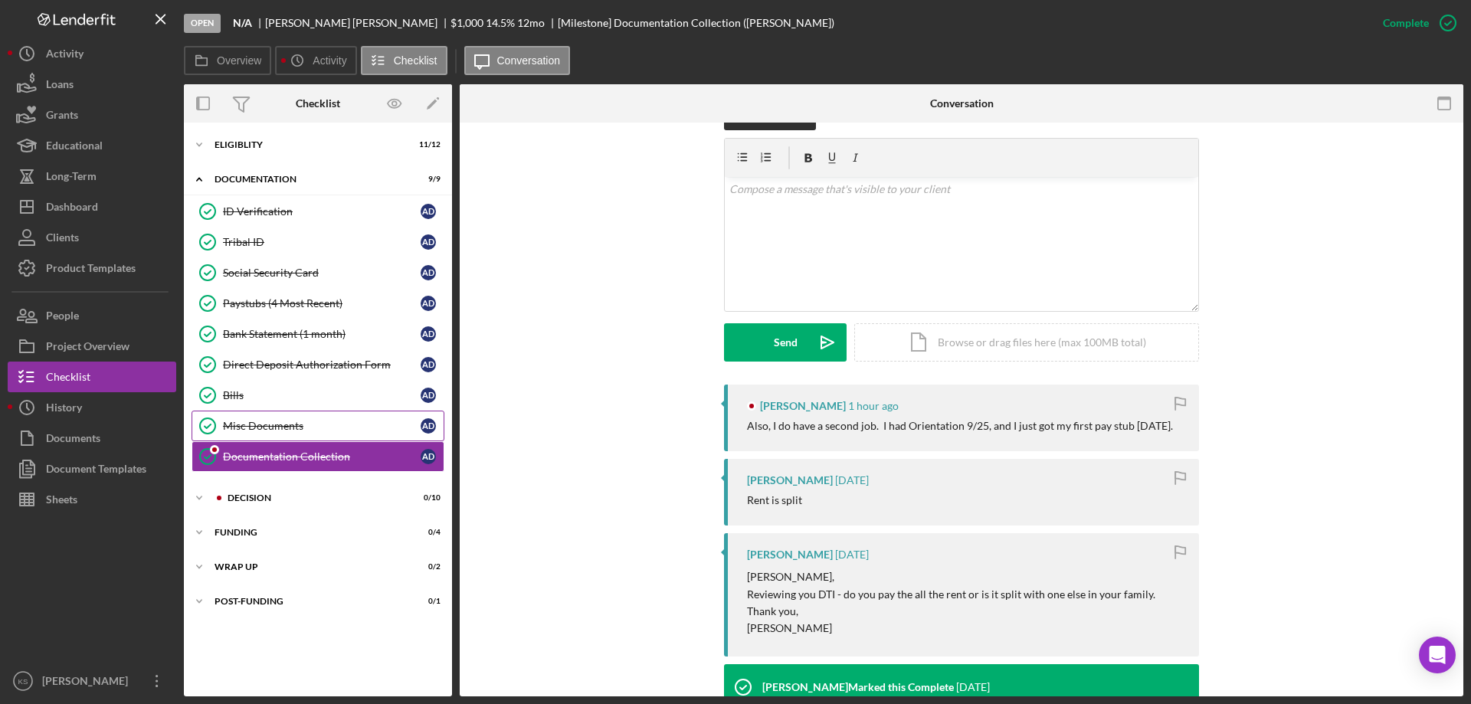
click at [307, 414] on link "Misc Documents Misc Documents A D" at bounding box center [318, 426] width 253 height 31
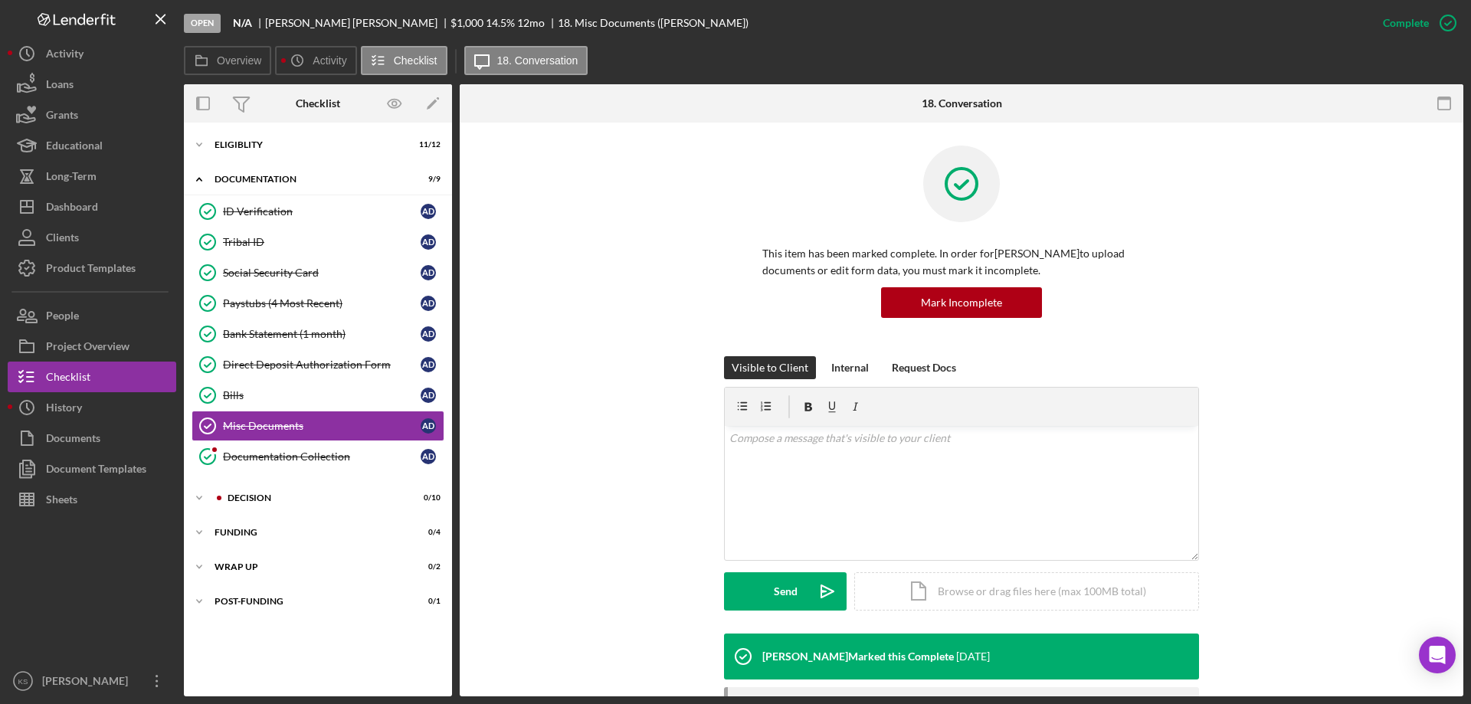
scroll to position [175, 0]
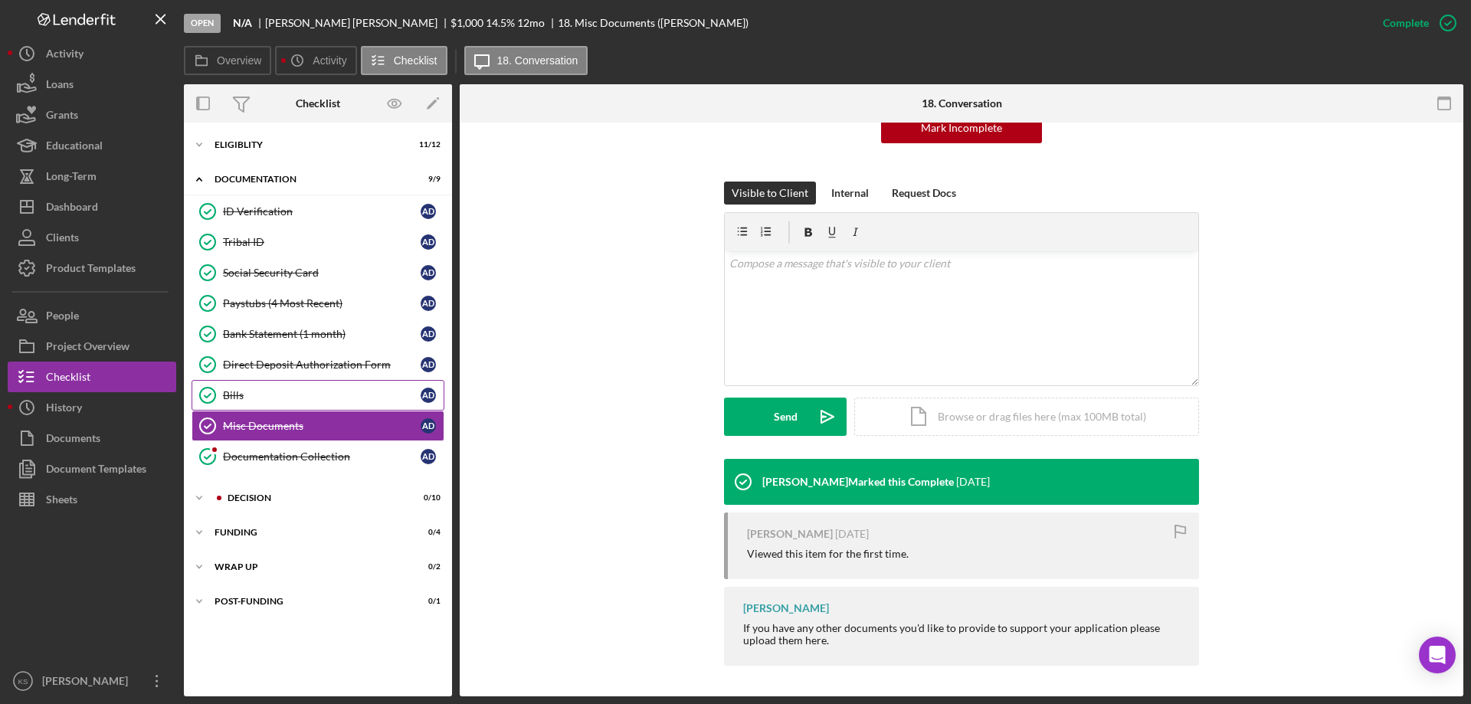
click at [303, 385] on link "Bills Bills A D" at bounding box center [318, 395] width 253 height 31
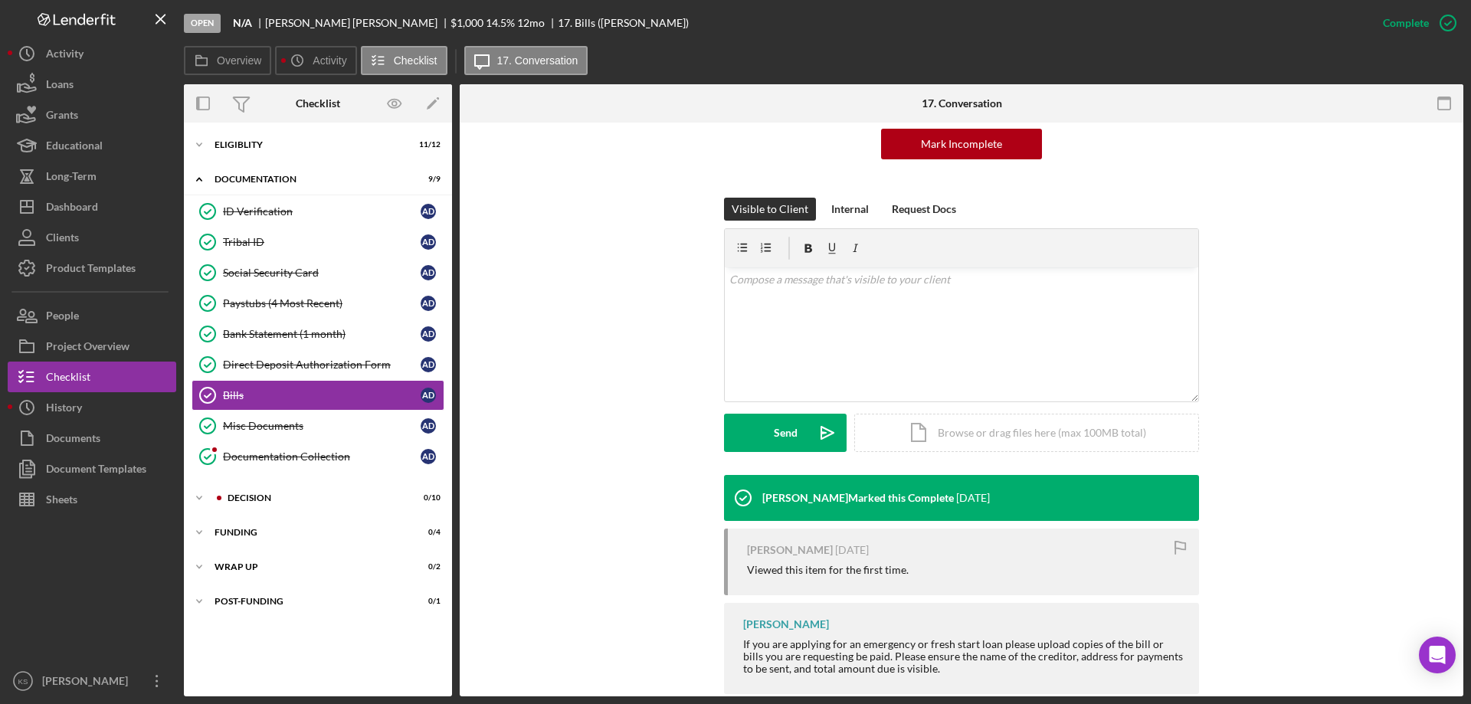
scroll to position [187, 0]
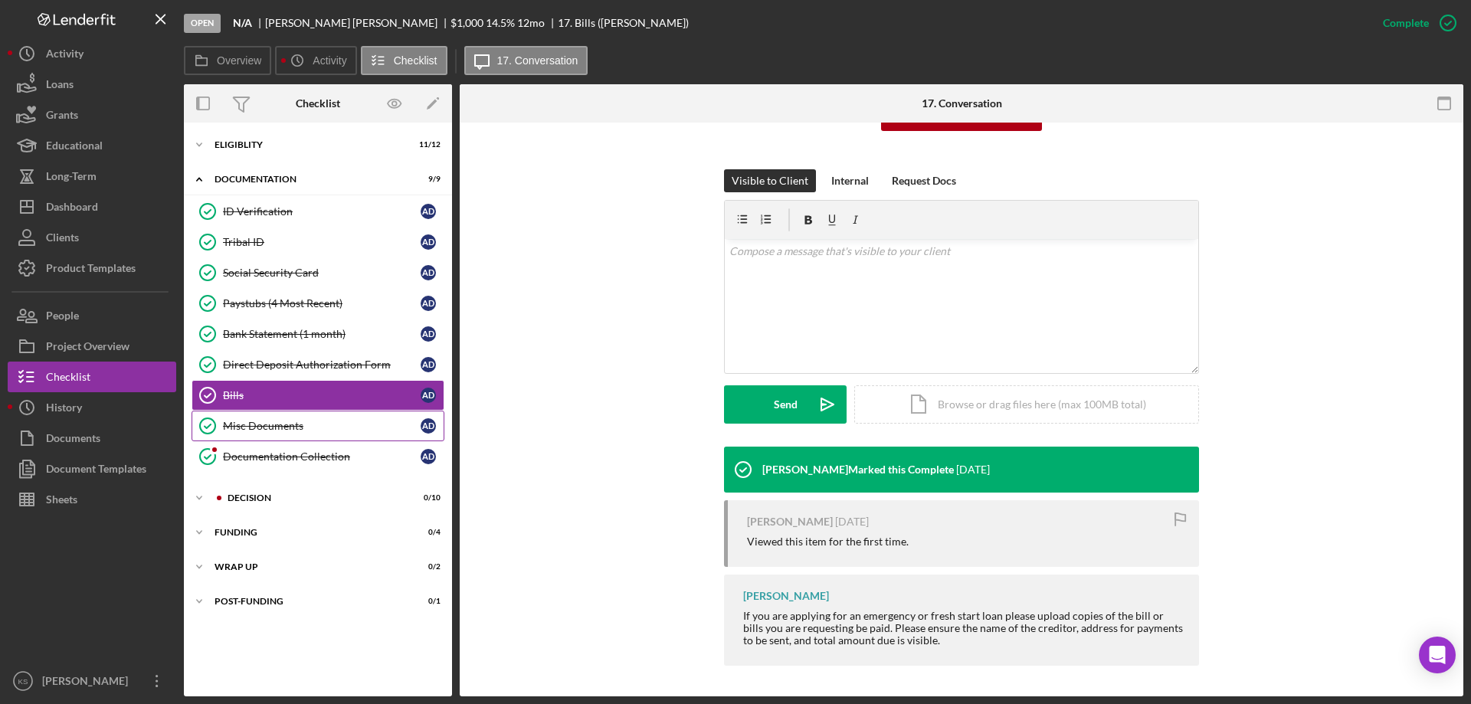
click at [270, 422] on div "Misc Documents" at bounding box center [322, 426] width 198 height 12
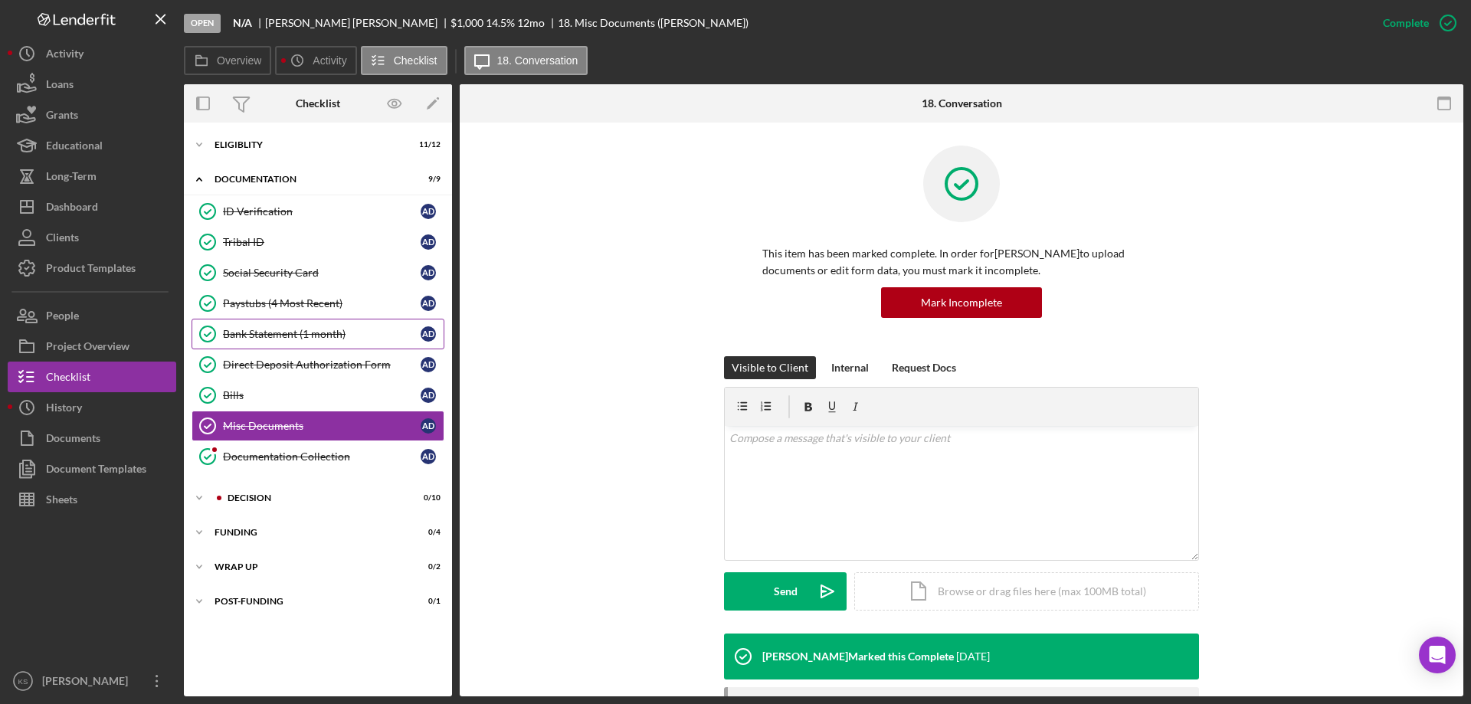
click at [273, 329] on div "Bank Statement (1 month)" at bounding box center [322, 334] width 198 height 12
